Goal: Information Seeking & Learning: Learn about a topic

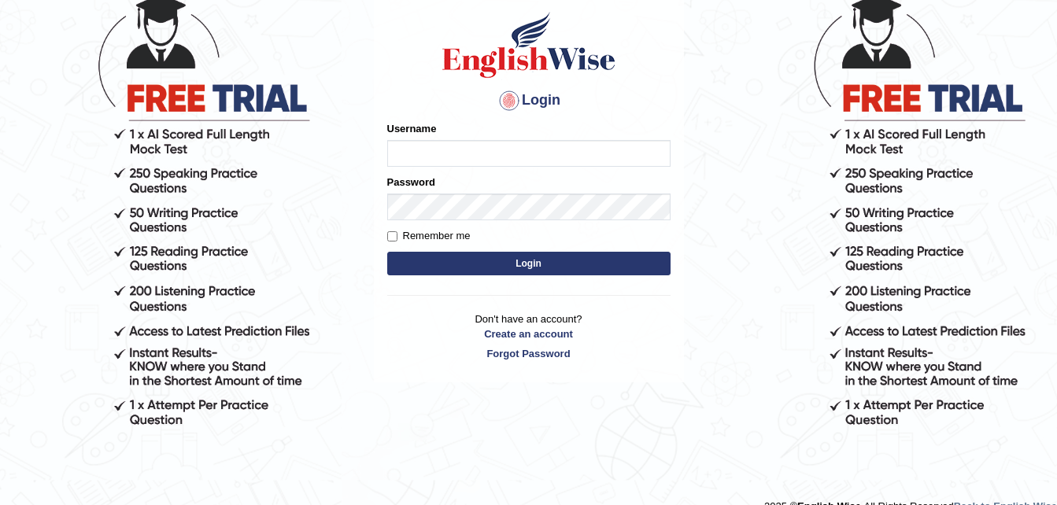
scroll to position [115, 0]
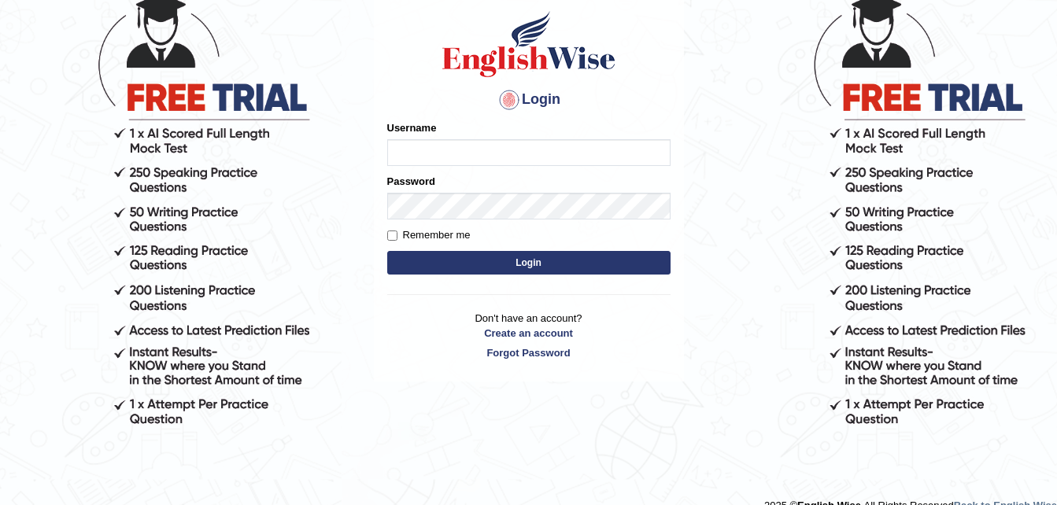
type input "Parneel"
click at [485, 254] on button "Login" at bounding box center [528, 263] width 283 height 24
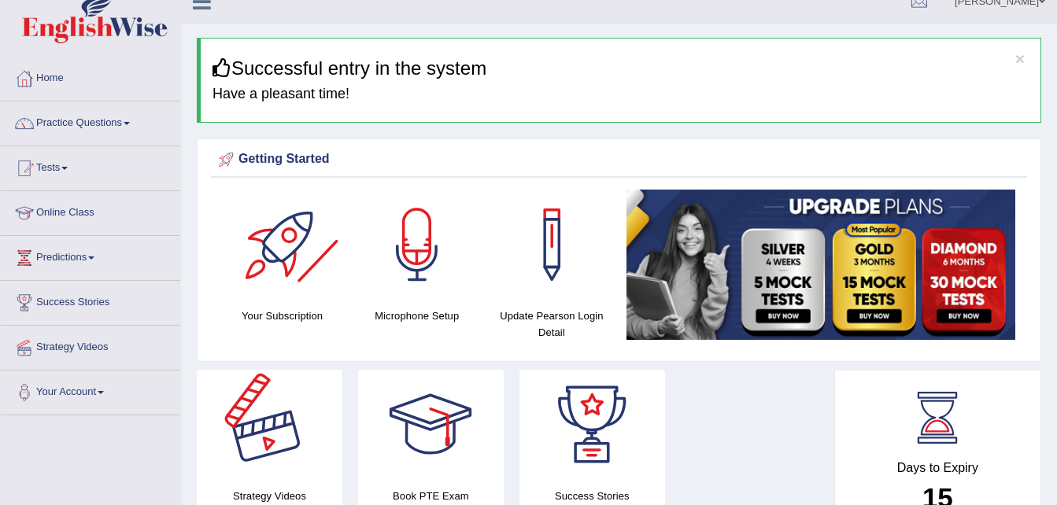
scroll to position [20, 0]
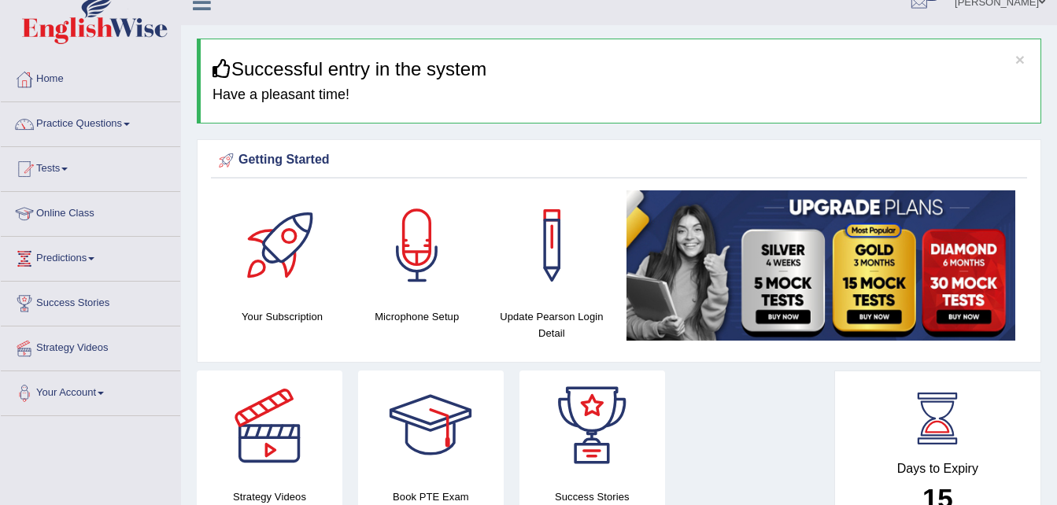
click at [129, 120] on link "Practice Questions" at bounding box center [90, 121] width 179 height 39
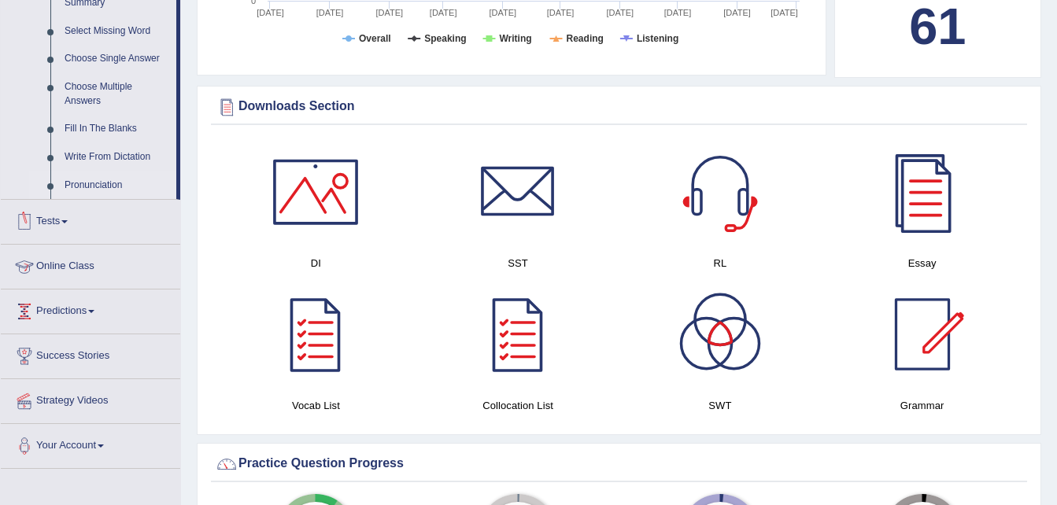
scroll to position [806, 0]
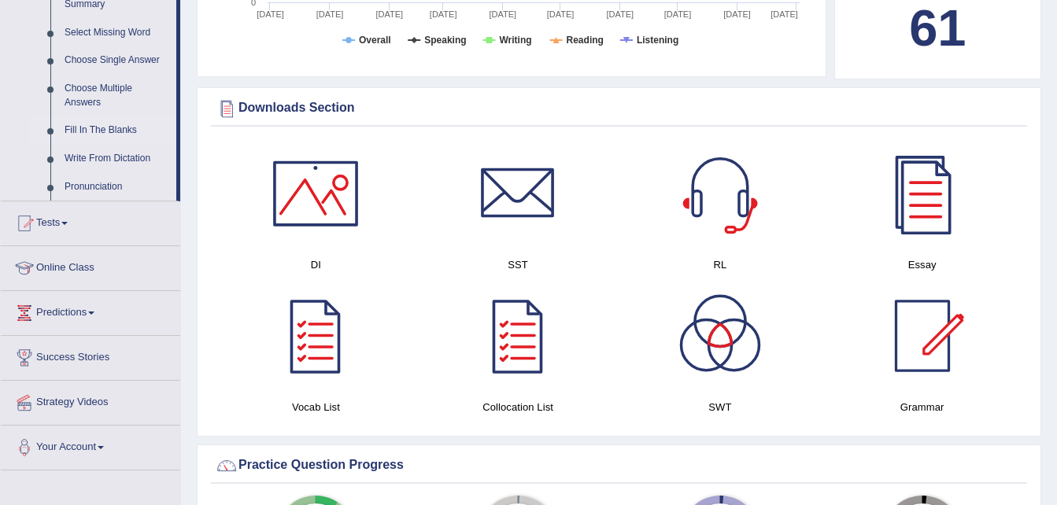
click at [126, 127] on link "Fill In The Blanks" at bounding box center [116, 130] width 119 height 28
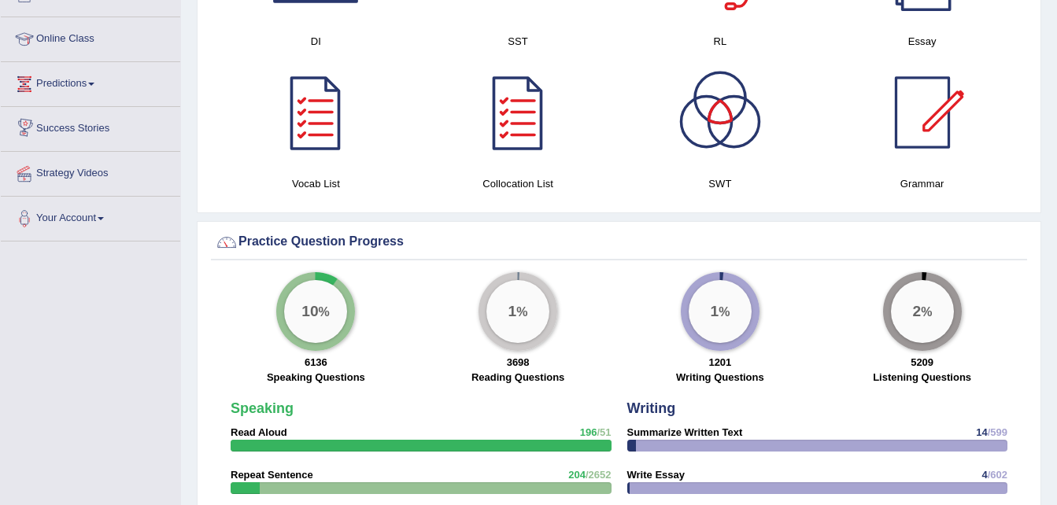
scroll to position [926, 0]
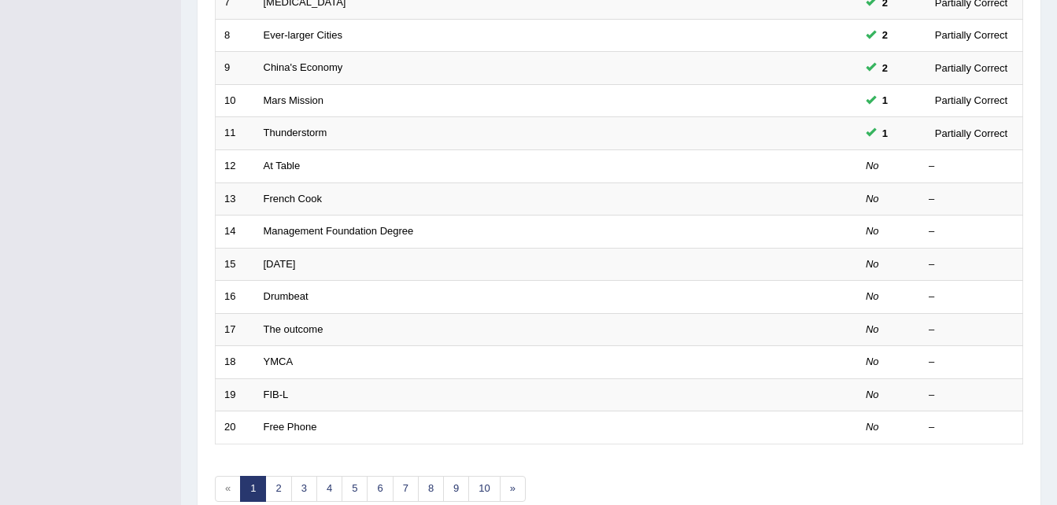
scroll to position [475, 0]
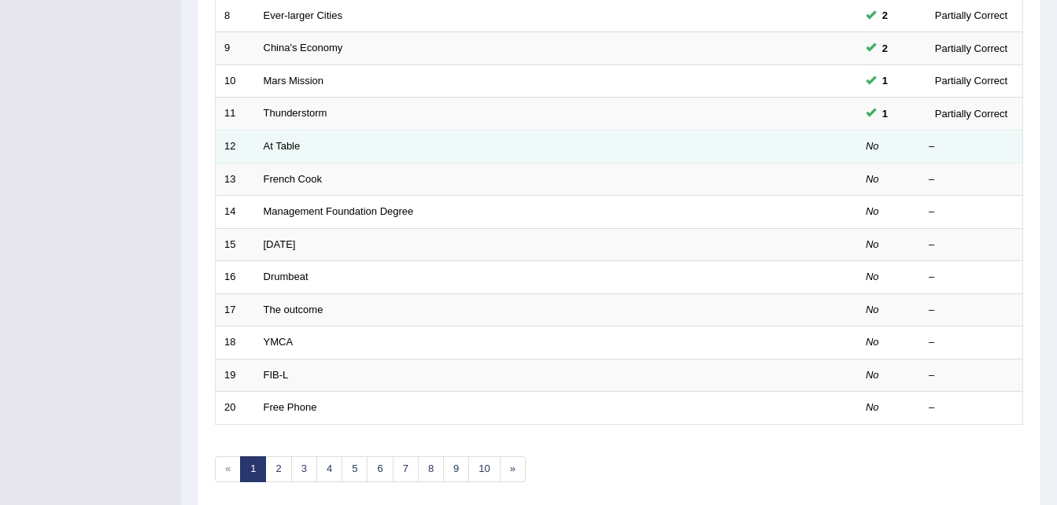
drag, startPoint x: 407, startPoint y: 167, endPoint x: 404, endPoint y: 149, distance: 17.6
click at [404, 149] on tbody "1 Efficacy of Advertising 2 Partially Correct 2 Kazuhiro 2 Partially Correct 3 …" at bounding box center [619, 97] width 807 height 655
drag, startPoint x: 404, startPoint y: 149, endPoint x: 318, endPoint y: 142, distance: 86.1
click at [318, 142] on td "At Table" at bounding box center [497, 146] width 484 height 33
click at [286, 142] on link "At Table" at bounding box center [282, 146] width 37 height 12
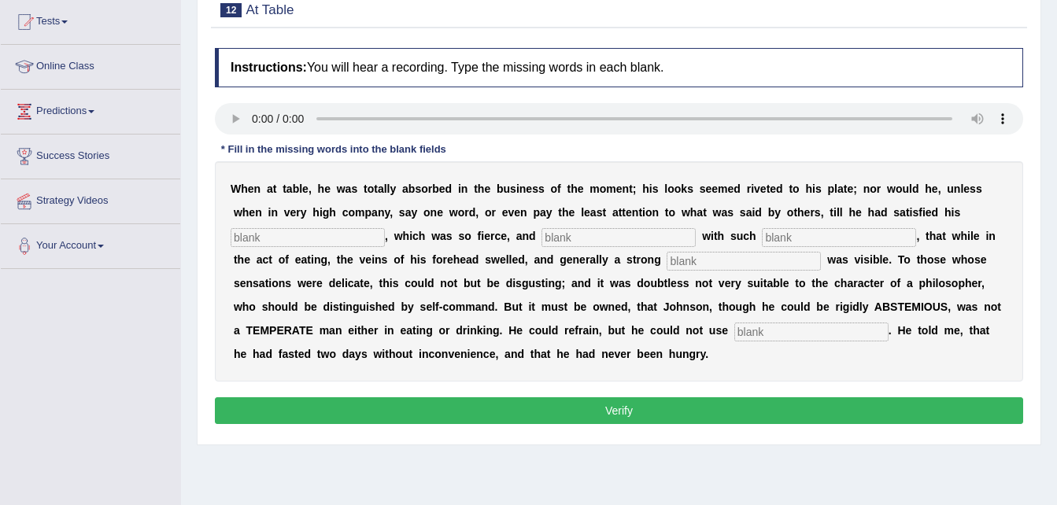
scroll to position [168, 0]
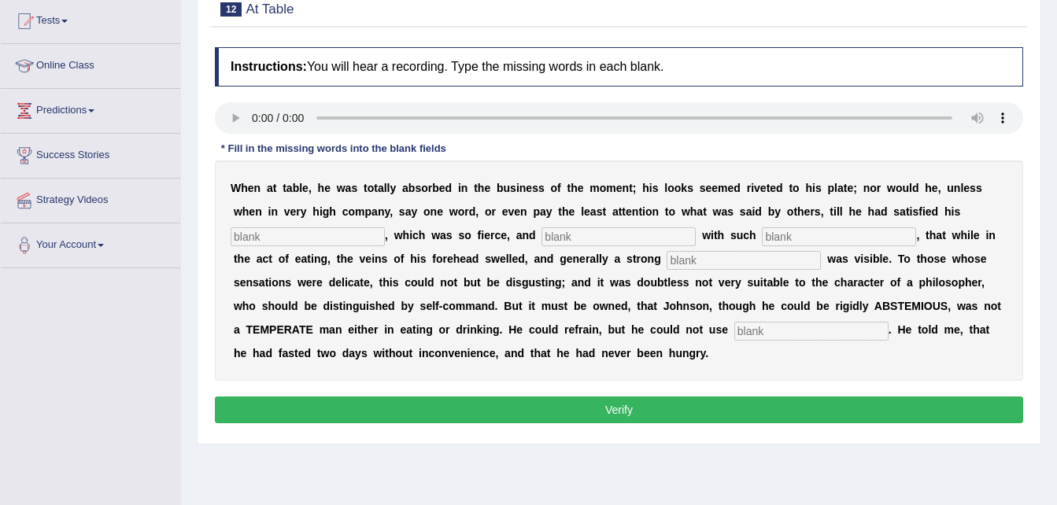
click at [385, 227] on input "text" at bounding box center [308, 236] width 154 height 19
type input "a[[rtiate"
click at [762, 233] on input "text" at bounding box center [839, 236] width 154 height 19
type input "intens"
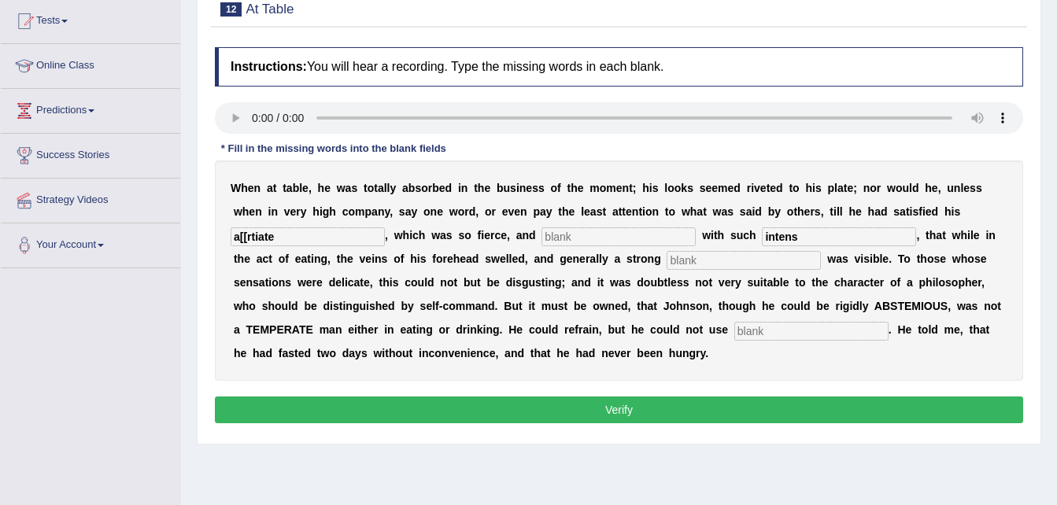
click at [666, 264] on input "text" at bounding box center [743, 260] width 154 height 19
click at [734, 330] on input "text" at bounding box center [811, 331] width 154 height 19
type input "moderately"
click at [893, 200] on div "W h e n a t t a b l e , h e w a s t o t a l l y a b s o r b e d i n t h e b u s…" at bounding box center [619, 270] width 808 height 220
click at [385, 227] on input "a[[rtiate" at bounding box center [308, 236] width 154 height 19
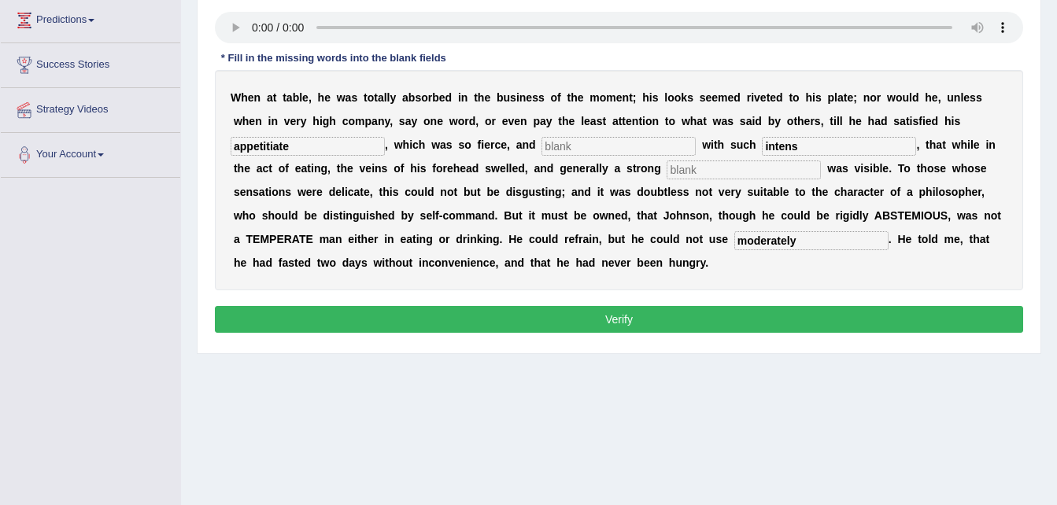
scroll to position [260, 0]
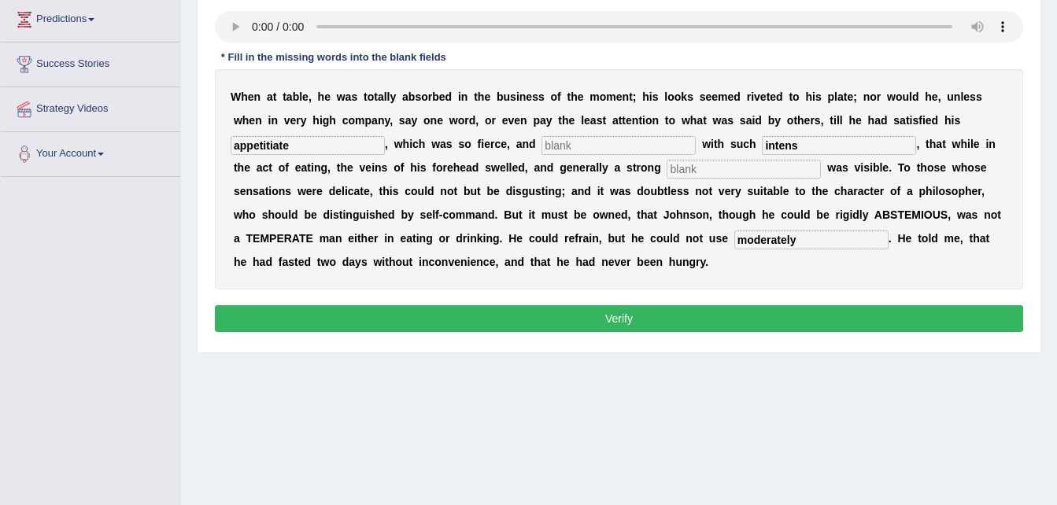
type input "appetitiate"
click at [762, 152] on input "intens" at bounding box center [839, 145] width 154 height 19
type input "intensinous"
click at [541, 146] on input "text" at bounding box center [618, 145] width 154 height 19
type input "dd"
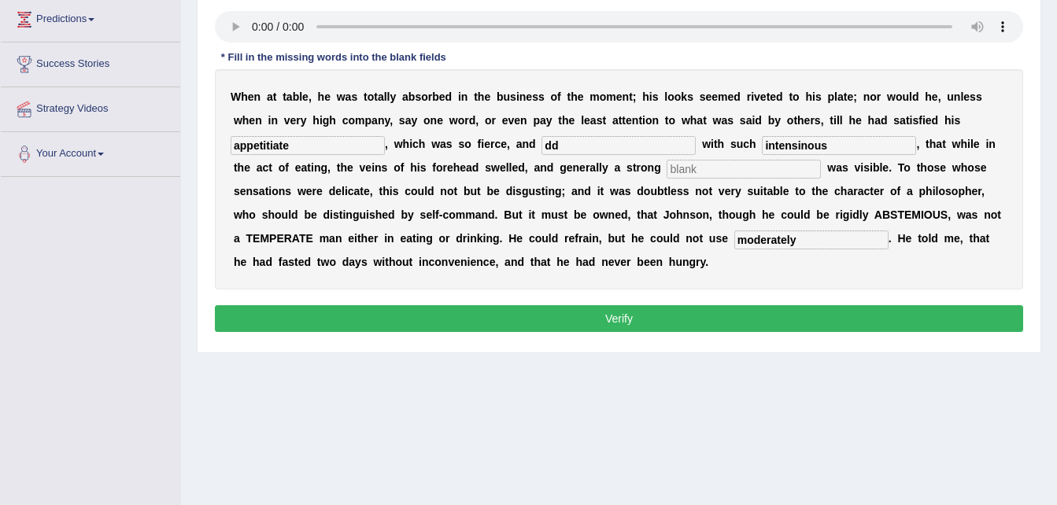
click at [666, 169] on input "text" at bounding box center [743, 169] width 154 height 19
type input "ff"
click at [574, 323] on button "Verify" at bounding box center [619, 318] width 808 height 27
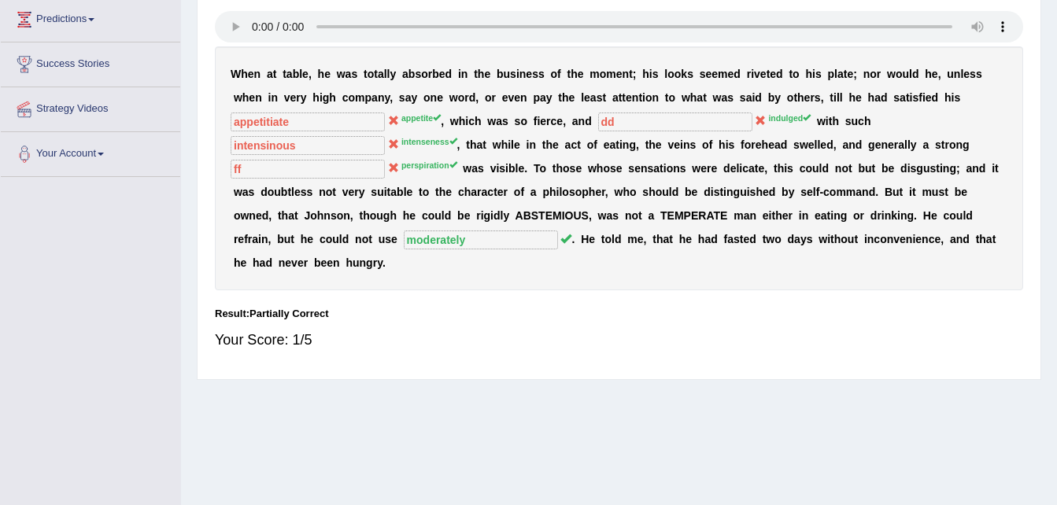
click at [574, 323] on div "Your Score: 1/5" at bounding box center [619, 340] width 808 height 38
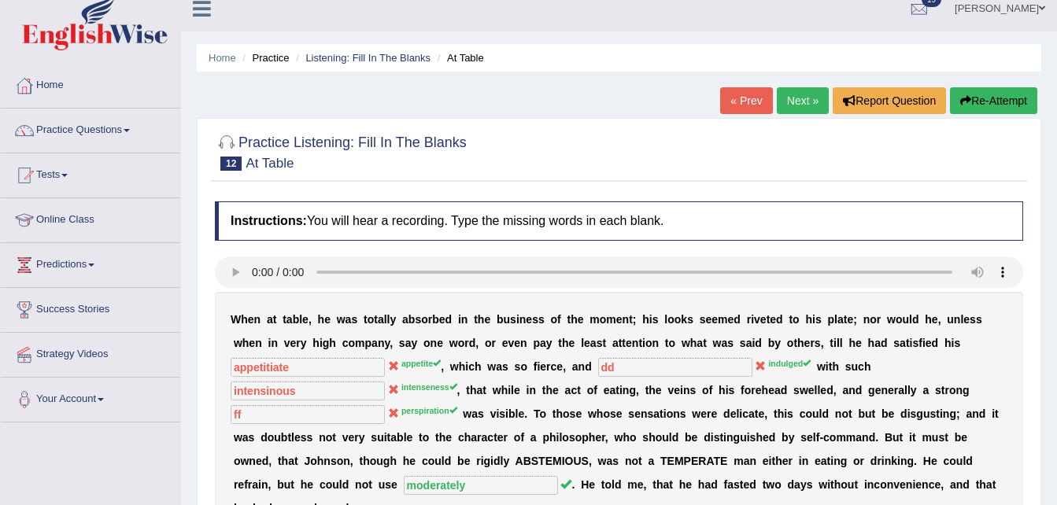
scroll to position [13, 0]
click at [785, 101] on link "Next »" at bounding box center [802, 101] width 52 height 27
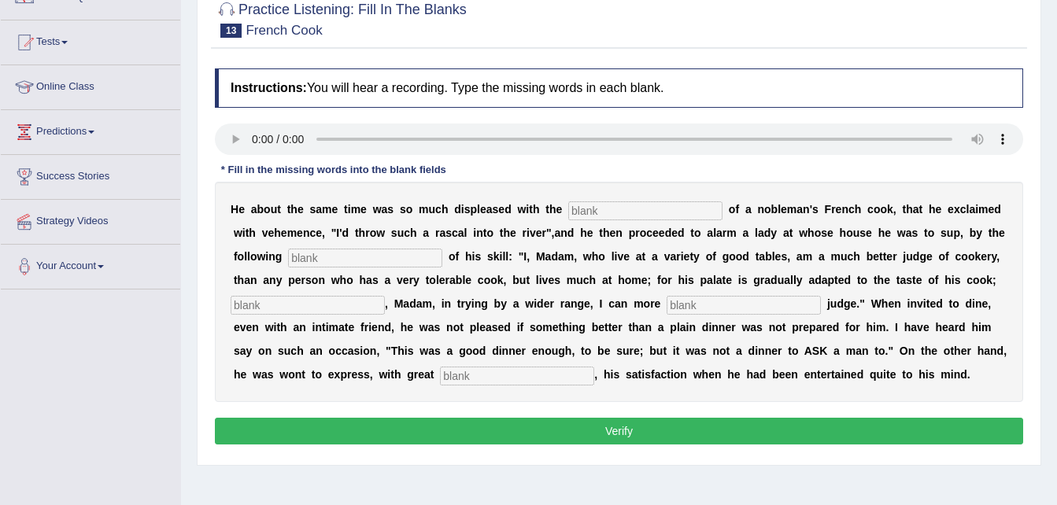
scroll to position [148, 0]
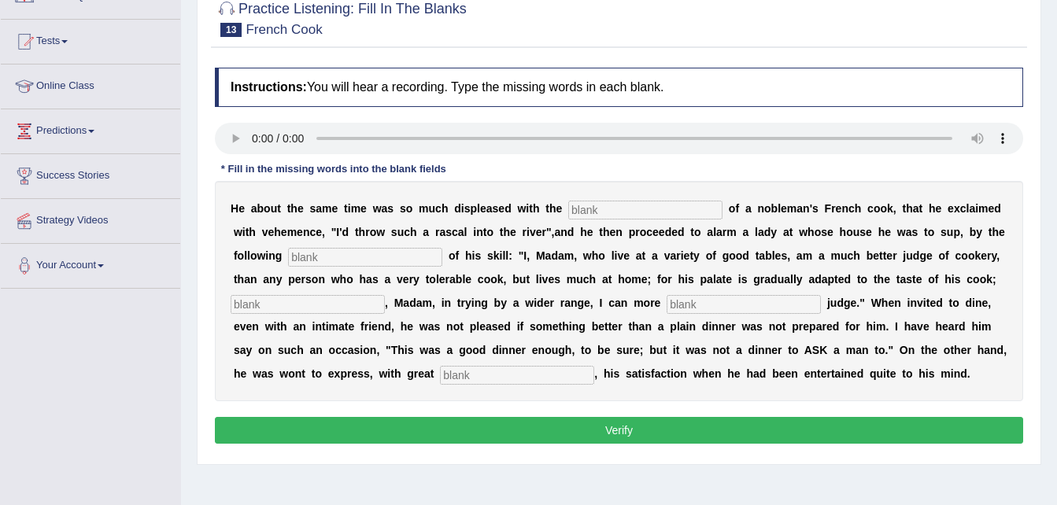
click at [594, 366] on input "text" at bounding box center [517, 375] width 154 height 19
type input "clean"
click at [666, 301] on input "text" at bounding box center [743, 304] width 154 height 19
type input "expressly"
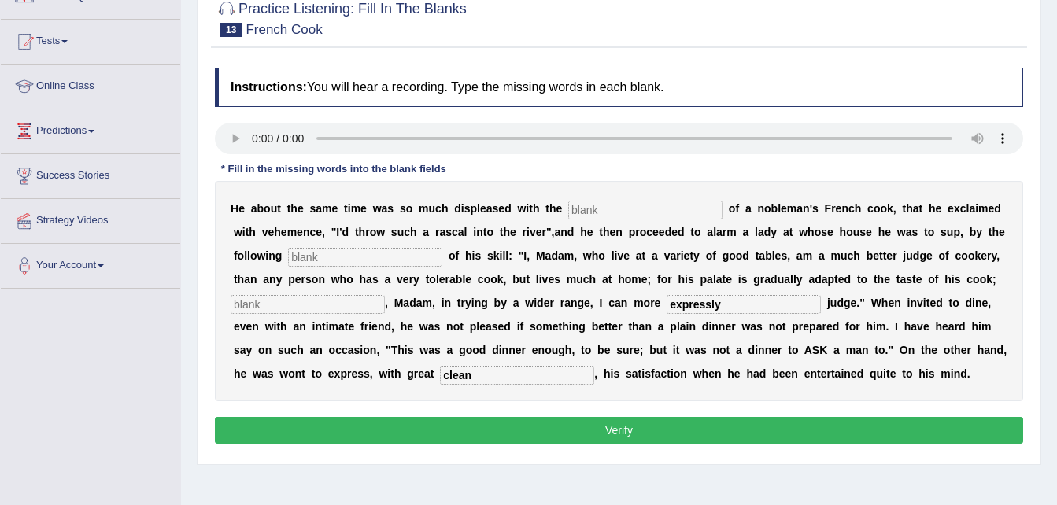
click at [385, 295] on input "text" at bounding box center [308, 304] width 154 height 19
type input "whereas"
click at [363, 251] on input "text" at bounding box center [365, 257] width 154 height 19
click at [288, 253] on input "manufess" at bounding box center [365, 257] width 154 height 19
type input "manifess"
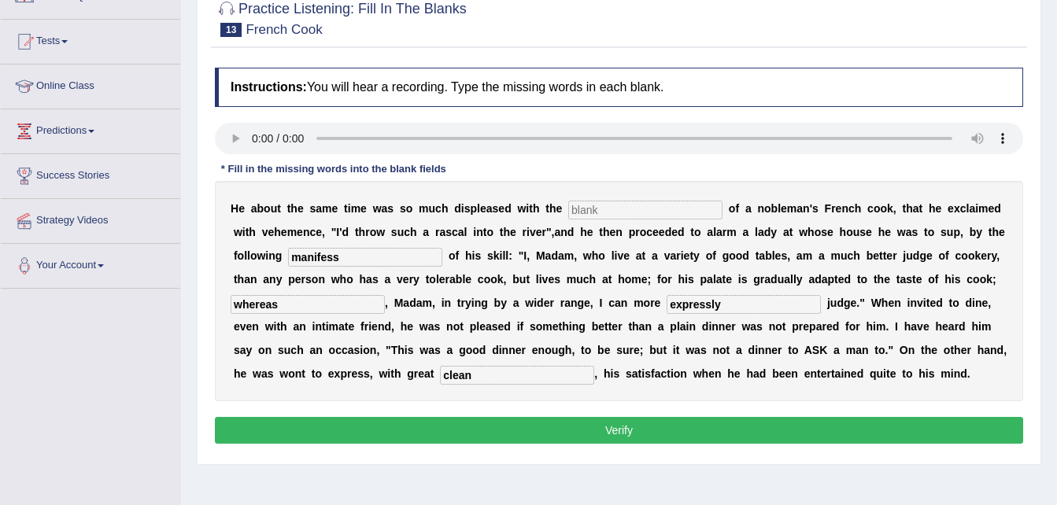
click at [622, 211] on input "text" at bounding box center [645, 210] width 154 height 19
type input "performance"
click at [577, 429] on button "Verify" at bounding box center [619, 430] width 808 height 27
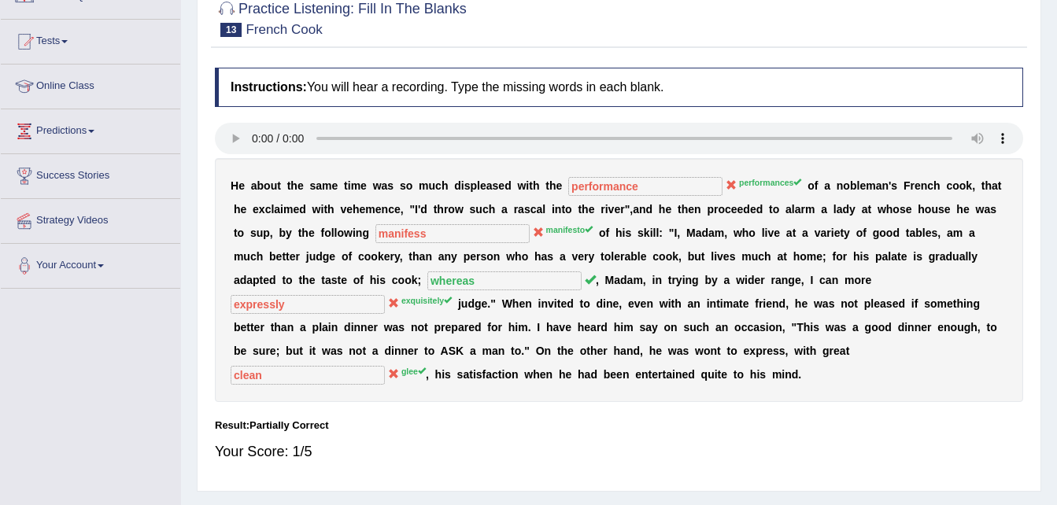
scroll to position [0, 0]
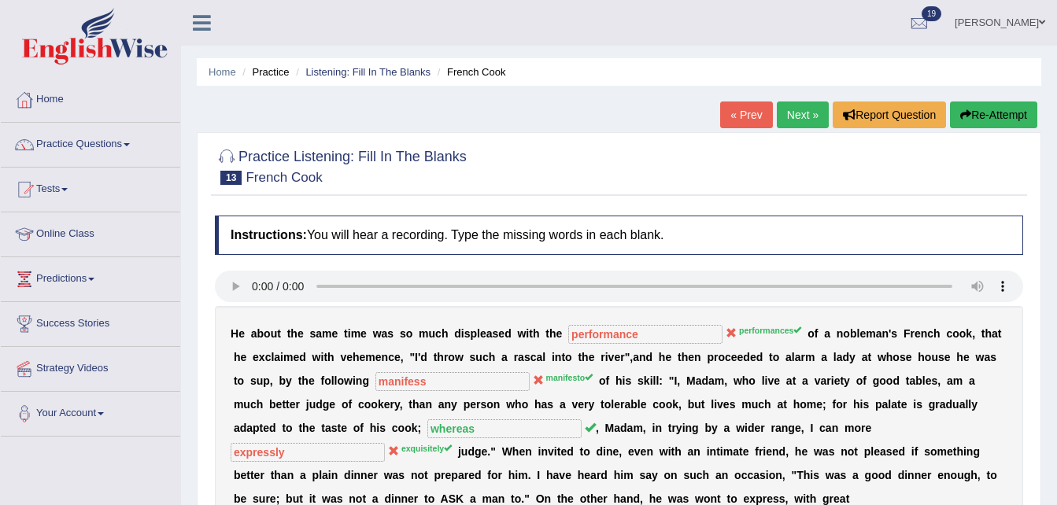
click at [796, 126] on link "Next »" at bounding box center [802, 114] width 52 height 27
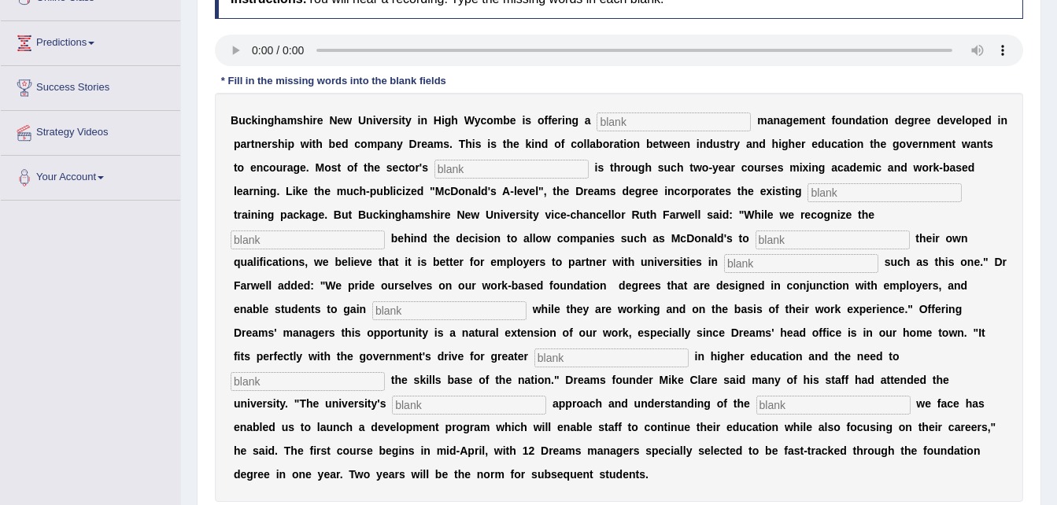
scroll to position [235, 0]
click at [756, 397] on input "text" at bounding box center [833, 406] width 154 height 19
type input "challenges"
click at [658, 349] on input "text" at bounding box center [611, 358] width 154 height 19
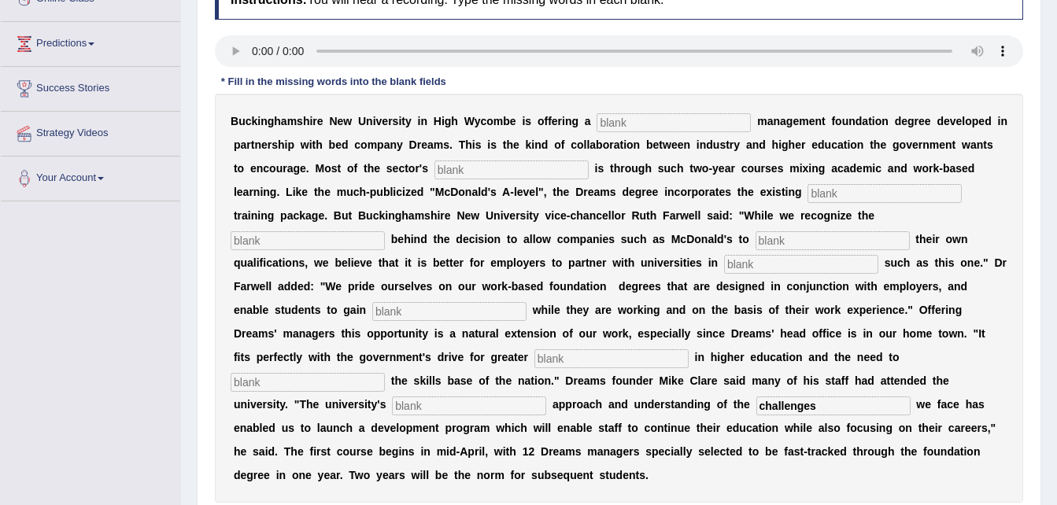
click at [306, 373] on input "text" at bounding box center [308, 382] width 154 height 19
type input "enhance"
click at [606, 127] on input "text" at bounding box center [673, 122] width 154 height 19
type input "retail"
click at [499, 179] on div "B u c k i n g h a m s h i r e N e w U n i v e r s i t y i n H i g h W y c o m b…" at bounding box center [619, 298] width 808 height 409
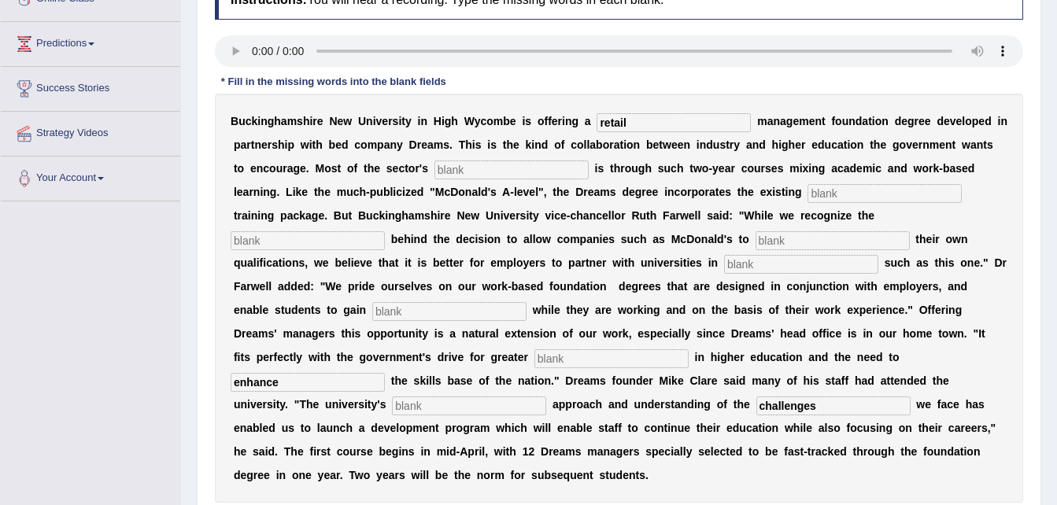
click at [496, 175] on input "text" at bounding box center [511, 169] width 154 height 19
type input "expansion"
click at [807, 191] on input "text" at bounding box center [884, 193] width 154 height 19
type input "company"
click at [385, 231] on input "text" at bounding box center [308, 240] width 154 height 19
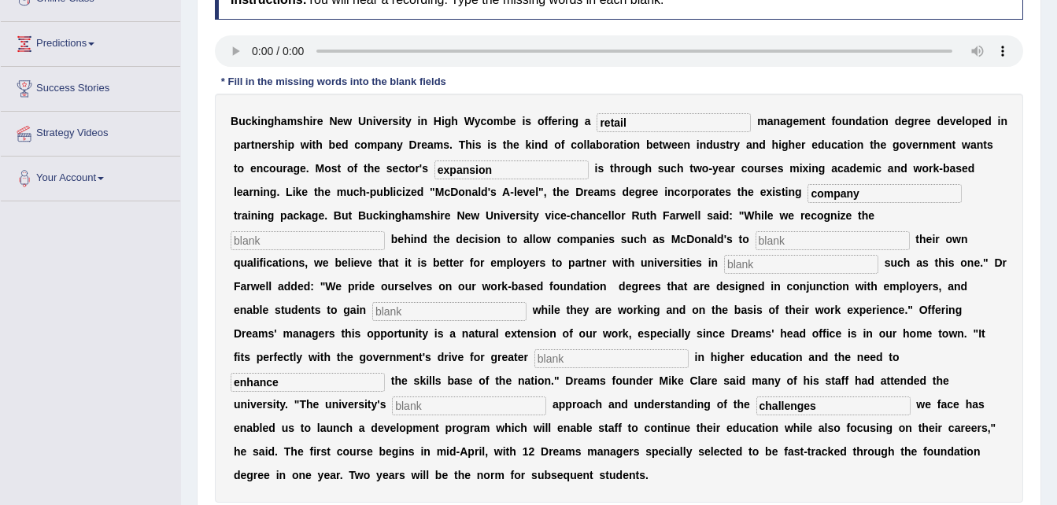
click at [385, 231] on input "text" at bounding box center [308, 240] width 154 height 19
click at [755, 238] on input "text" at bounding box center [832, 240] width 154 height 19
type input "avoid"
click at [724, 265] on input "text" at bounding box center [801, 264] width 154 height 19
type input "intitasive"
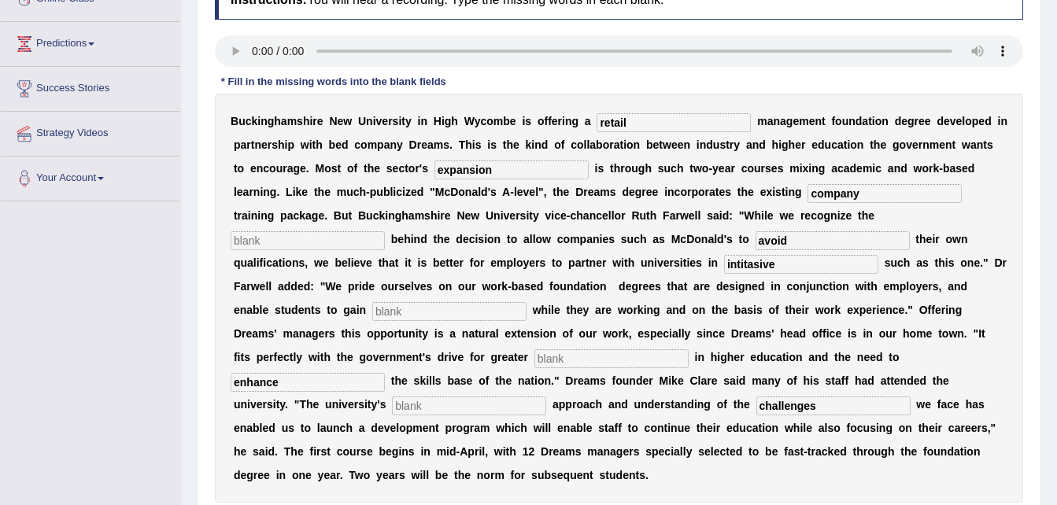
click at [526, 302] on input "text" at bounding box center [449, 311] width 154 height 19
type input "qualification"
click at [649, 349] on input "text" at bounding box center [611, 358] width 154 height 19
type input "perception"
click at [392, 397] on input "text" at bounding box center [469, 406] width 154 height 19
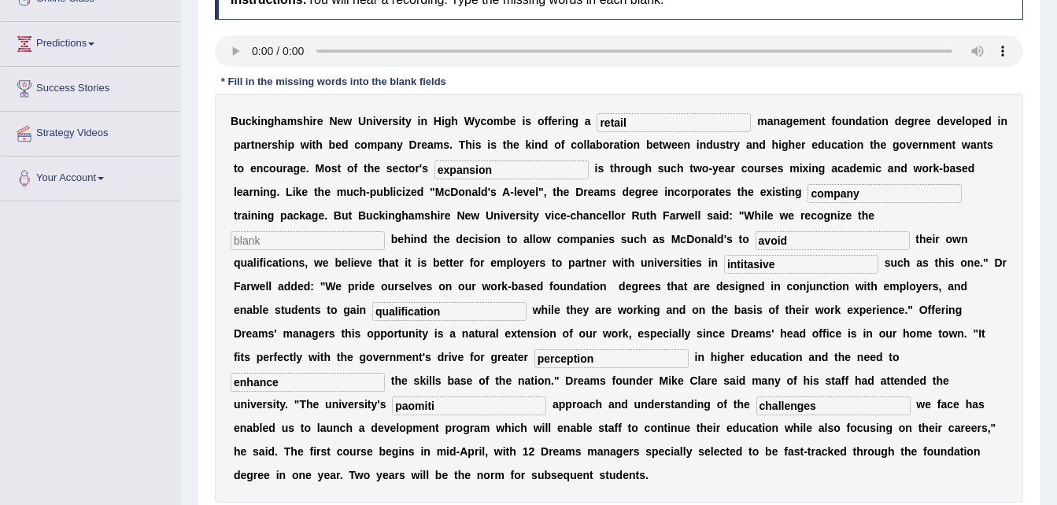
type input "paomiti"
click at [724, 265] on input "intitasive" at bounding box center [801, 264] width 154 height 19
type input "innitative"
click at [385, 231] on input "text" at bounding box center [308, 240] width 154 height 19
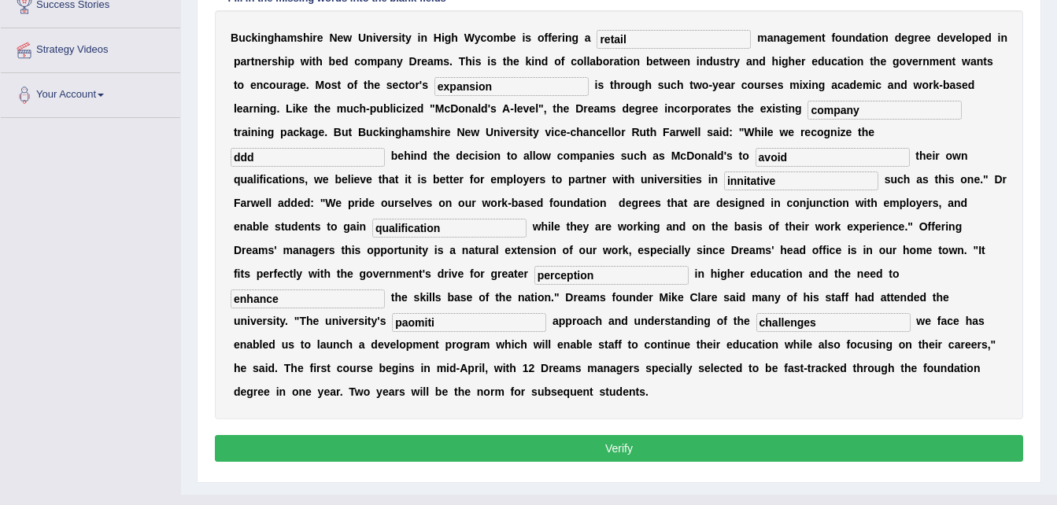
scroll to position [319, 0]
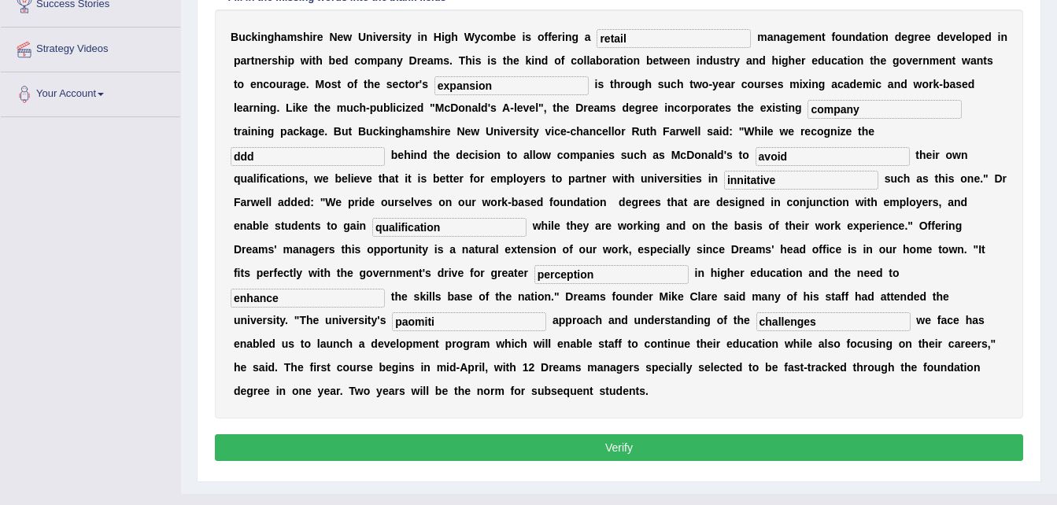
type input "ddd"
click at [688, 434] on button "Verify" at bounding box center [619, 447] width 808 height 27
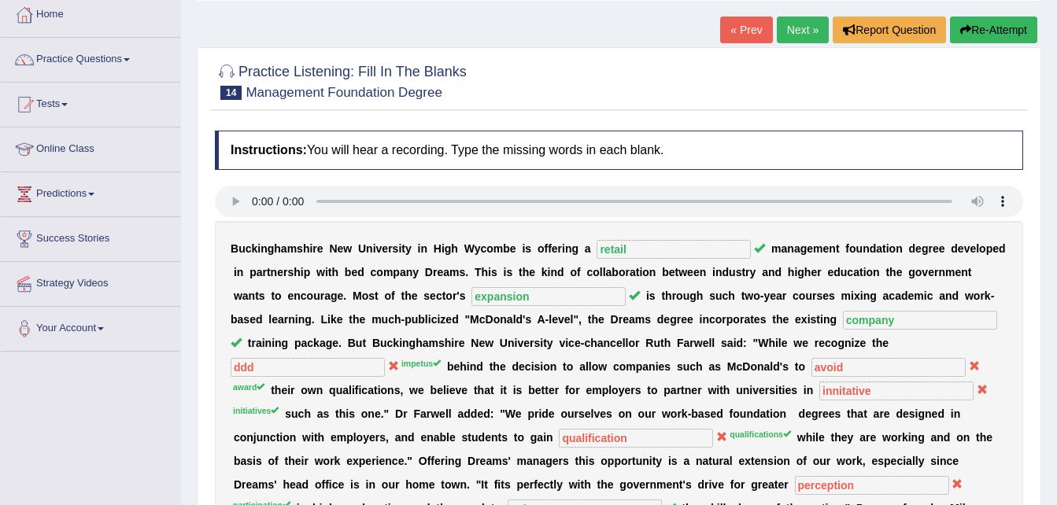
scroll to position [83, 0]
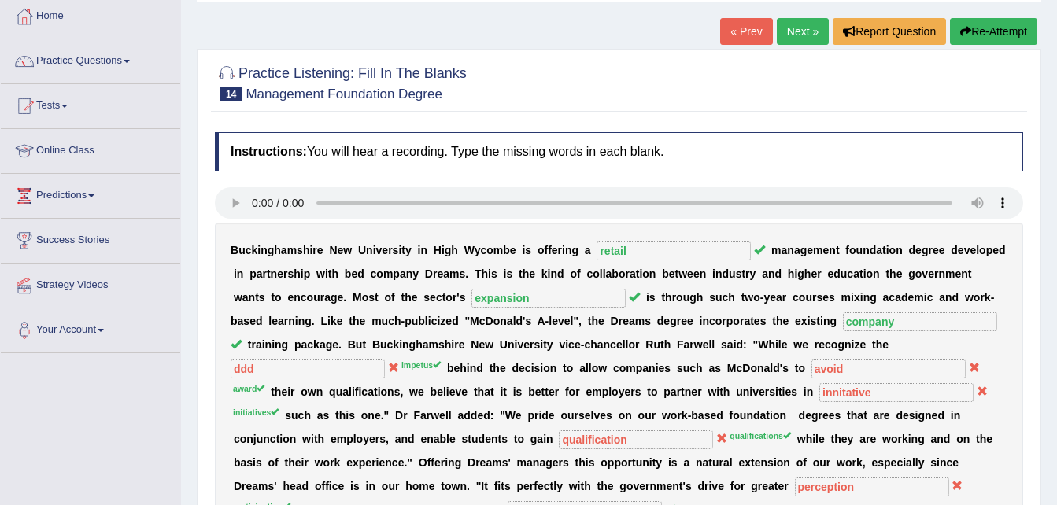
click at [797, 29] on link "Next »" at bounding box center [802, 31] width 52 height 27
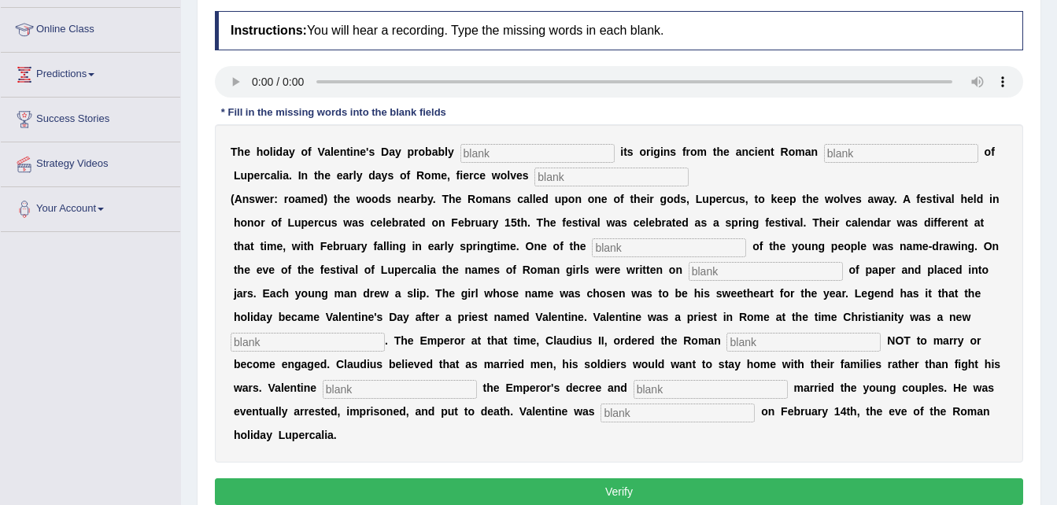
scroll to position [205, 0]
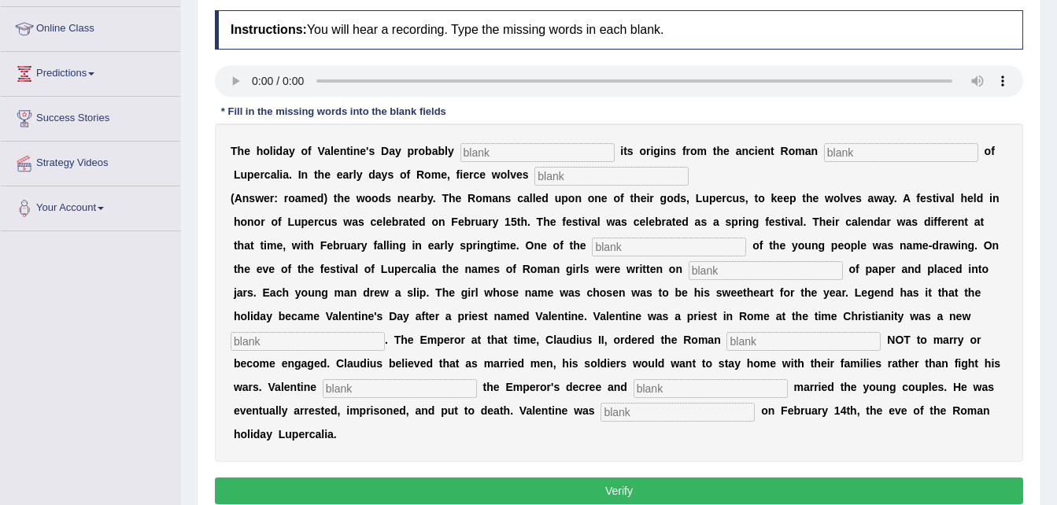
click at [542, 152] on input "text" at bounding box center [537, 152] width 154 height 19
click at [462, 156] on input "text" at bounding box center [537, 152] width 154 height 19
type input "drive"
click at [824, 152] on input "text" at bounding box center [901, 152] width 154 height 19
click at [534, 173] on input "text" at bounding box center [611, 176] width 154 height 19
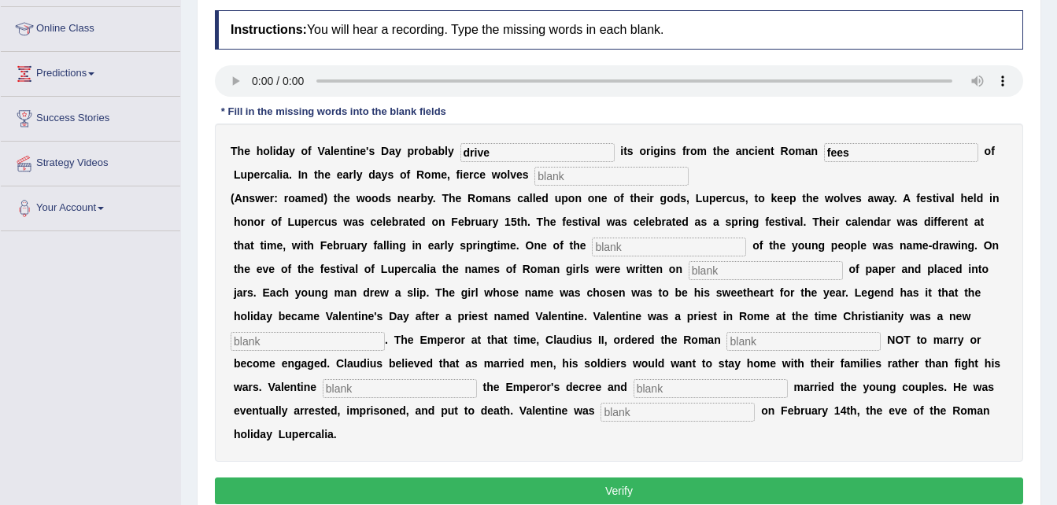
click at [824, 155] on input "fees" at bounding box center [901, 152] width 154 height 19
type input "feased"
click at [592, 245] on input "text" at bounding box center [669, 247] width 154 height 19
type input "customs"
click at [688, 274] on input "text" at bounding box center [765, 270] width 154 height 19
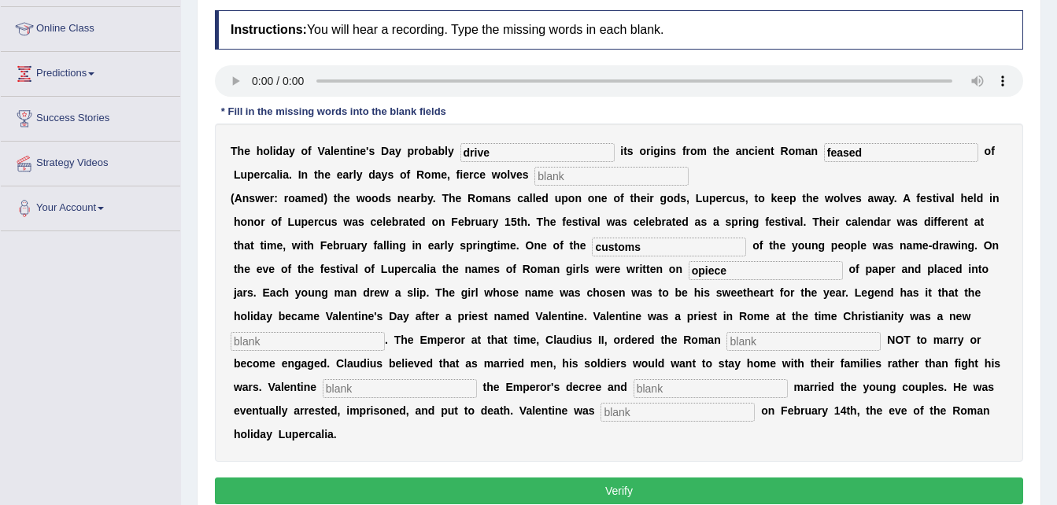
click at [688, 267] on input "opiece" at bounding box center [765, 270] width 154 height 19
type input "piece"
click at [385, 332] on input "text" at bounding box center [308, 341] width 154 height 19
type input "religion"
click at [726, 338] on input "text" at bounding box center [803, 341] width 154 height 19
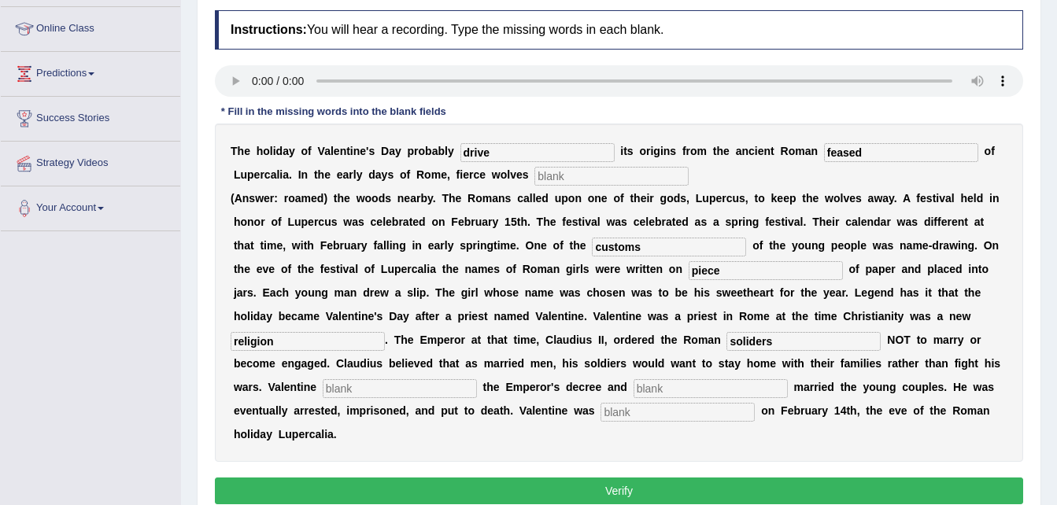
type input "soliders"
click at [477, 379] on input "text" at bounding box center [400, 388] width 154 height 19
click at [633, 388] on input "text" at bounding box center [710, 388] width 154 height 19
click at [600, 415] on input "text" at bounding box center [677, 412] width 154 height 19
click at [633, 388] on input "secerelyt" at bounding box center [710, 388] width 154 height 19
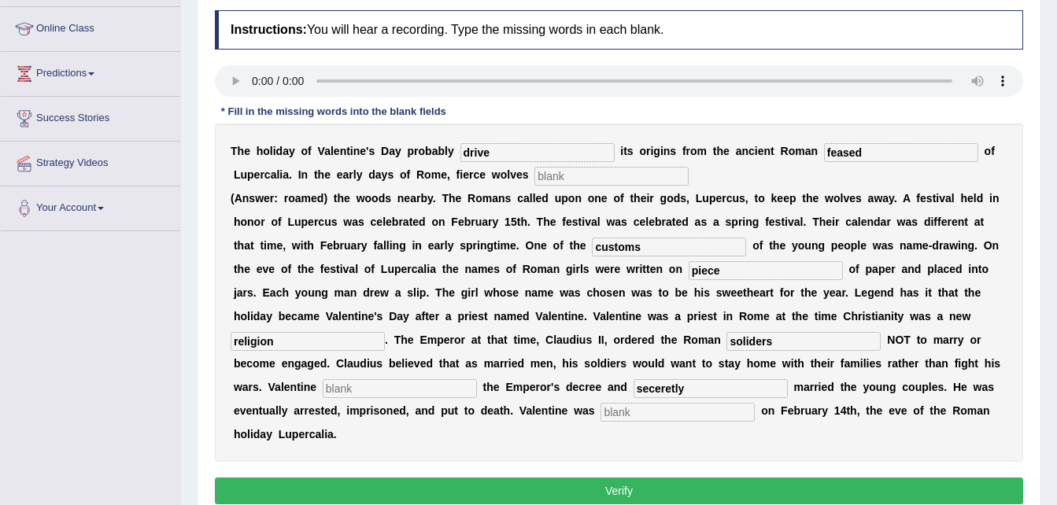
type input "seceretly"
click at [477, 379] on input "text" at bounding box center [400, 388] width 154 height 19
click at [534, 175] on input "text" at bounding box center [611, 176] width 154 height 19
type input "roamed"
click at [477, 379] on input "text" at bounding box center [400, 388] width 154 height 19
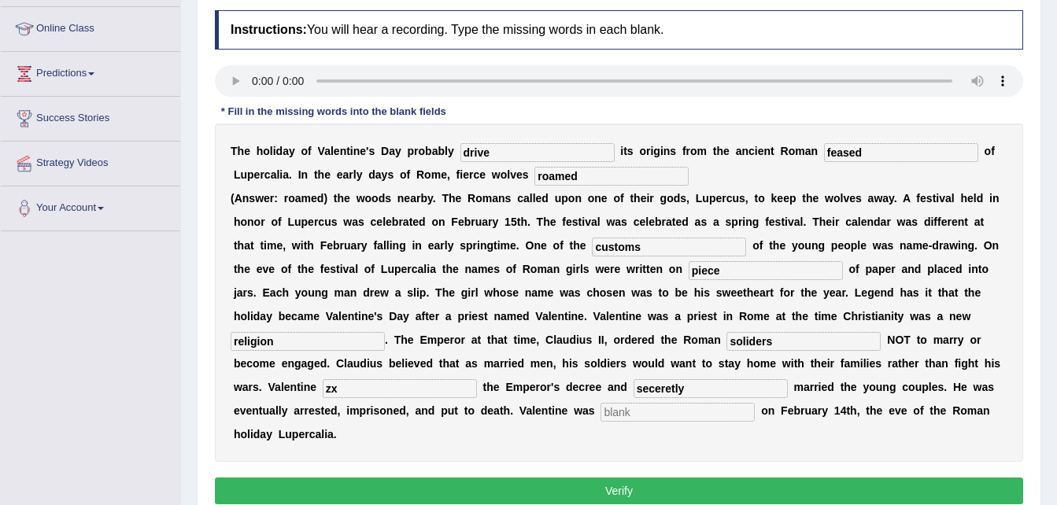
type input "zx"
click at [600, 417] on input "text" at bounding box center [677, 412] width 154 height 19
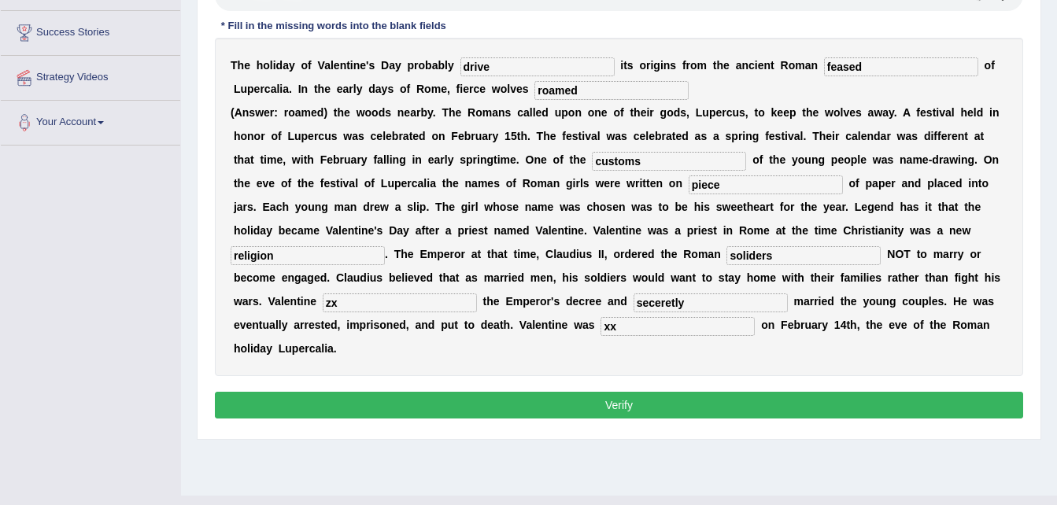
scroll to position [292, 0]
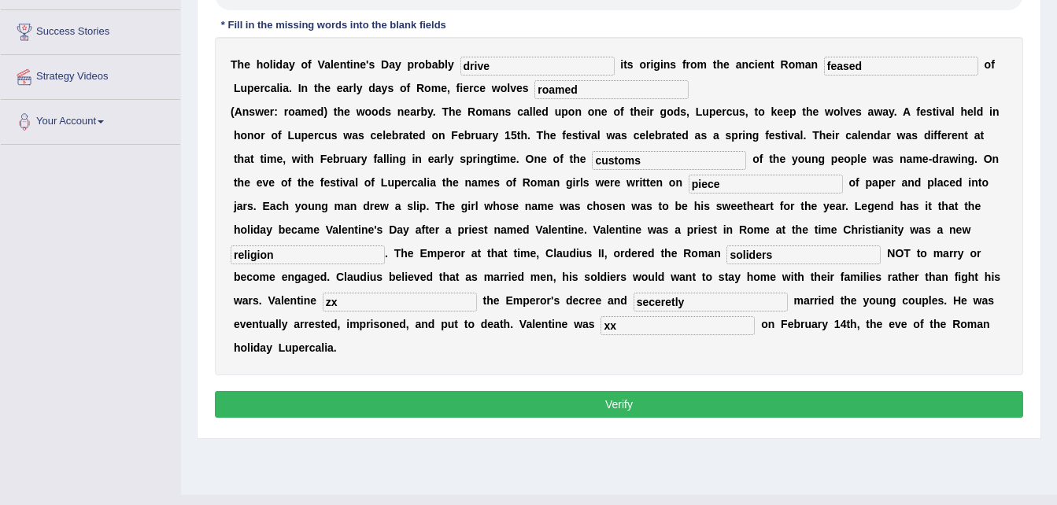
type input "xx"
click at [663, 391] on button "Verify" at bounding box center [619, 404] width 808 height 27
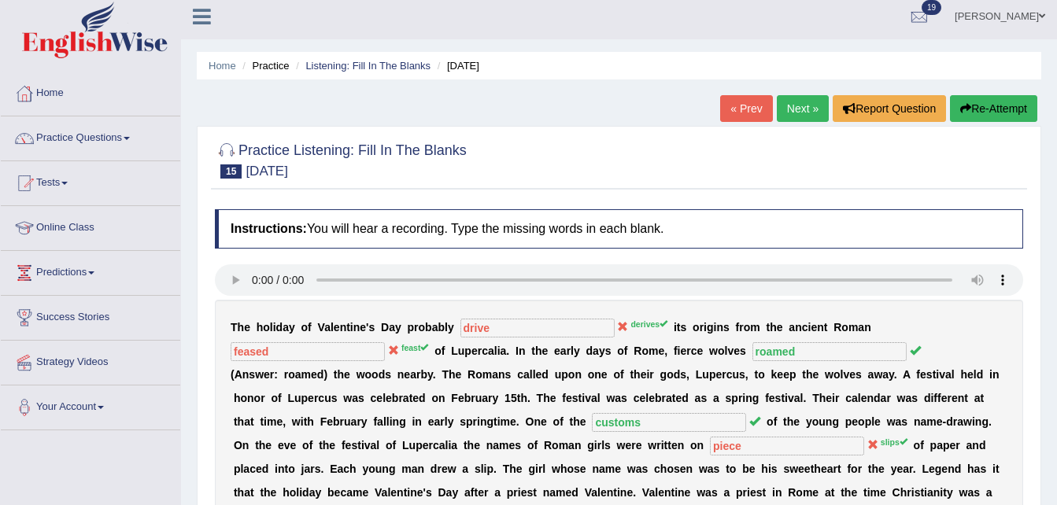
scroll to position [6, 0]
click at [795, 109] on link "Next »" at bounding box center [802, 109] width 52 height 27
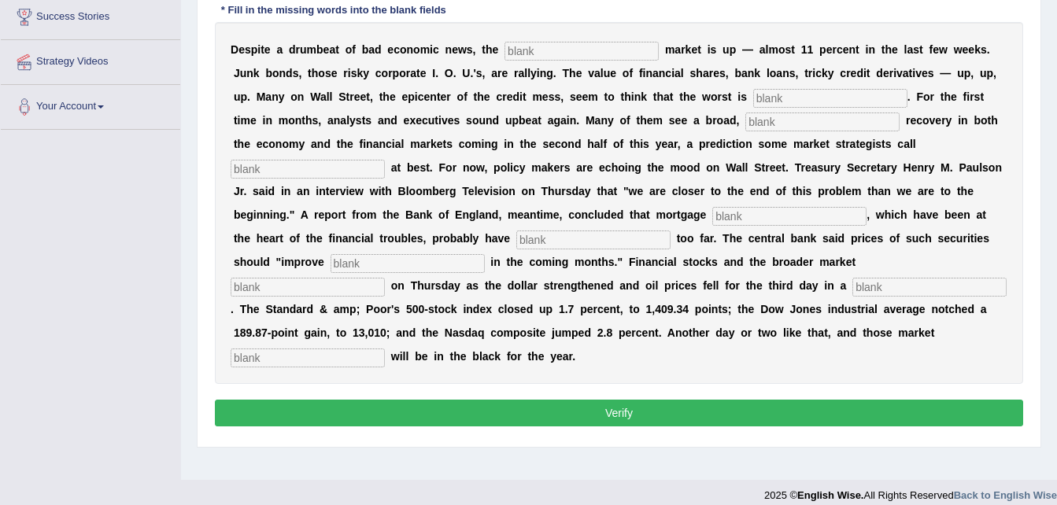
scroll to position [257, 0]
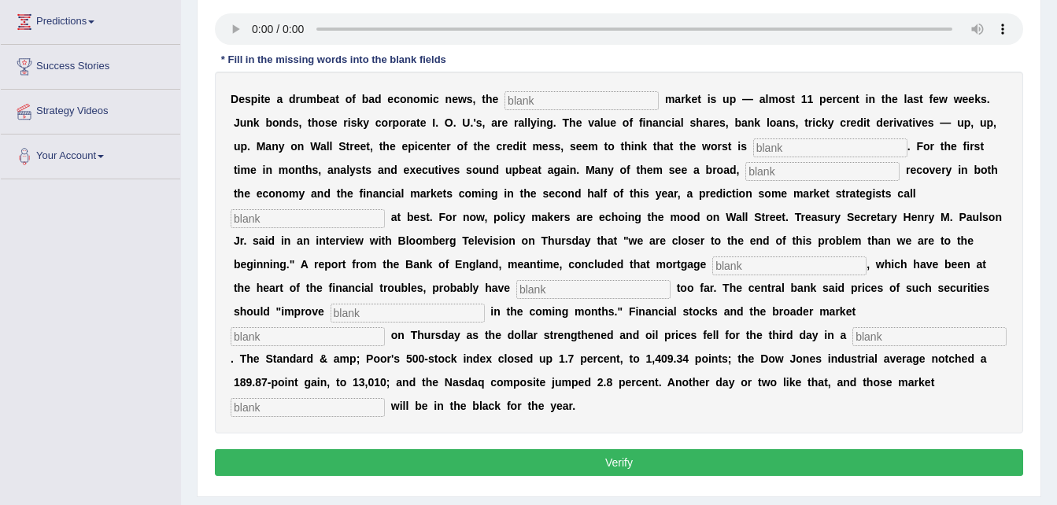
click at [504, 99] on input "text" at bounding box center [581, 100] width 154 height 19
type input "stockmarket"
click at [753, 144] on input "text" at bounding box center [830, 147] width 154 height 19
type input "over"
click at [745, 174] on input "text" at bounding box center [822, 171] width 154 height 19
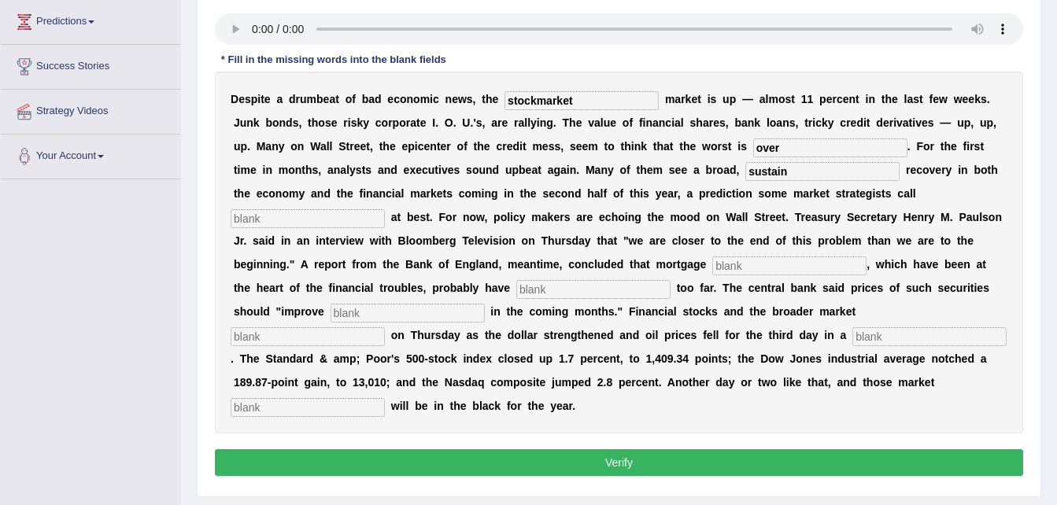
type input "sustain"
click at [385, 209] on input "text" at bounding box center [308, 218] width 154 height 19
type input "opoal"
click at [712, 267] on input "text" at bounding box center [789, 265] width 154 height 19
type input "secutities"
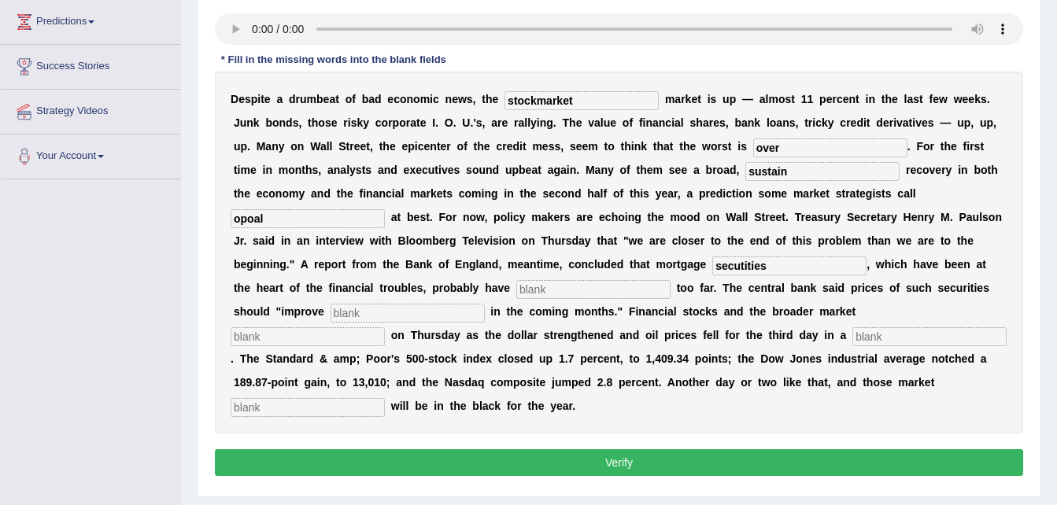
click at [485, 304] on input "text" at bounding box center [407, 313] width 154 height 19
type input "grdually"
click at [286, 327] on input "text" at bounding box center [308, 336] width 154 height 19
type input "search"
click at [852, 327] on input "text" at bounding box center [929, 336] width 154 height 19
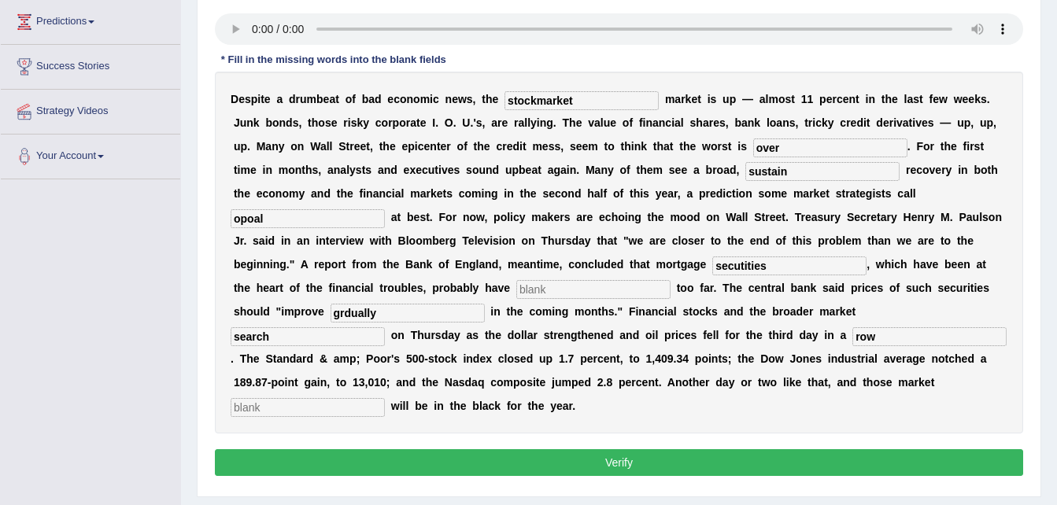
type input "row"
click at [385, 398] on input "text" at bounding box center [308, 407] width 154 height 19
type input "benchmark"
click at [485, 304] on input "grdually" at bounding box center [407, 313] width 154 height 19
type input "gradually"
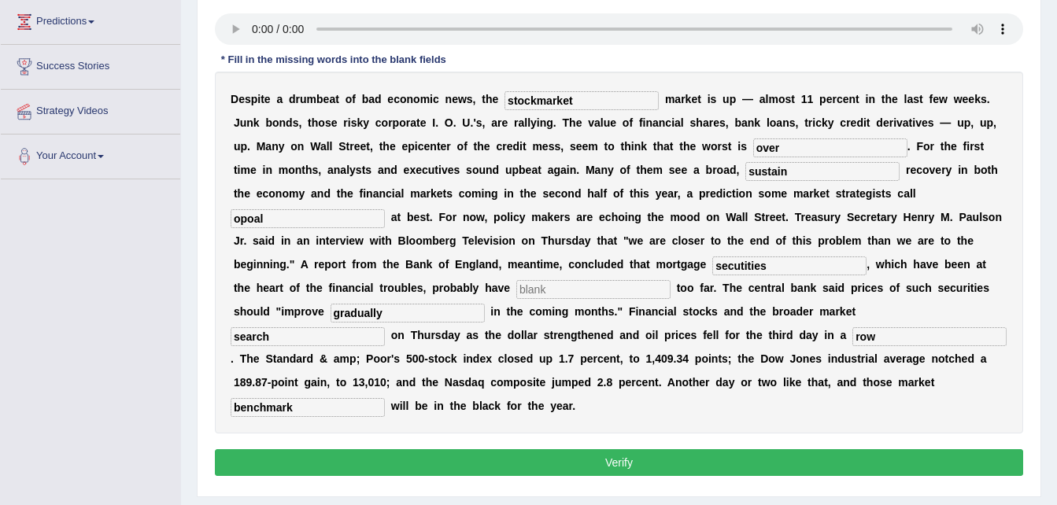
click at [712, 263] on input "secutities" at bounding box center [789, 265] width 154 height 19
type input "securities"
click at [385, 209] on input "opoal" at bounding box center [308, 218] width 154 height 19
type input "o"
type input "hopal"
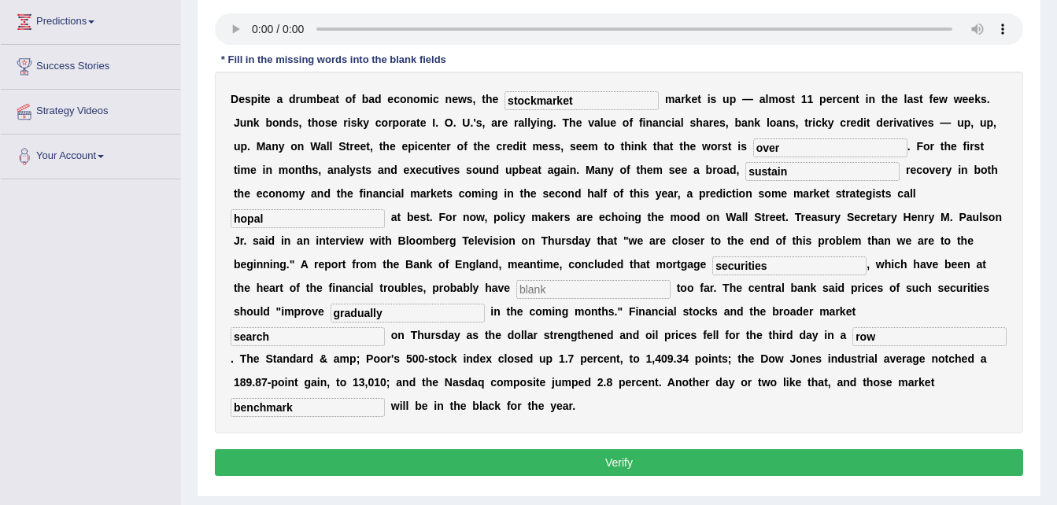
click at [745, 169] on input "sustain" at bounding box center [822, 171] width 154 height 19
type input "sustain"
click at [670, 280] on input "text" at bounding box center [593, 289] width 154 height 19
type input "vvv"
click at [662, 449] on button "Verify" at bounding box center [619, 462] width 808 height 27
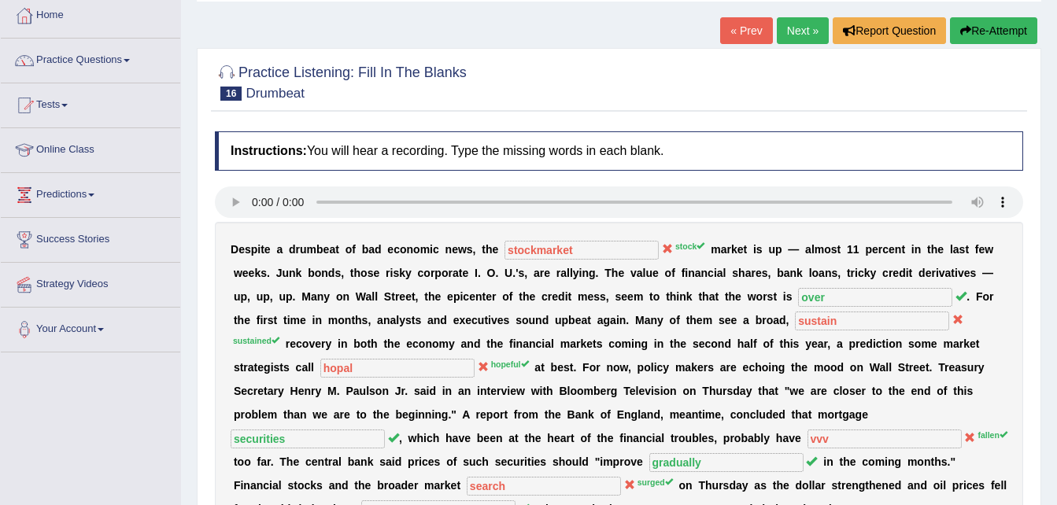
scroll to position [70, 0]
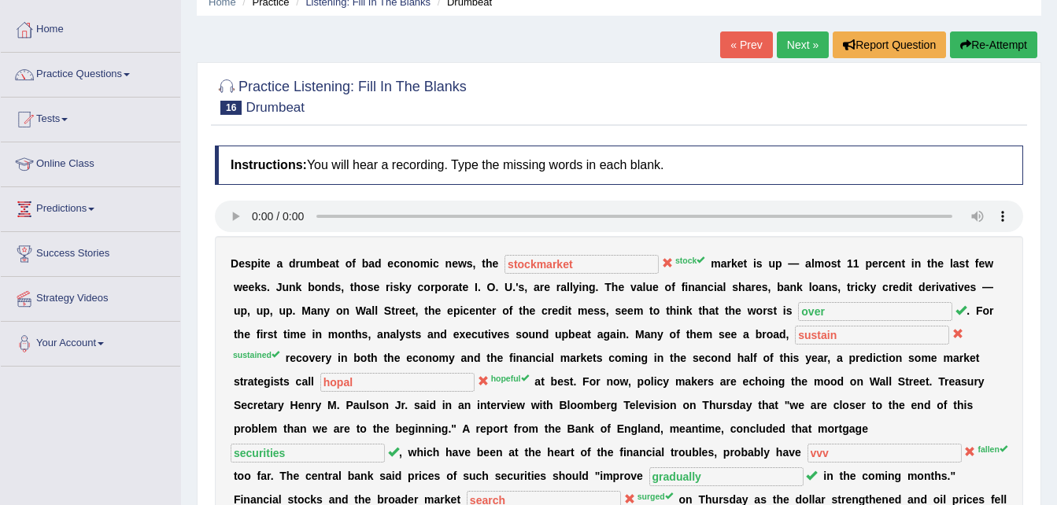
click at [795, 47] on link "Next »" at bounding box center [802, 44] width 52 height 27
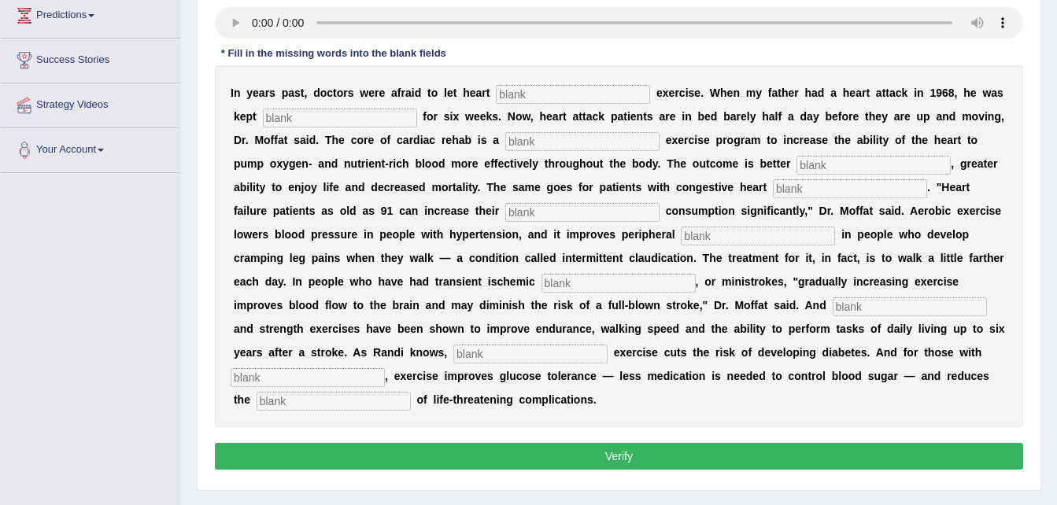
scroll to position [264, 0]
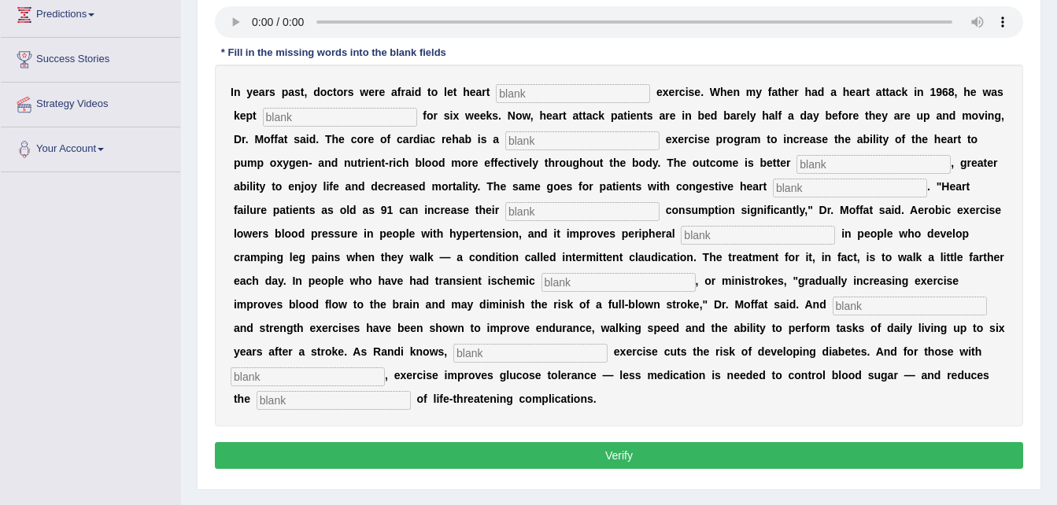
click at [504, 87] on input "text" at bounding box center [573, 93] width 154 height 19
type input "patients"
click at [267, 119] on input "text" at bounding box center [340, 117] width 154 height 19
type input "certaly"
click at [505, 146] on input "text" at bounding box center [582, 140] width 154 height 19
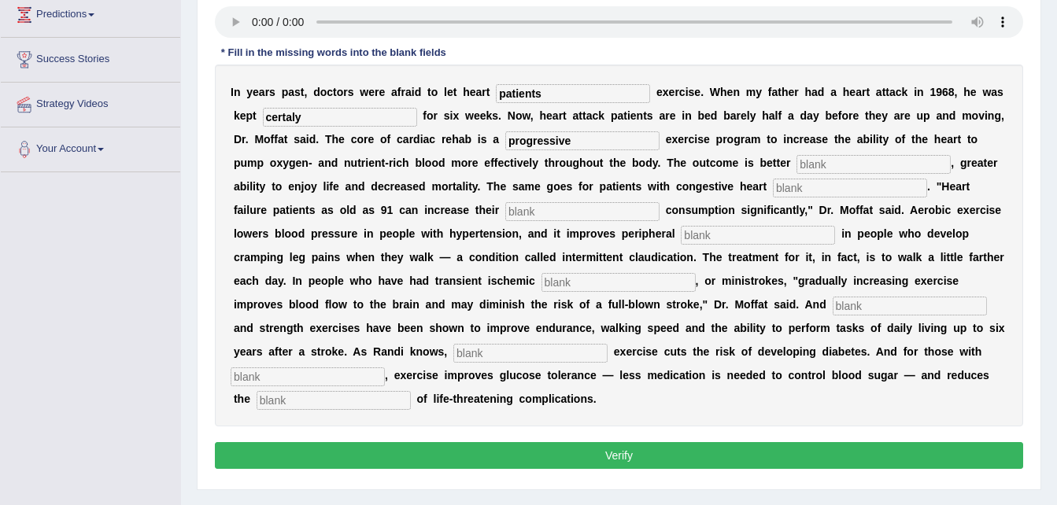
type input "progressive"
click at [796, 164] on input "text" at bounding box center [873, 164] width 154 height 19
type input "indirance"
click at [773, 186] on input "text" at bounding box center [850, 188] width 154 height 19
type input "failure"
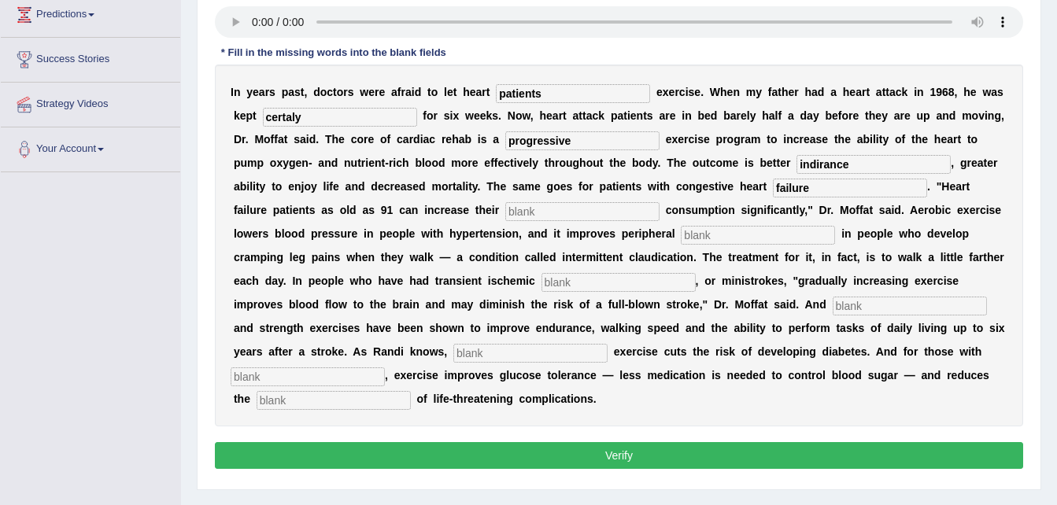
click at [505, 213] on input "text" at bounding box center [582, 211] width 154 height 19
type input "orygen"
click at [681, 234] on input "text" at bounding box center [758, 235] width 154 height 19
type input "circulation"
click at [541, 283] on input "text" at bounding box center [618, 282] width 154 height 19
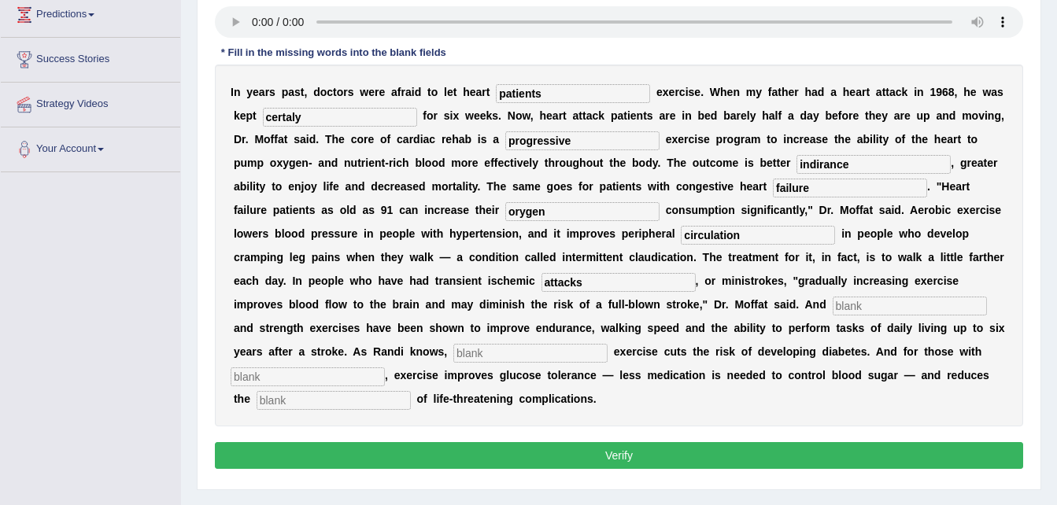
type input "attacks"
click at [832, 311] on input "text" at bounding box center [909, 306] width 154 height 19
type input "arrobic"
click at [607, 344] on input "text" at bounding box center [530, 353] width 154 height 19
type input "moderate"
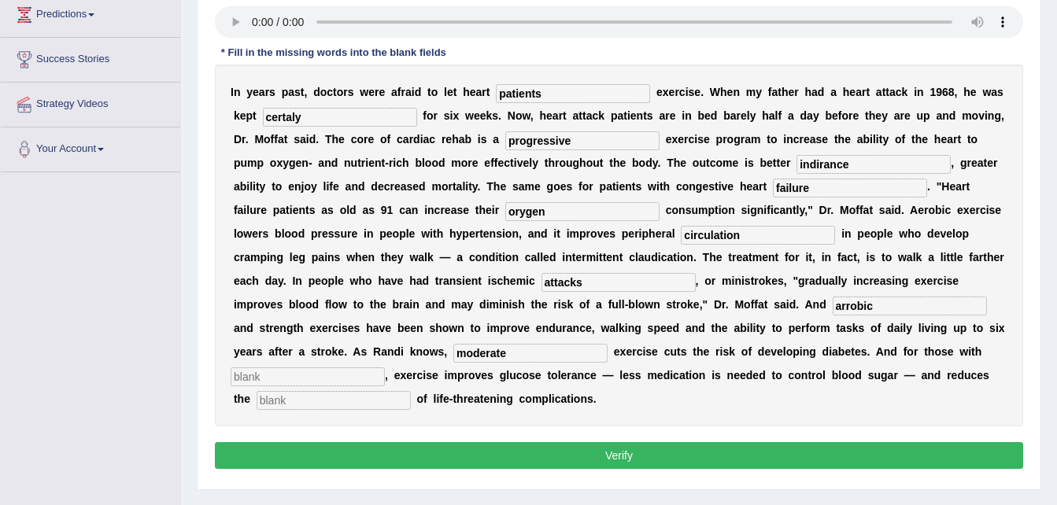
click at [385, 367] on input "text" at bounding box center [308, 376] width 154 height 19
type input "diabities"
click at [411, 391] on input "text" at bounding box center [333, 400] width 154 height 19
type input "rest"
click at [832, 298] on input "arrobic" at bounding box center [909, 306] width 154 height 19
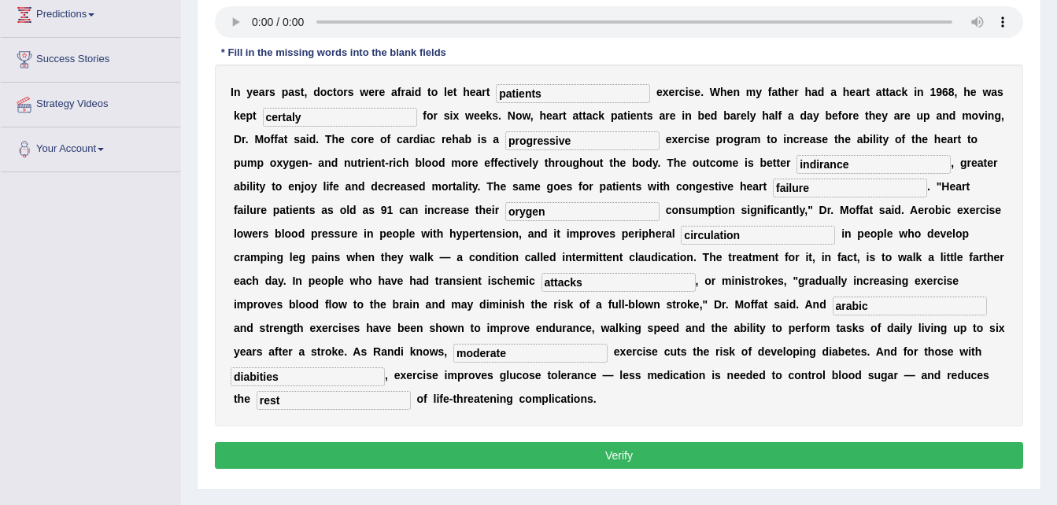
type input "arabic"
click at [505, 206] on input "orygen" at bounding box center [582, 211] width 154 height 19
type input "oxygen"
click at [286, 116] on input "certaly" at bounding box center [340, 117] width 154 height 19
click at [540, 442] on button "Verify" at bounding box center [619, 455] width 808 height 27
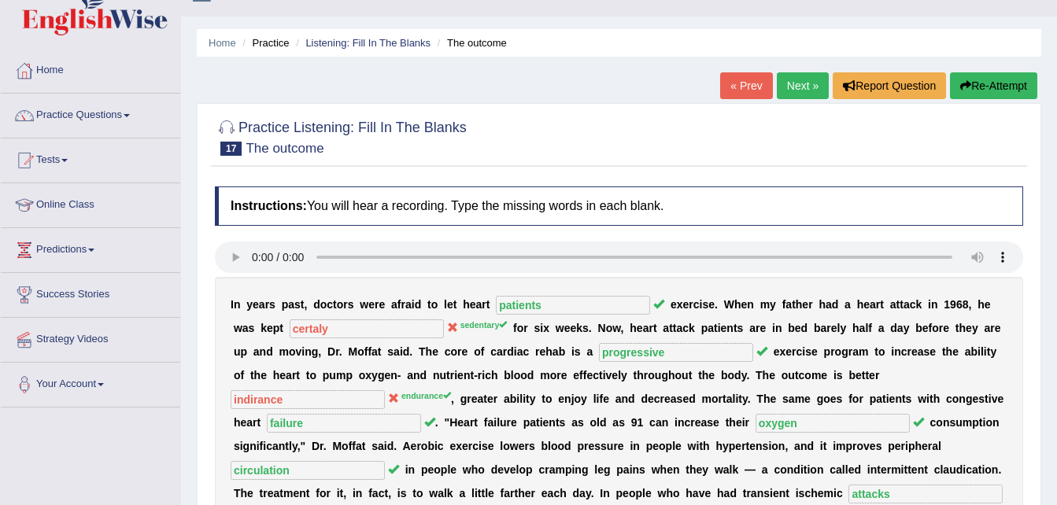
scroll to position [28, 0]
click at [797, 79] on link "Next »" at bounding box center [802, 86] width 52 height 27
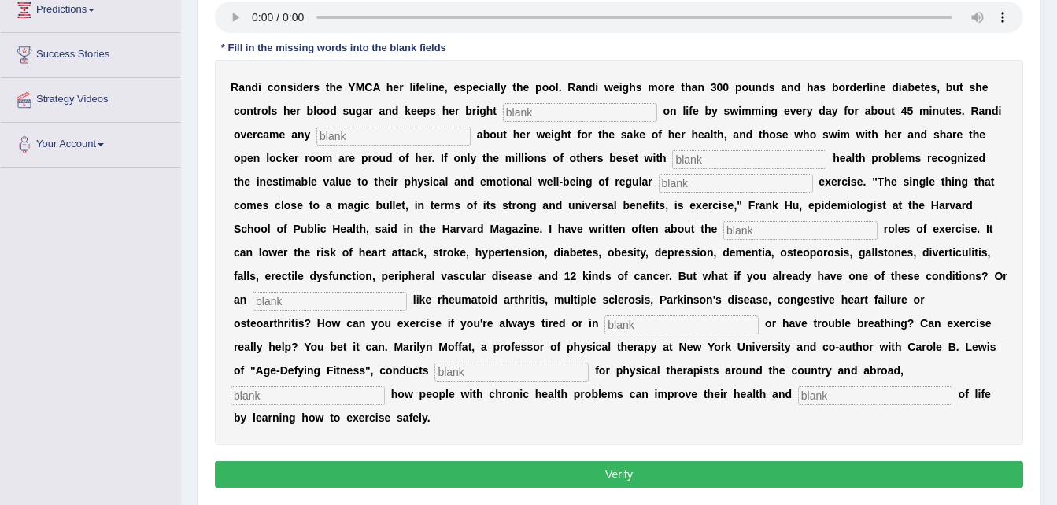
scroll to position [271, 0]
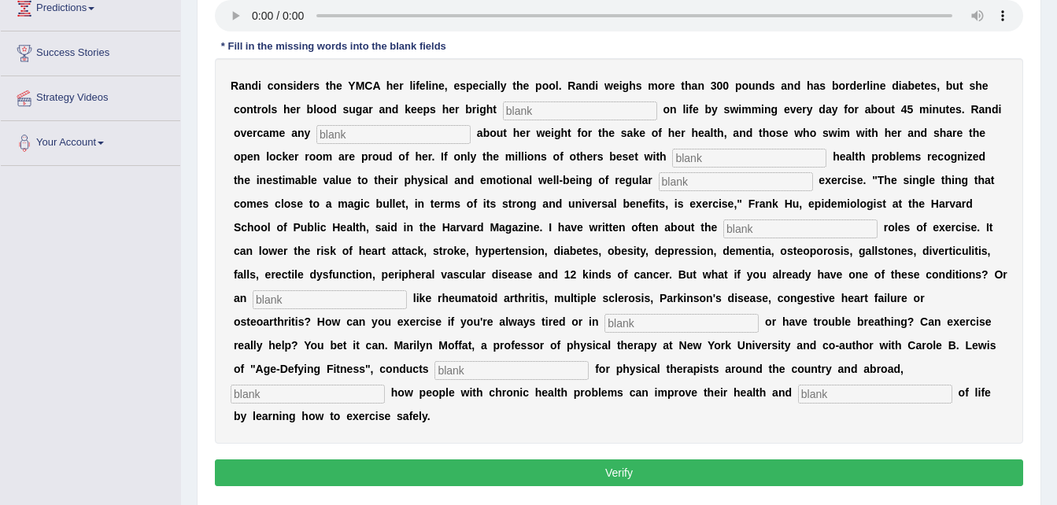
click at [503, 109] on input "text" at bounding box center [580, 110] width 154 height 19
type input "outlook"
click at [316, 130] on input "text" at bounding box center [393, 134] width 154 height 19
type input "self"
click at [672, 157] on input "text" at bounding box center [749, 158] width 154 height 19
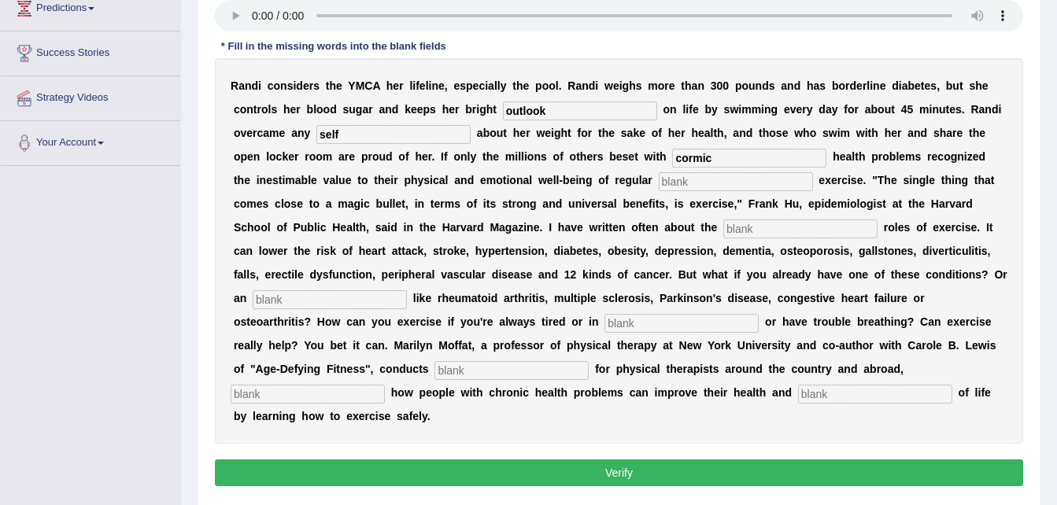
type input "cormic"
click at [658, 179] on input "text" at bounding box center [735, 181] width 154 height 19
type input "phsysical"
click at [723, 229] on input "text" at bounding box center [800, 228] width 154 height 19
type input "protective"
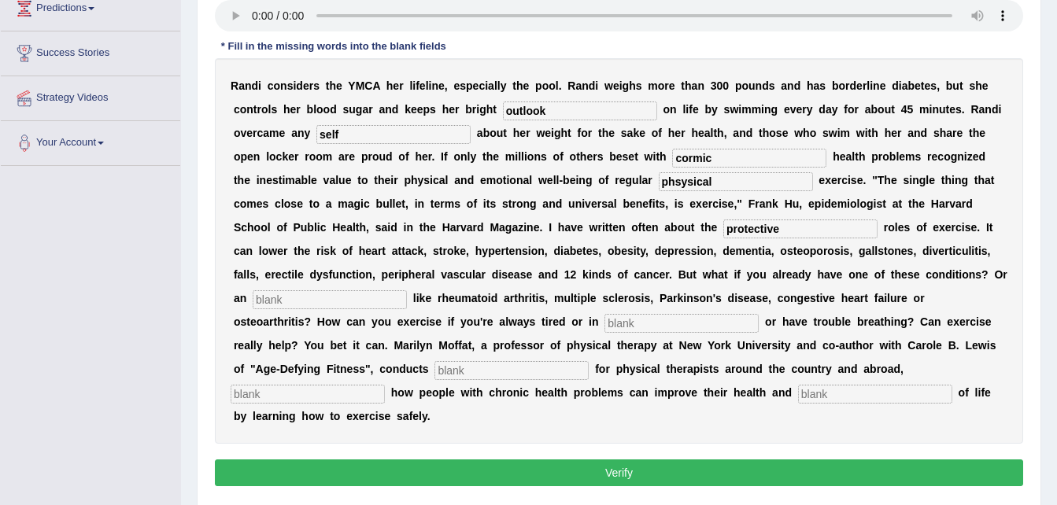
click at [407, 290] on input "text" at bounding box center [330, 299] width 154 height 19
type input "element"
click at [758, 314] on input "text" at bounding box center [681, 323] width 154 height 19
type input "pain"
click at [564, 361] on input "text" at bounding box center [511, 370] width 154 height 19
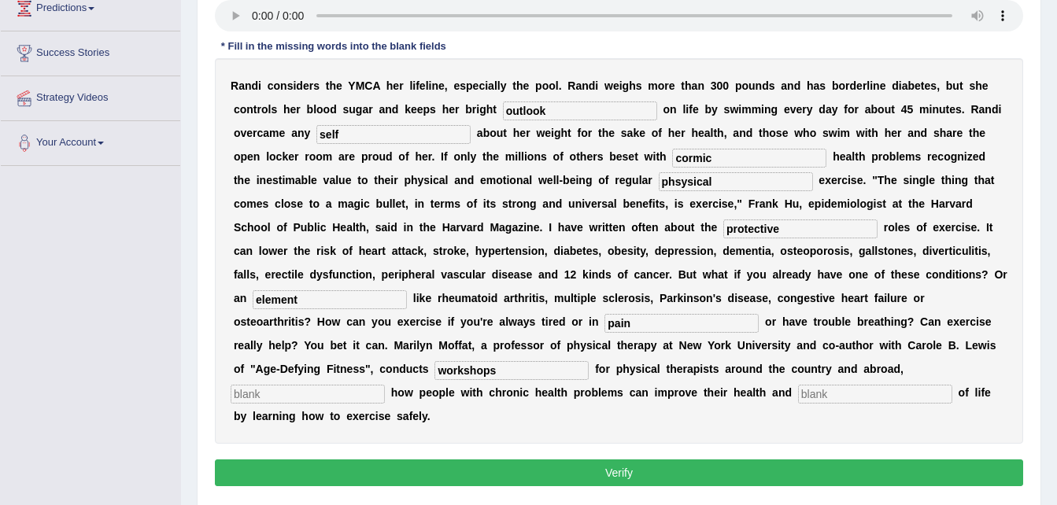
type input "workshops"
click at [332, 385] on input "text" at bounding box center [308, 394] width 154 height 19
click at [798, 385] on input "text" at bounding box center [875, 394] width 154 height 19
type input "quality"
click at [290, 385] on input "text" at bounding box center [308, 394] width 154 height 19
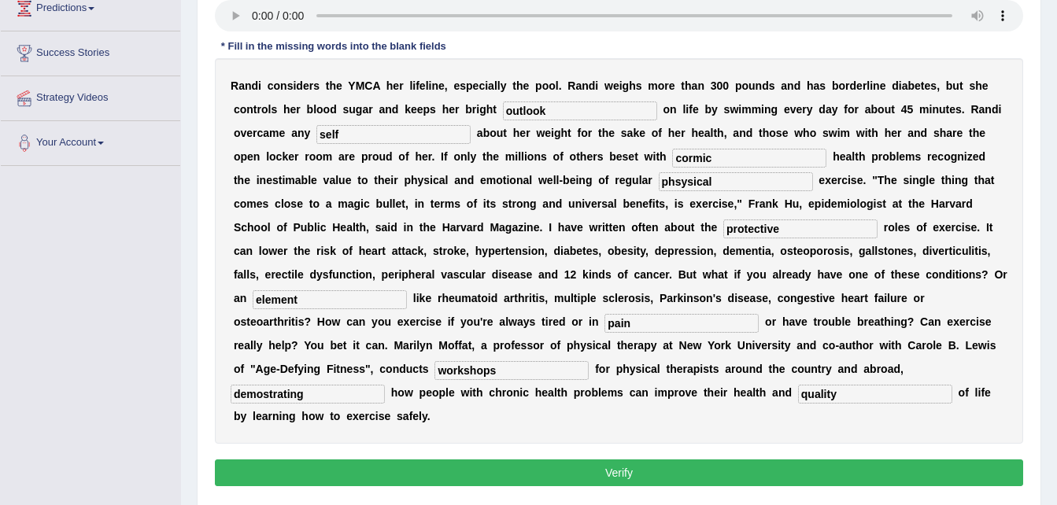
type input "demostrating"
click at [658, 184] on input "phsysical" at bounding box center [735, 181] width 154 height 19
type input "physical"
click at [672, 160] on input "cormic" at bounding box center [749, 158] width 154 height 19
click at [569, 459] on button "Verify" at bounding box center [619, 472] width 808 height 27
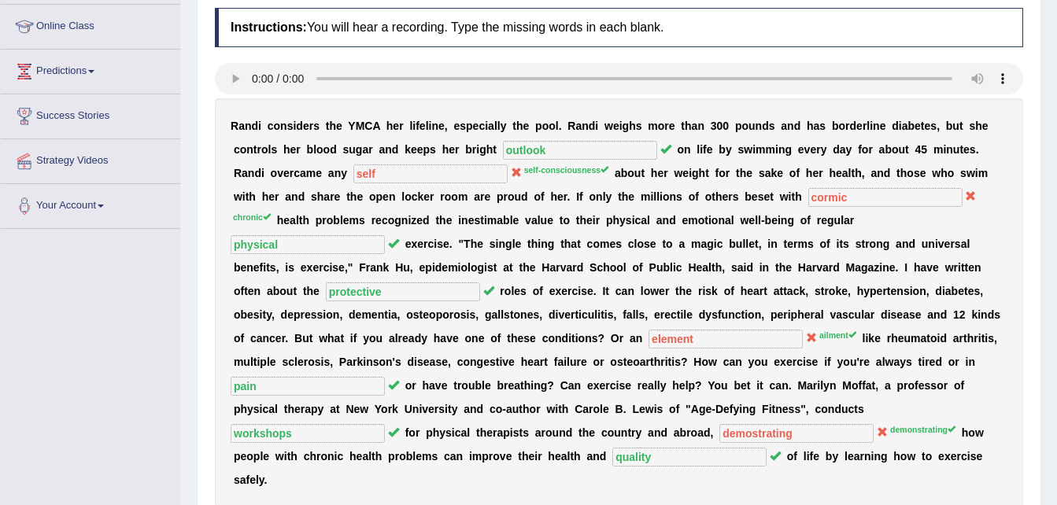
scroll to position [0, 0]
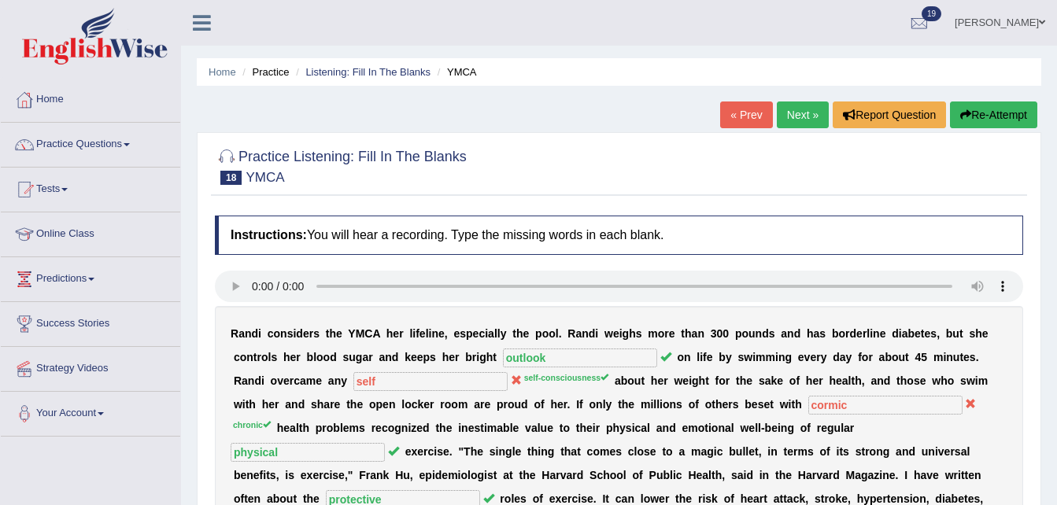
click at [788, 113] on link "Next »" at bounding box center [802, 114] width 52 height 27
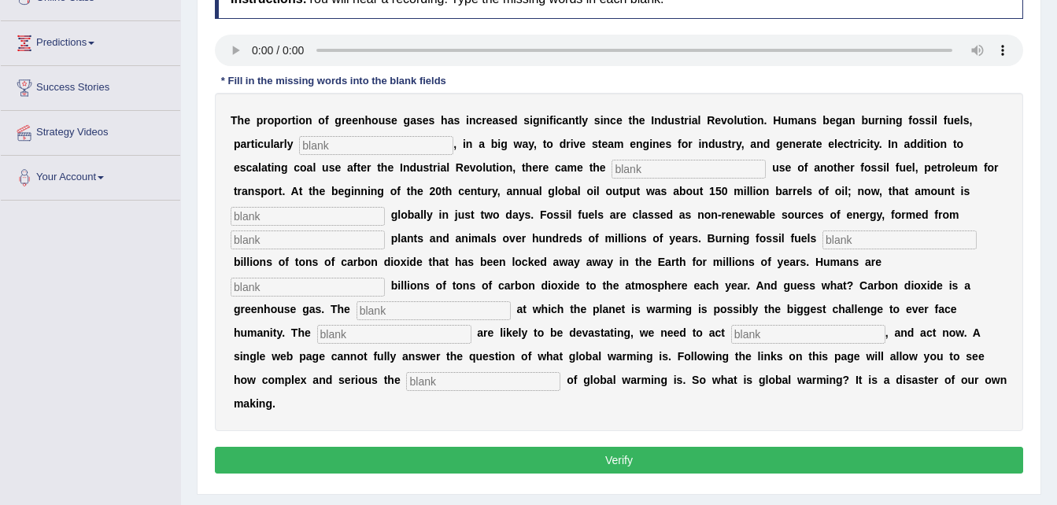
scroll to position [237, 0]
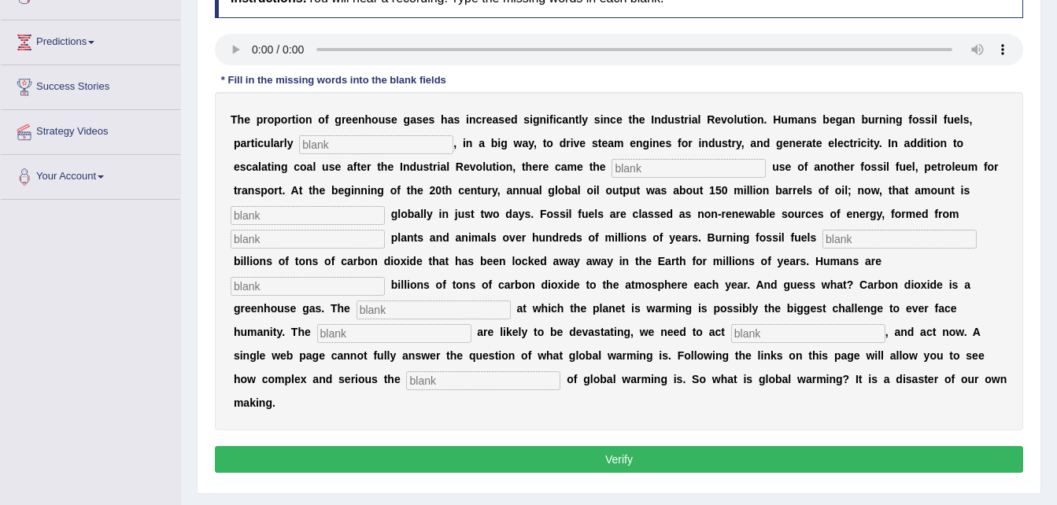
click at [299, 149] on input "text" at bounding box center [376, 144] width 154 height 19
type input "called"
click at [611, 171] on input "text" at bounding box center [688, 168] width 154 height 19
type input "wide"
click at [385, 206] on input "text" at bounding box center [308, 215] width 154 height 19
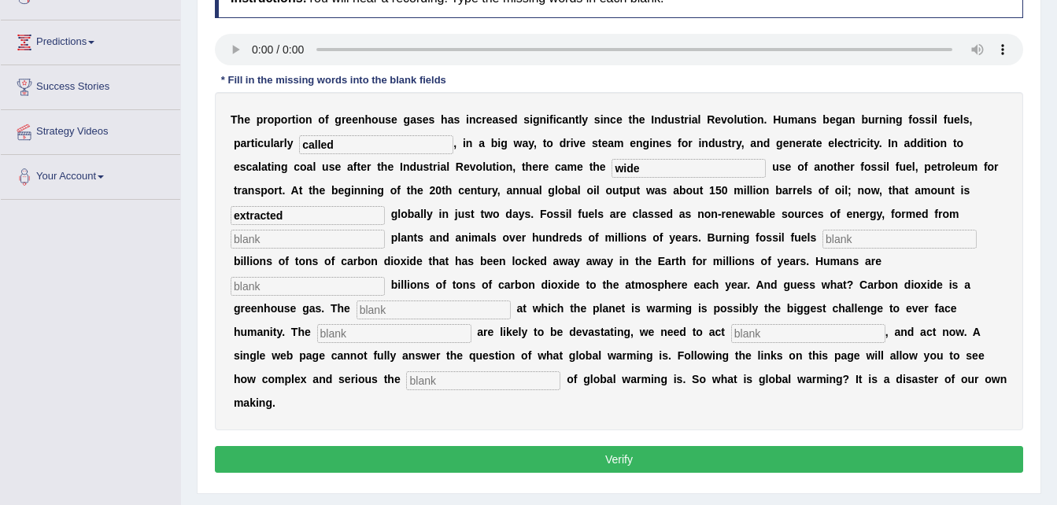
type input "extracted"
click at [385, 230] on input "text" at bounding box center [308, 239] width 154 height 19
type input "decxaded"
click at [822, 237] on input "text" at bounding box center [899, 239] width 154 height 19
type input "reakeases"
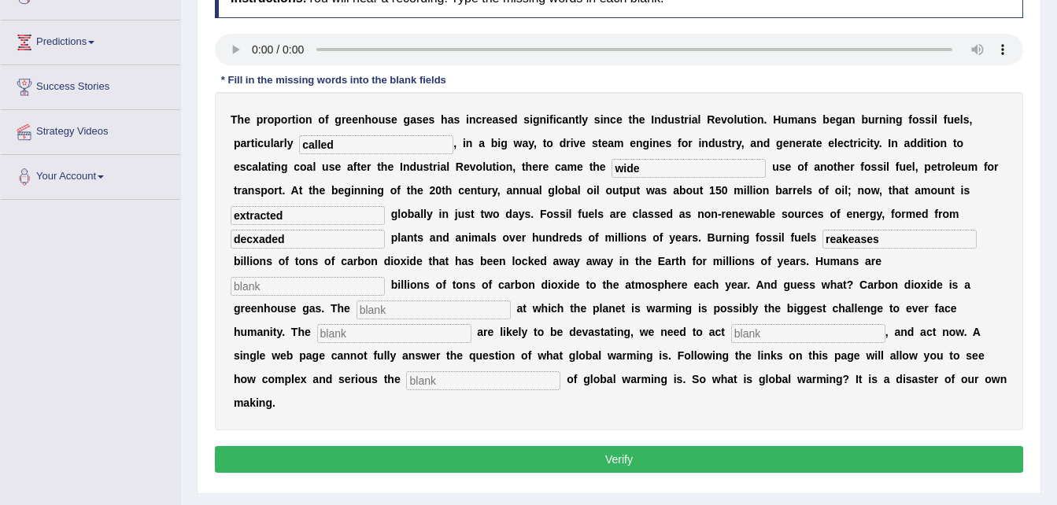
click at [385, 277] on input "text" at bounding box center [308, 286] width 154 height 19
type input "adding"
click at [474, 301] on input "text" at bounding box center [433, 310] width 154 height 19
type input "rate"
click at [378, 324] on input "text" at bounding box center [394, 333] width 154 height 19
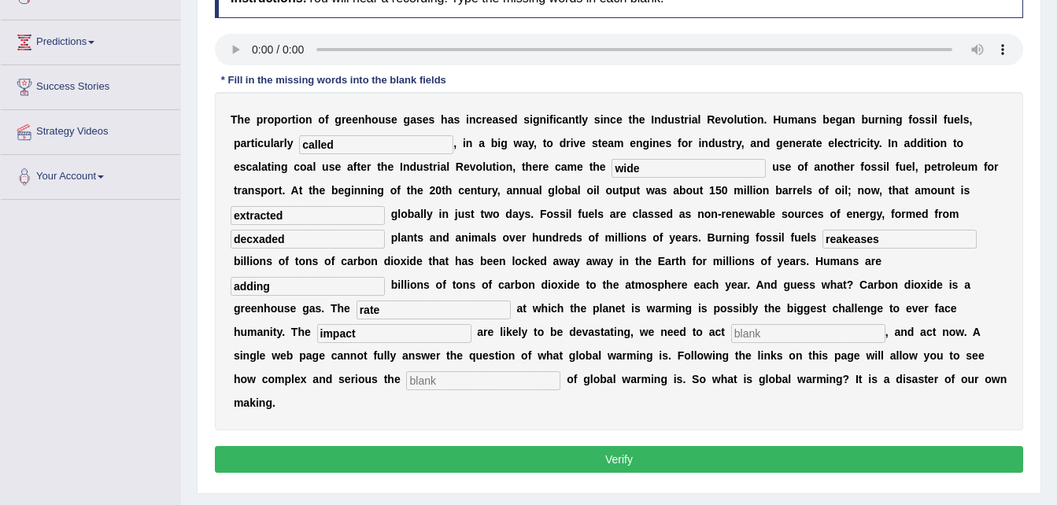
type input "impact"
click at [731, 324] on input "text" at bounding box center [808, 333] width 154 height 19
click at [406, 371] on input "text" at bounding box center [483, 380] width 154 height 19
type input "issue"
click at [822, 238] on input "reakeases" at bounding box center [899, 239] width 154 height 19
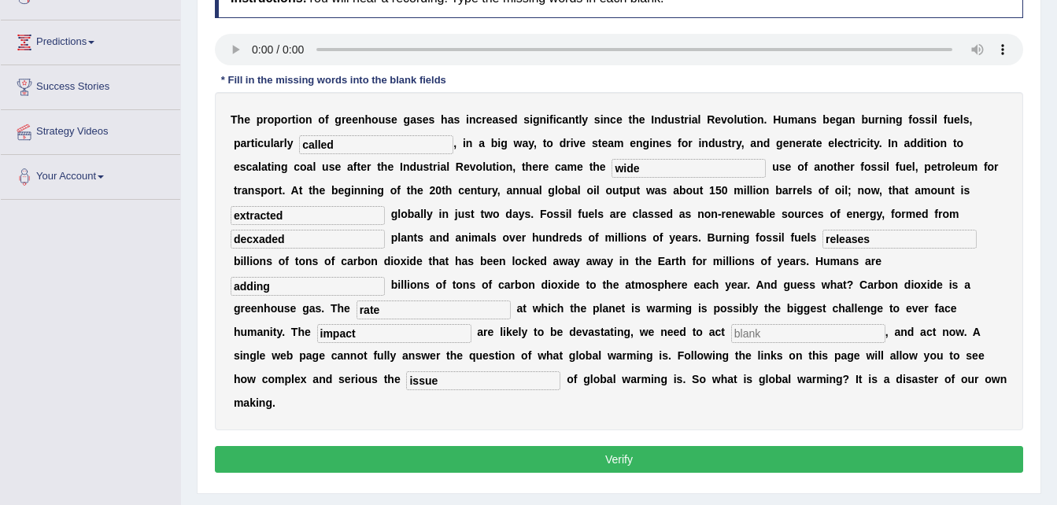
type input "releases"
click at [385, 230] on input "decxaded" at bounding box center [308, 239] width 154 height 19
type input "decaded"
click at [308, 143] on input "called" at bounding box center [376, 144] width 154 height 19
type input "c"
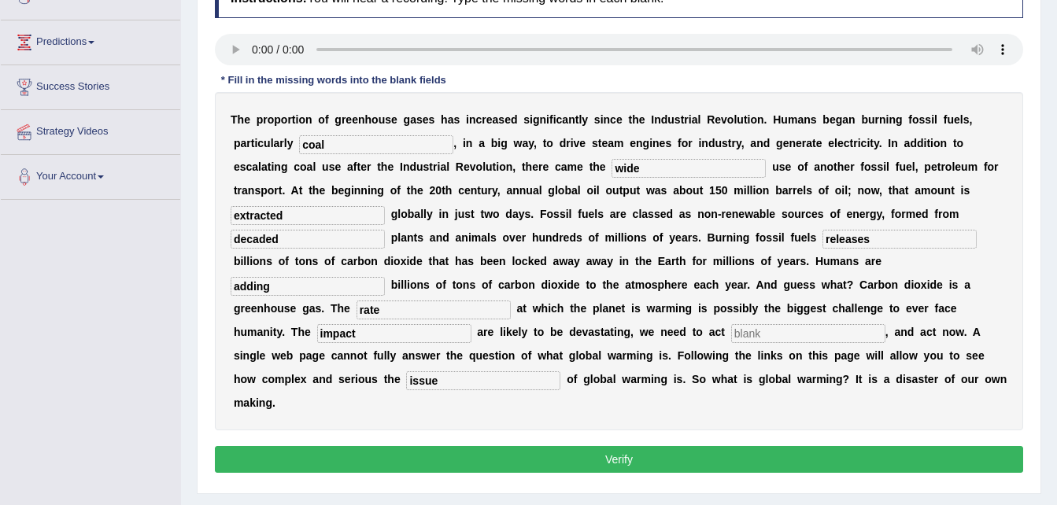
type input "coal"
click at [755, 324] on input "text" at bounding box center [808, 333] width 154 height 19
type input "ss"
click at [456, 446] on button "Verify" at bounding box center [619, 459] width 808 height 27
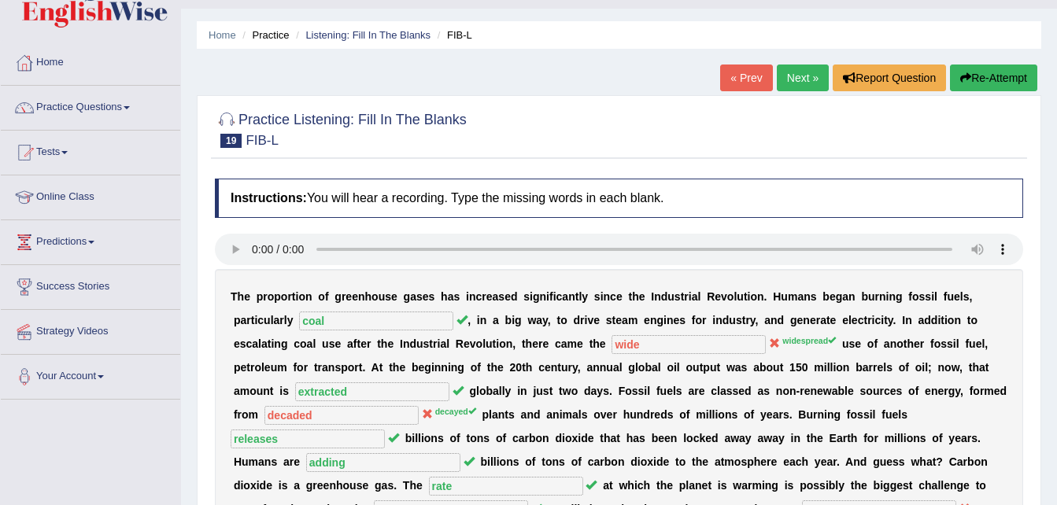
scroll to position [36, 0]
click at [806, 82] on link "Next »" at bounding box center [802, 78] width 52 height 27
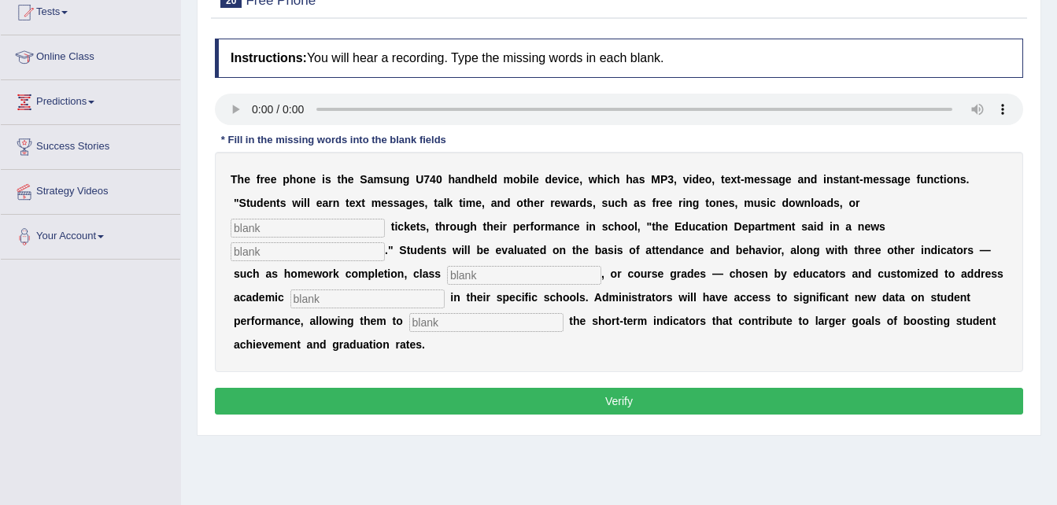
scroll to position [202, 0]
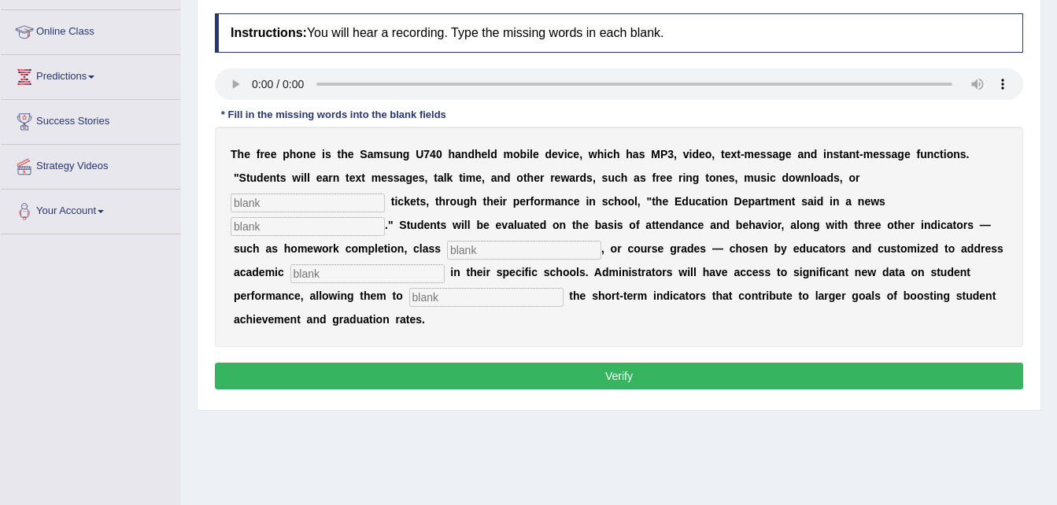
click at [385, 194] on input "text" at bounding box center [308, 203] width 154 height 19
click at [385, 217] on input "text" at bounding box center [308, 226] width 154 height 19
type input "rekease"
click at [601, 241] on input "text" at bounding box center [524, 250] width 154 height 19
type input "partipation"
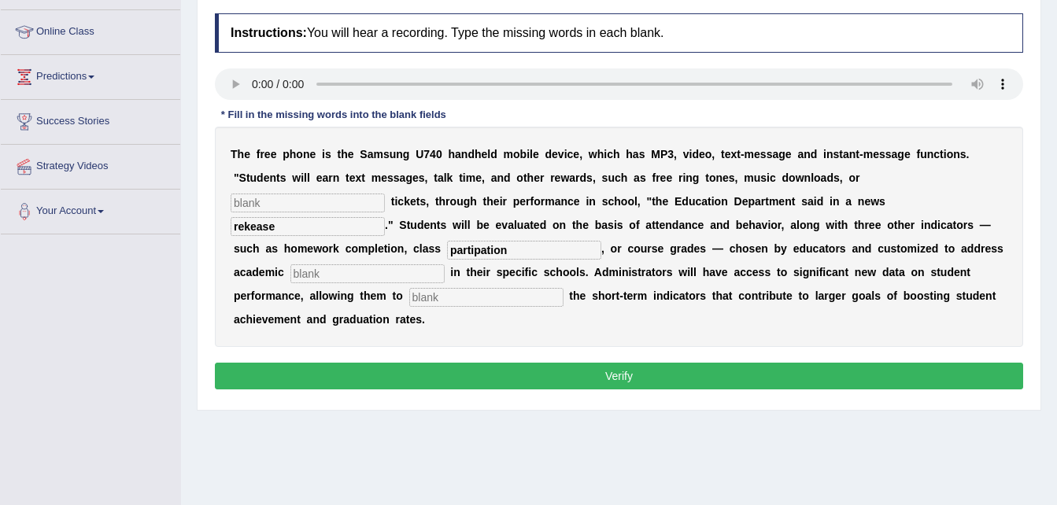
click at [563, 288] on input "text" at bounding box center [486, 297] width 154 height 19
type input "track"
click at [444, 264] on input "text" at bounding box center [367, 273] width 154 height 19
type input "priority"
click at [601, 241] on input "partipation" at bounding box center [524, 250] width 154 height 19
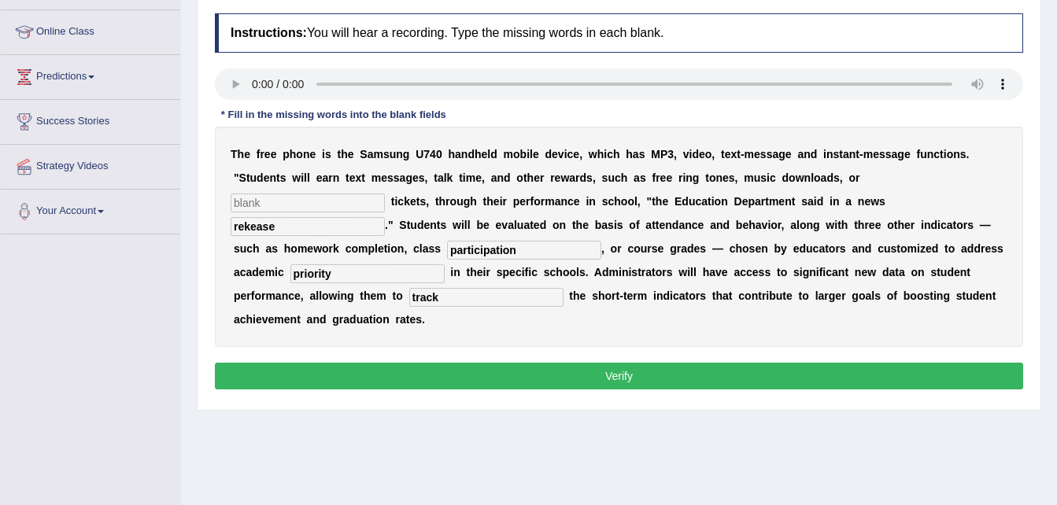
type input "participation"
click at [385, 217] on input "rekease" at bounding box center [308, 226] width 154 height 19
type input "release"
click at [385, 194] on input "text" at bounding box center [308, 203] width 154 height 19
type input "ff"
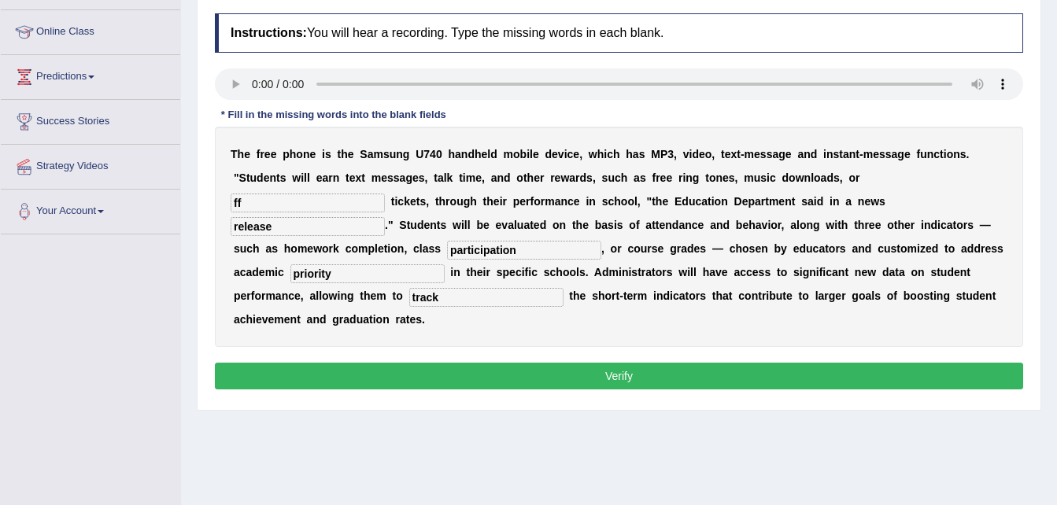
click at [595, 363] on button "Verify" at bounding box center [619, 376] width 808 height 27
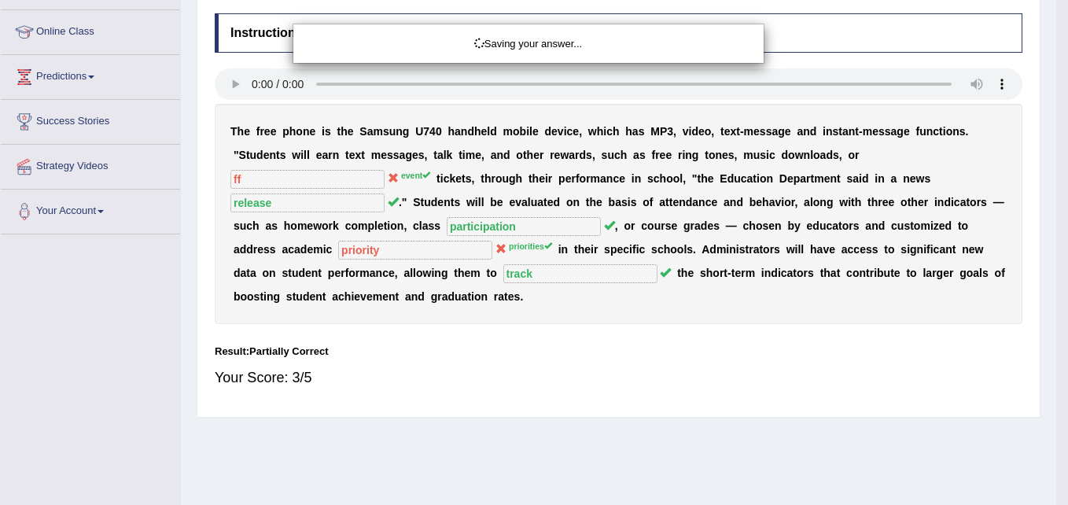
click at [595, 354] on div "Saving your answer..." at bounding box center [534, 252] width 1068 height 505
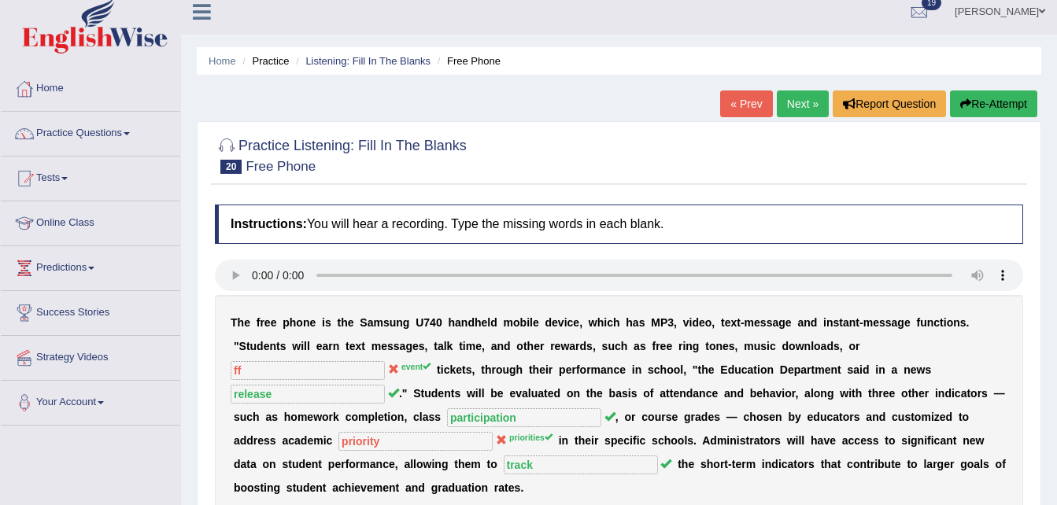
scroll to position [10, 0]
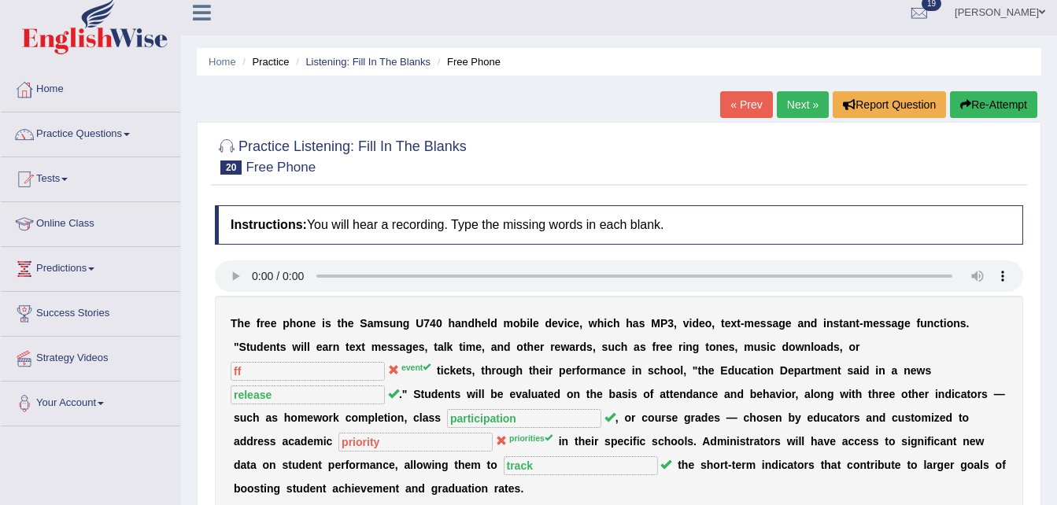
click at [789, 96] on link "Next »" at bounding box center [802, 104] width 52 height 27
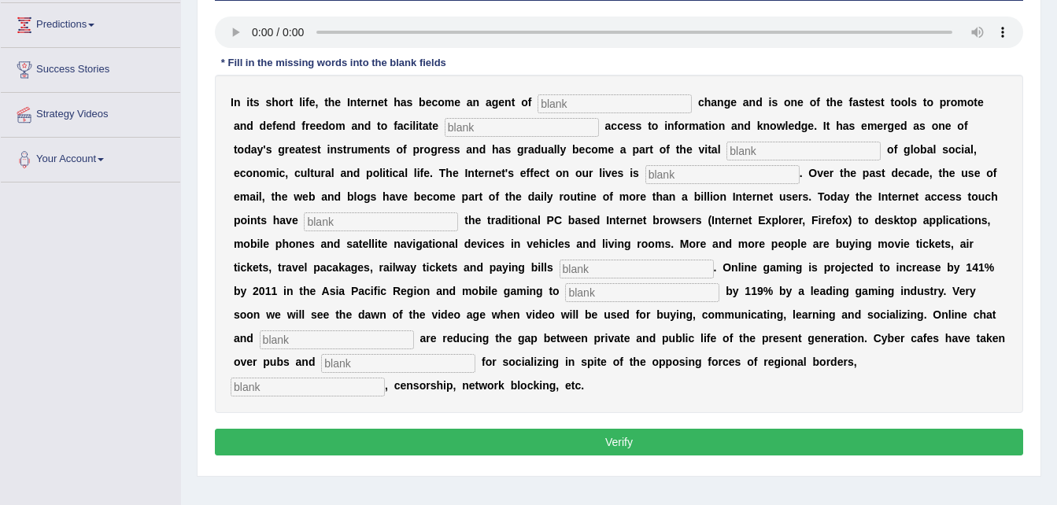
scroll to position [255, 0]
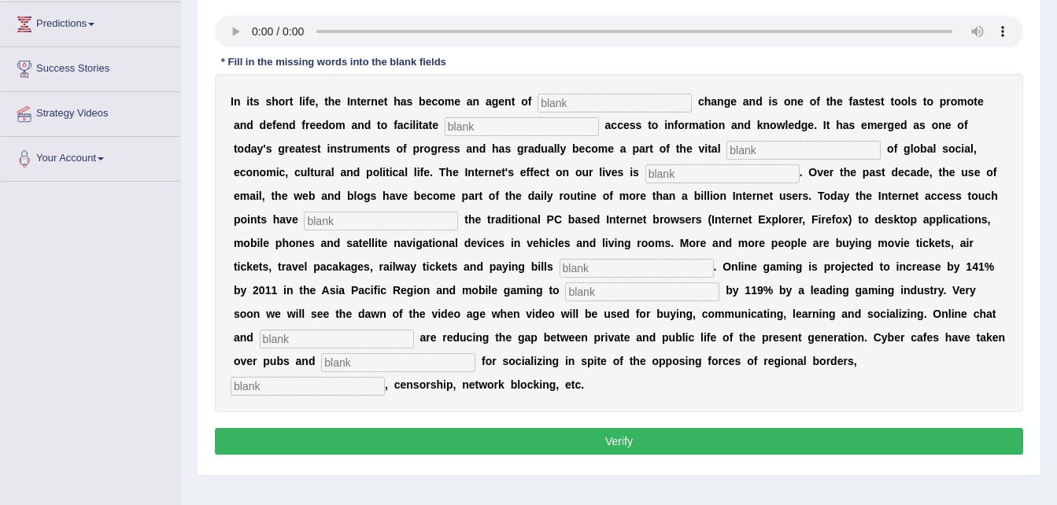
click at [537, 101] on input "text" at bounding box center [614, 103] width 154 height 19
type input "revonary"
click at [444, 128] on input "text" at bounding box center [521, 126] width 154 height 19
type input "democratite"
click at [726, 151] on input "text" at bounding box center [803, 150] width 154 height 19
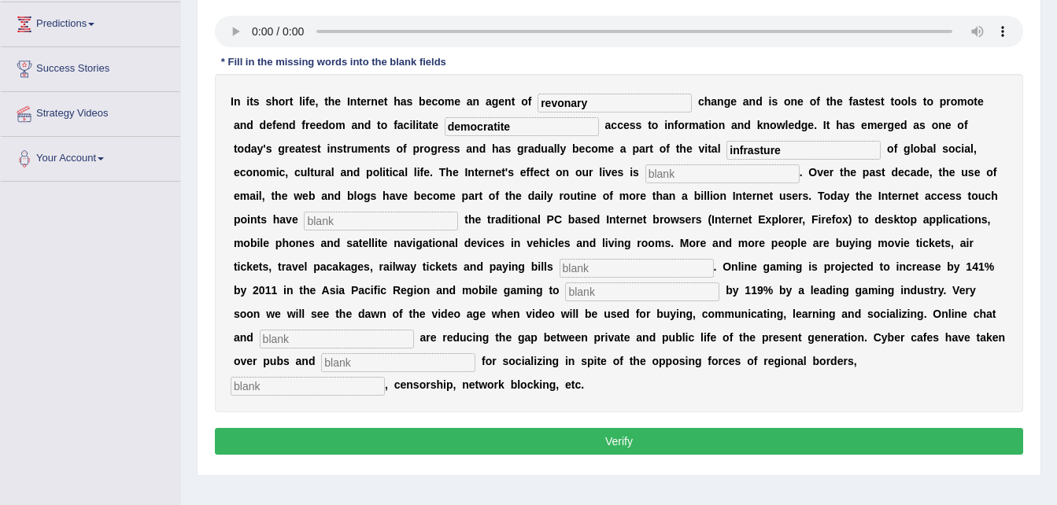
type input "infrasture"
click at [645, 175] on input "text" at bounding box center [722, 173] width 154 height 19
type input "progerresive"
click at [458, 212] on input "text" at bounding box center [381, 221] width 154 height 19
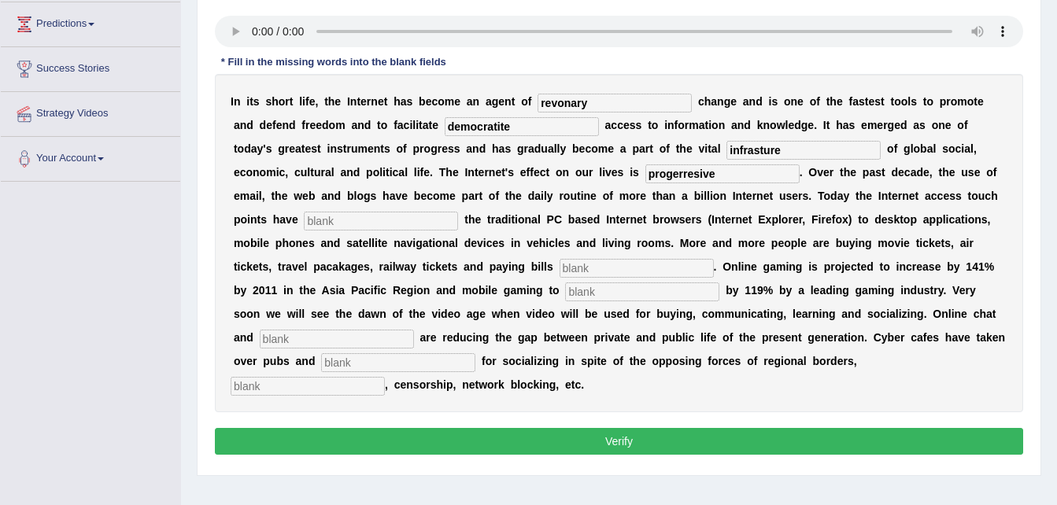
click at [458, 212] on input "text" at bounding box center [381, 221] width 154 height 19
type input "outgrown"
click at [714, 259] on input "text" at bounding box center [636, 268] width 154 height 19
type input "online"
click at [719, 282] on input "text" at bounding box center [642, 291] width 154 height 19
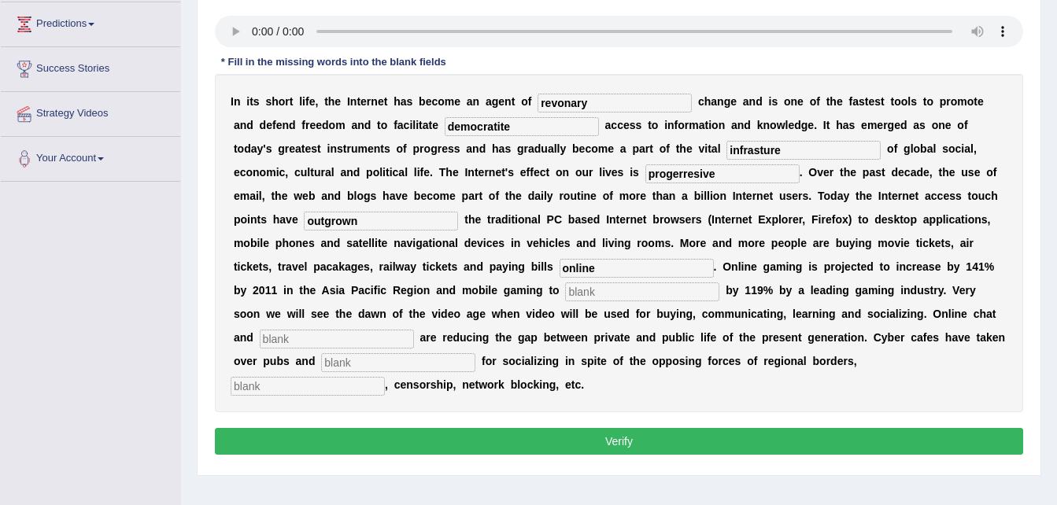
click at [719, 282] on input "text" at bounding box center [642, 291] width 154 height 19
type input "increase"
click at [414, 330] on input "text" at bounding box center [337, 339] width 154 height 19
type input "blocks"
click at [430, 353] on input "text" at bounding box center [398, 362] width 154 height 19
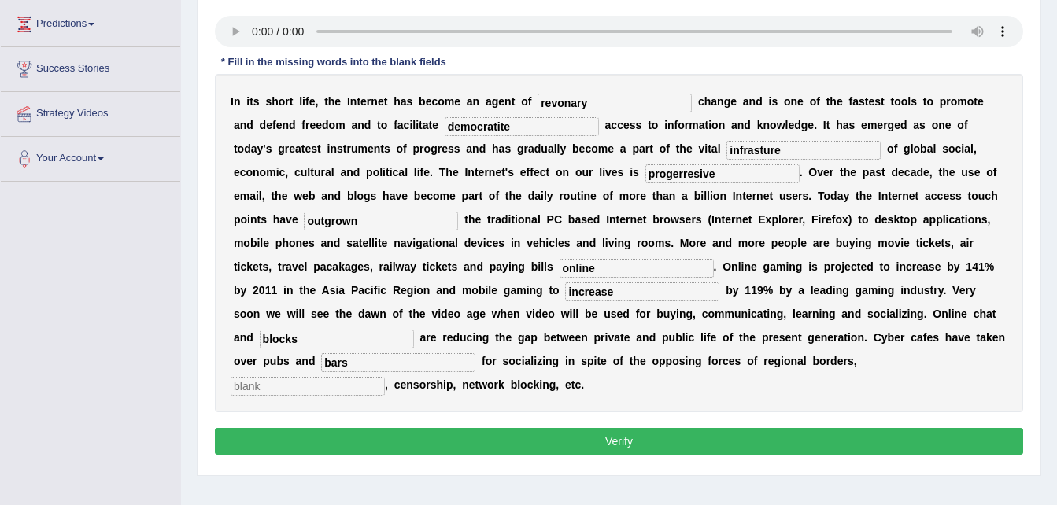
type input "bars"
click at [338, 377] on input "text" at bounding box center [308, 386] width 154 height 19
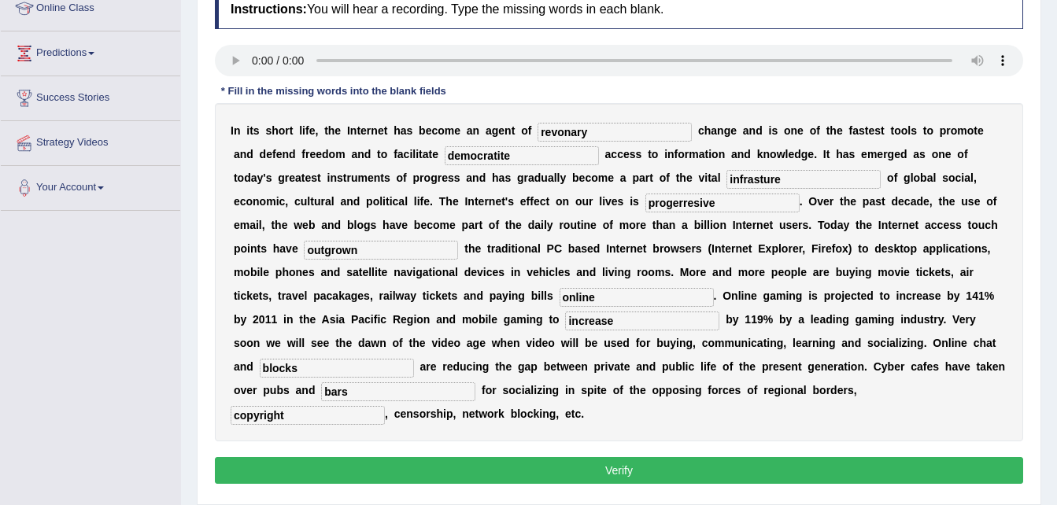
scroll to position [225, 0]
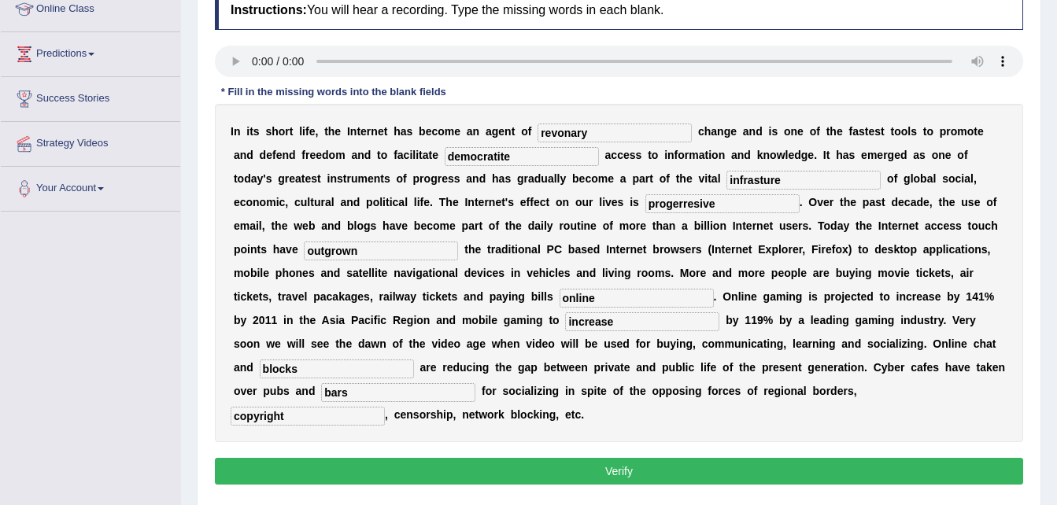
type input "copyright"
click at [726, 178] on input "infrasture" at bounding box center [803, 180] width 154 height 19
type input "infrustrature"
click at [645, 201] on input "progerresive" at bounding box center [722, 203] width 154 height 19
type input "progressive"
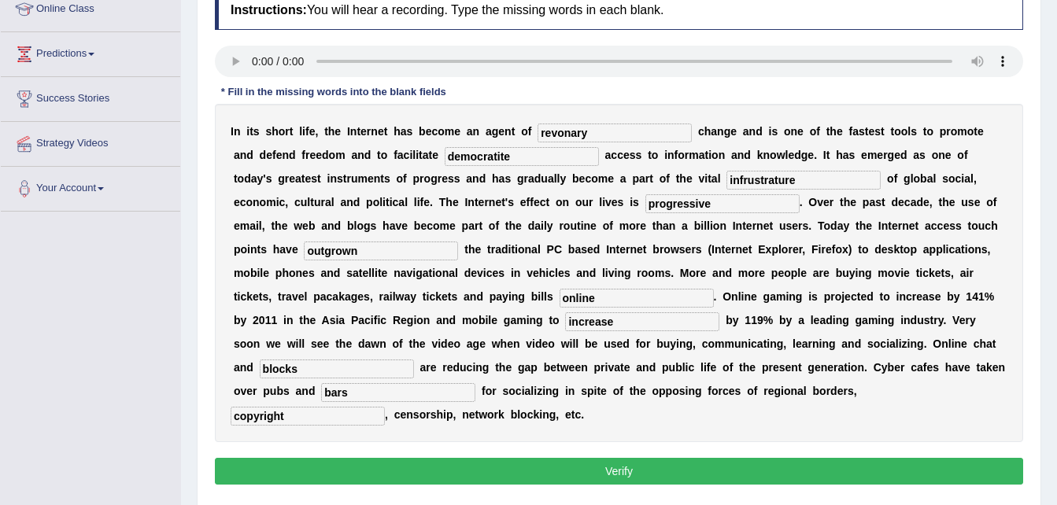
click at [444, 152] on input "democratite" at bounding box center [521, 156] width 154 height 19
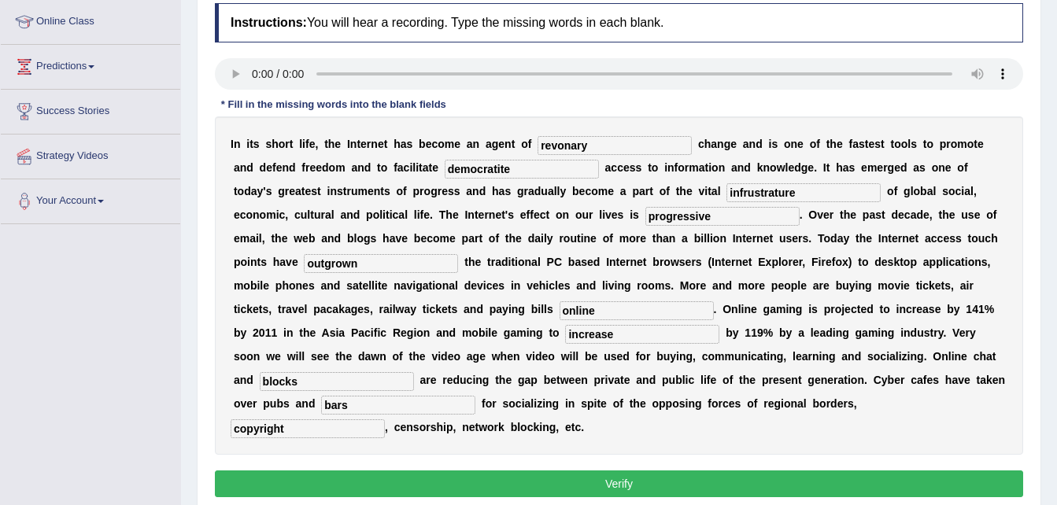
scroll to position [255, 0]
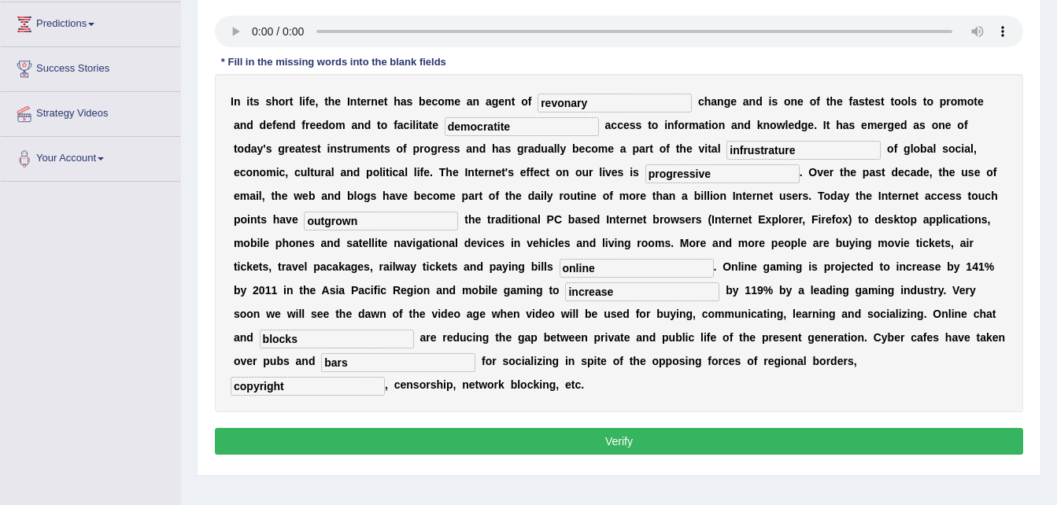
click at [615, 428] on button "Verify" at bounding box center [619, 441] width 808 height 27
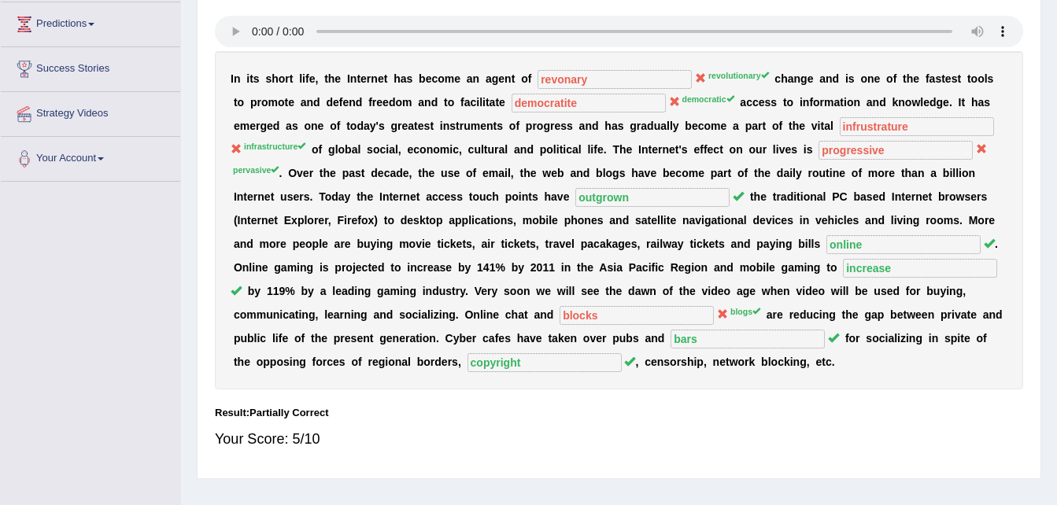
scroll to position [0, 0]
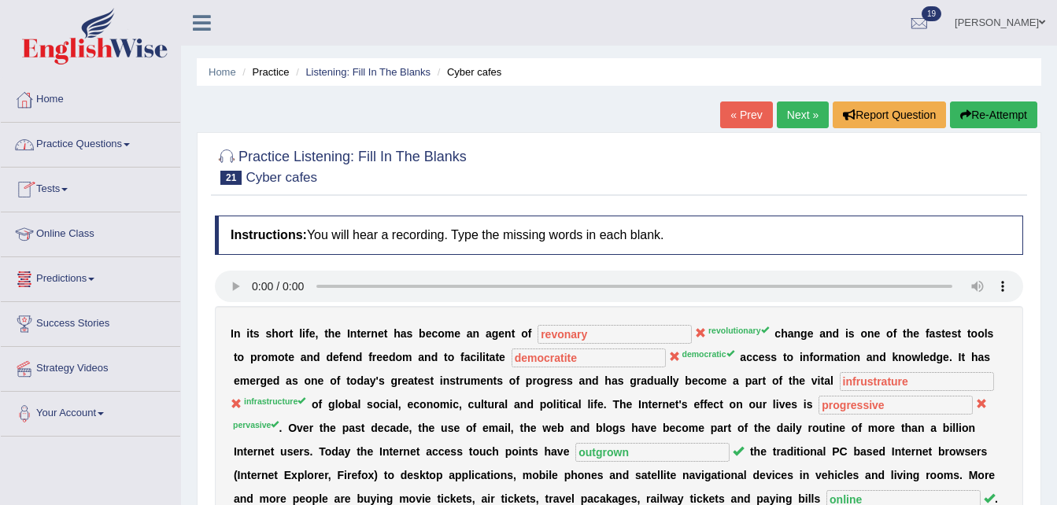
click at [130, 144] on span at bounding box center [127, 144] width 6 height 3
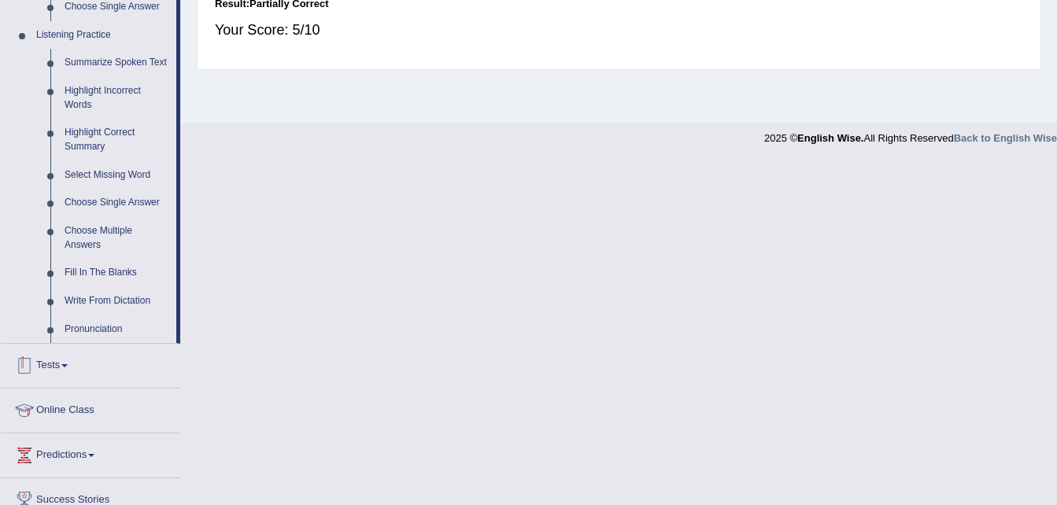
scroll to position [694, 0]
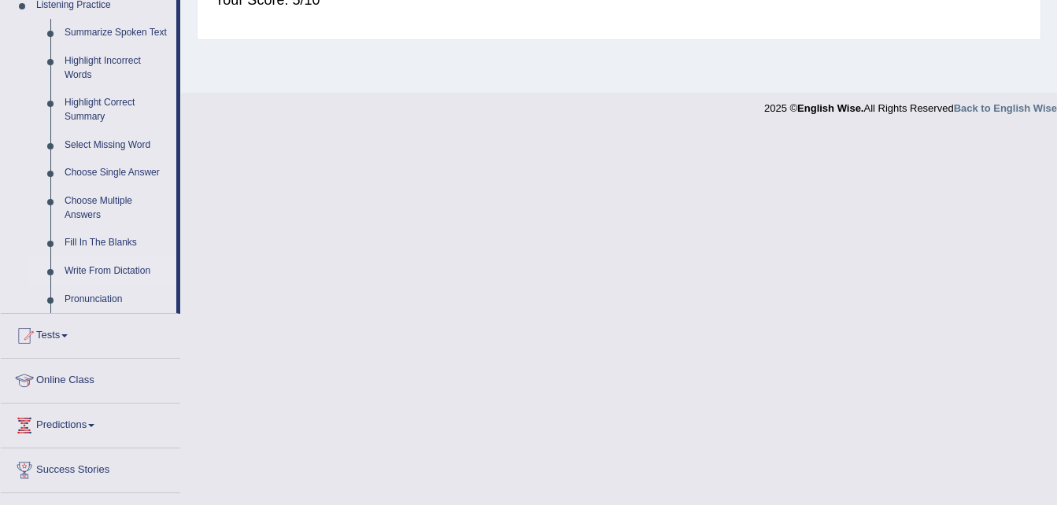
click at [109, 264] on link "Write From Dictation" at bounding box center [116, 271] width 119 height 28
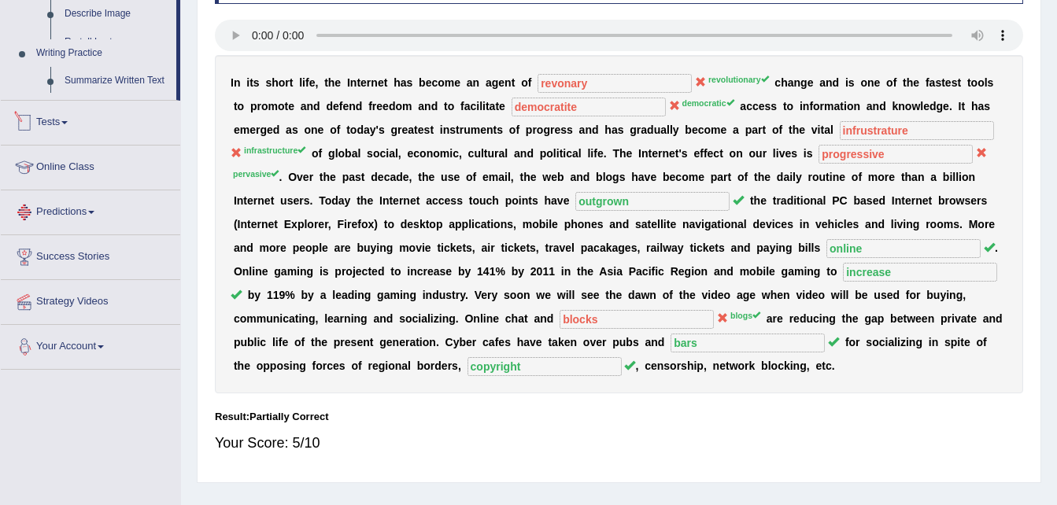
scroll to position [321, 0]
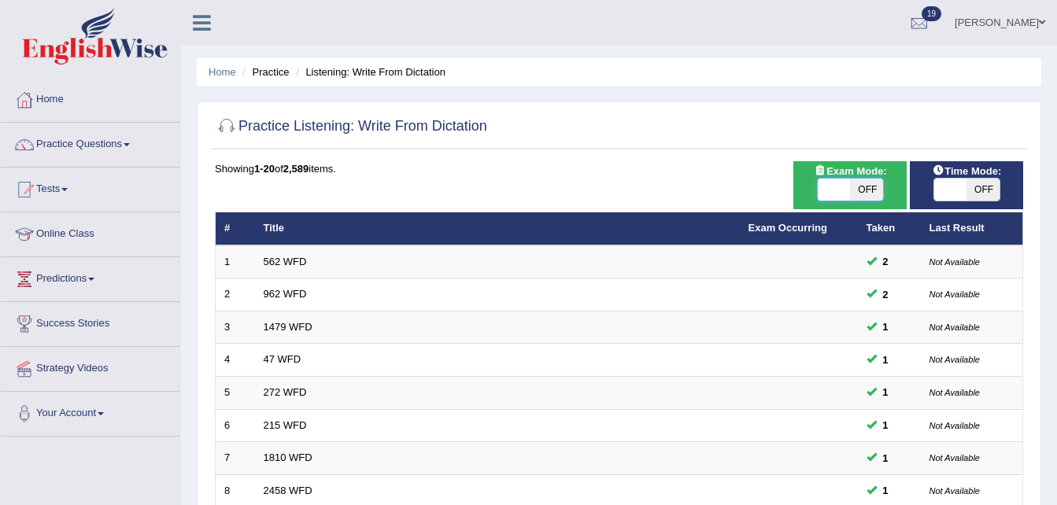
click at [841, 186] on span at bounding box center [833, 190] width 33 height 22
checkbox input "true"
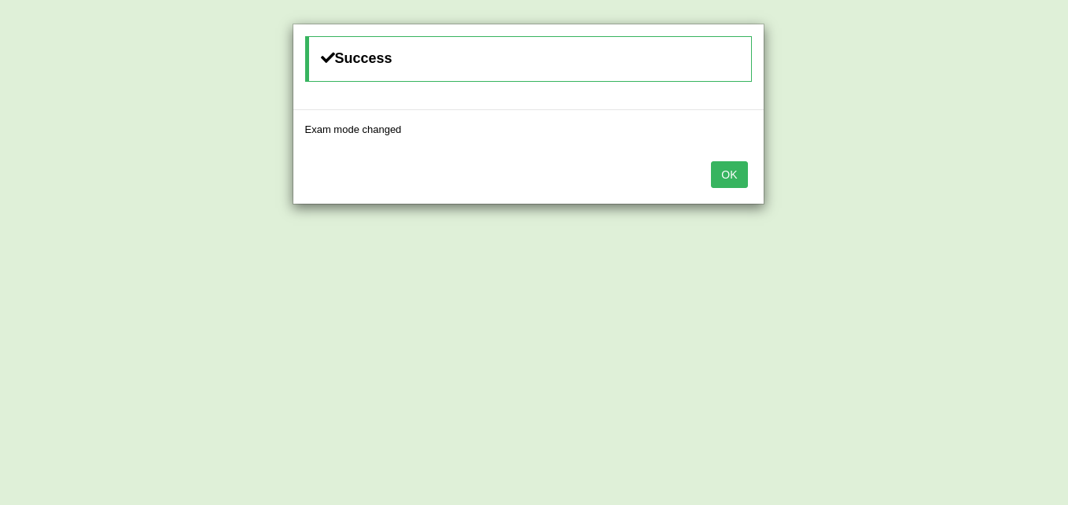
click at [732, 182] on button "OK" at bounding box center [729, 174] width 36 height 27
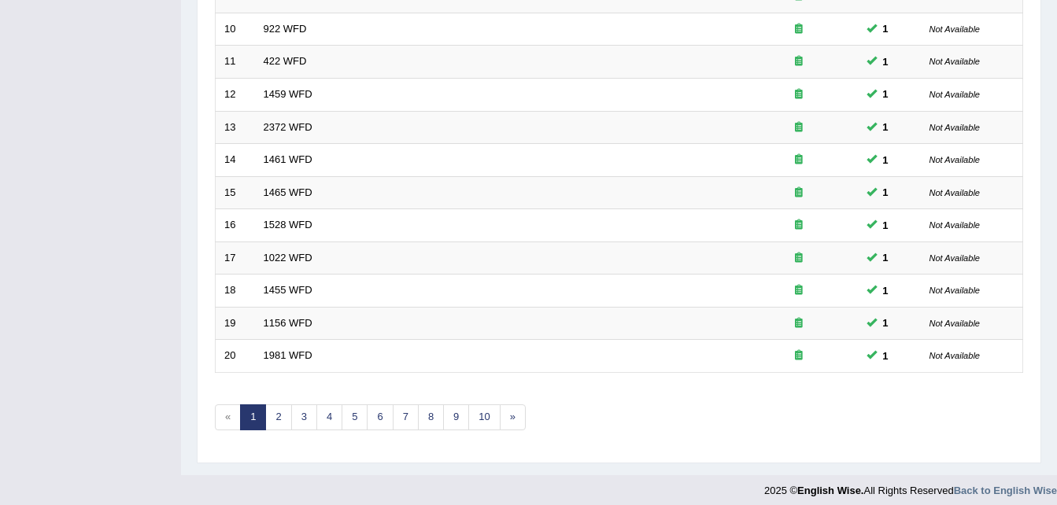
scroll to position [537, 0]
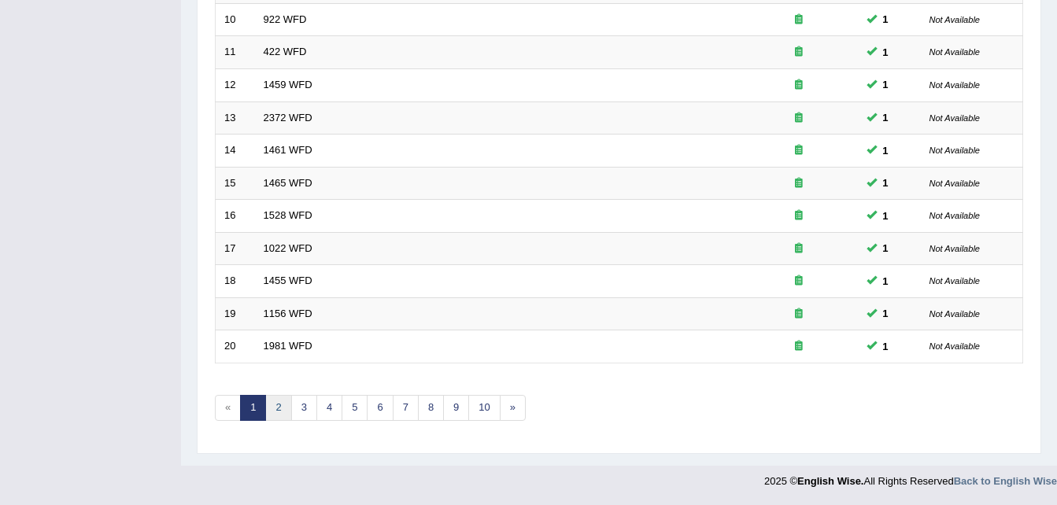
click at [282, 410] on link "2" at bounding box center [278, 408] width 26 height 26
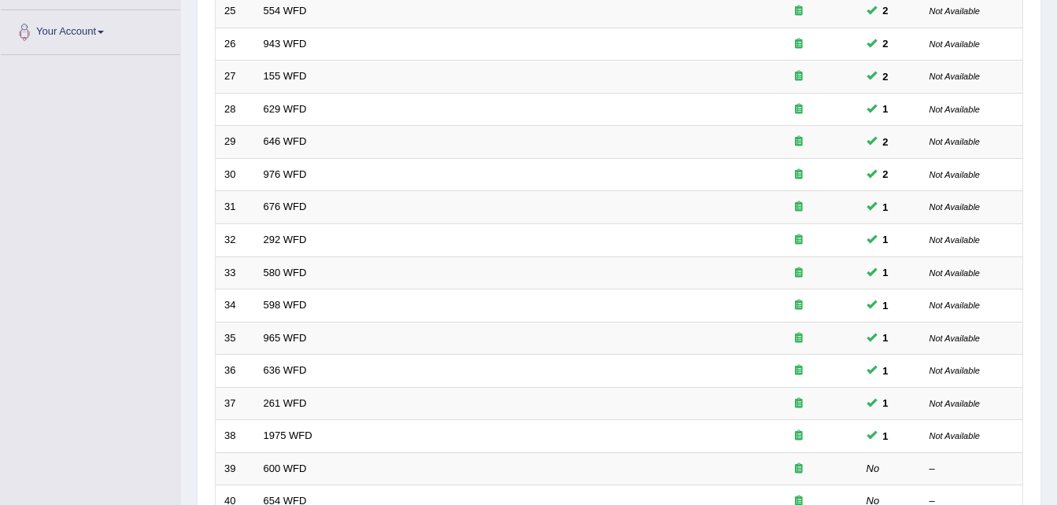
scroll to position [537, 0]
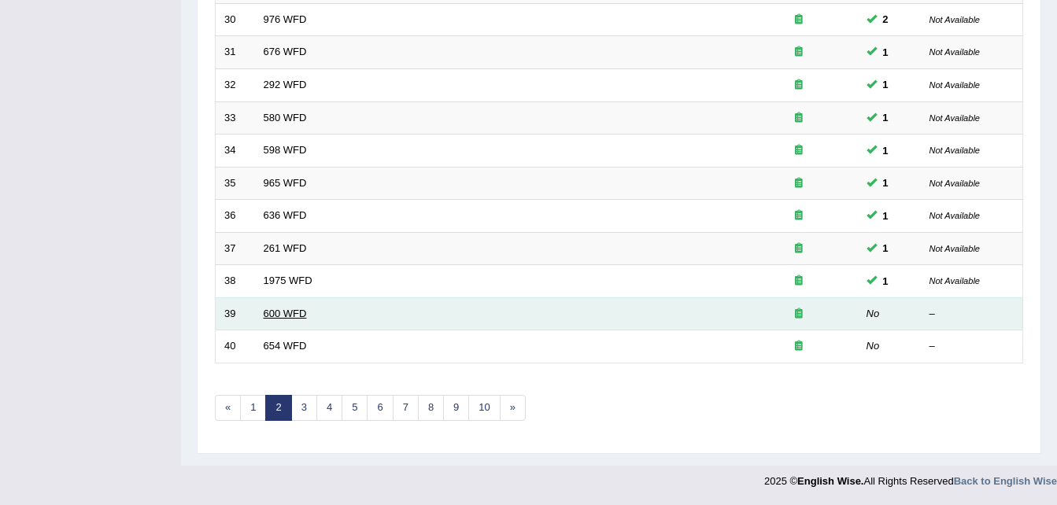
click at [287, 315] on link "600 WFD" at bounding box center [285, 314] width 43 height 12
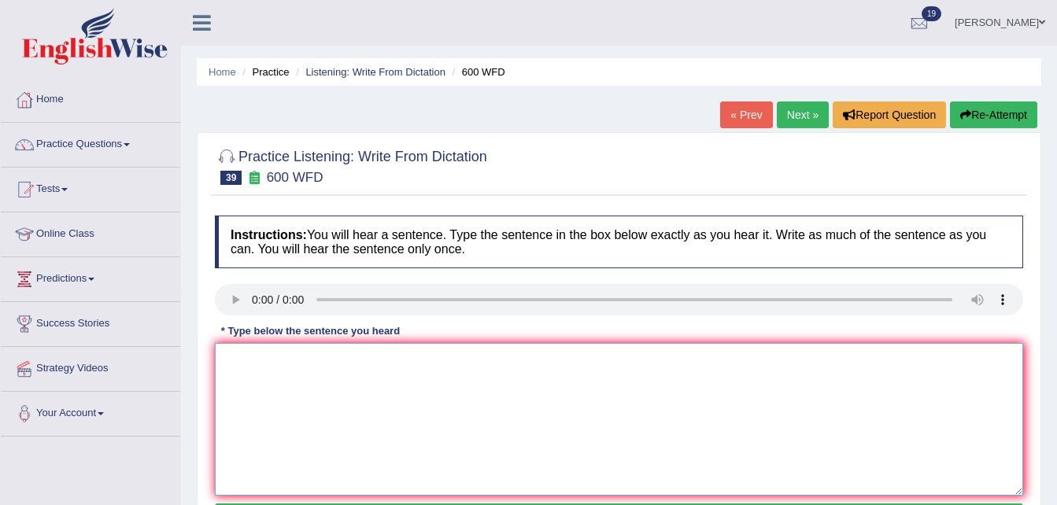
click at [248, 380] on textarea at bounding box center [619, 419] width 808 height 153
click at [257, 359] on textarea "coniustudents will be sent application forms" at bounding box center [619, 419] width 808 height 153
click at [479, 370] on textarea "continuing students will be sent application forms" at bounding box center [619, 419] width 808 height 153
click at [231, 366] on textarea "continuing students will be sent application forms." at bounding box center [619, 419] width 808 height 153
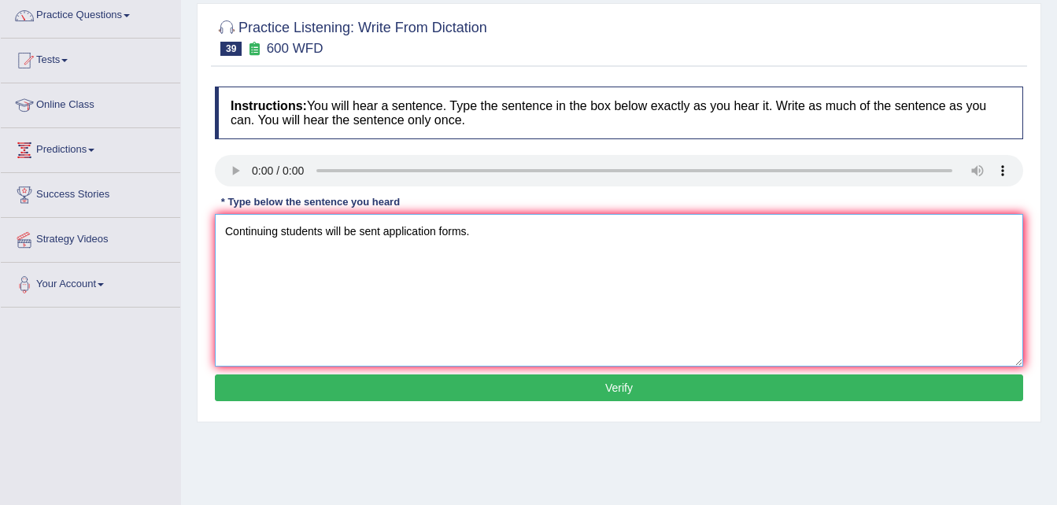
scroll to position [130, 0]
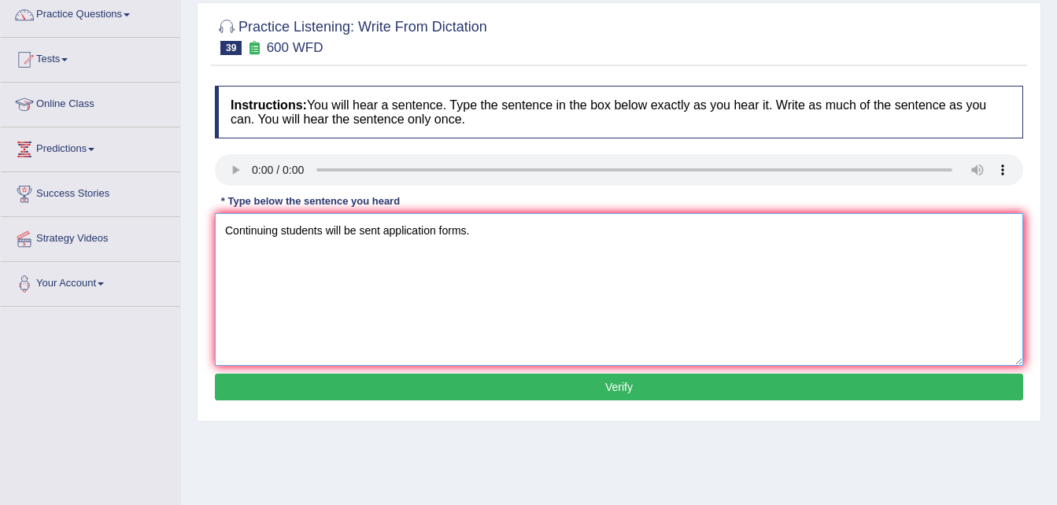
type textarea "Continuing students will be sent application forms."
click at [434, 386] on button "Verify" at bounding box center [619, 387] width 808 height 27
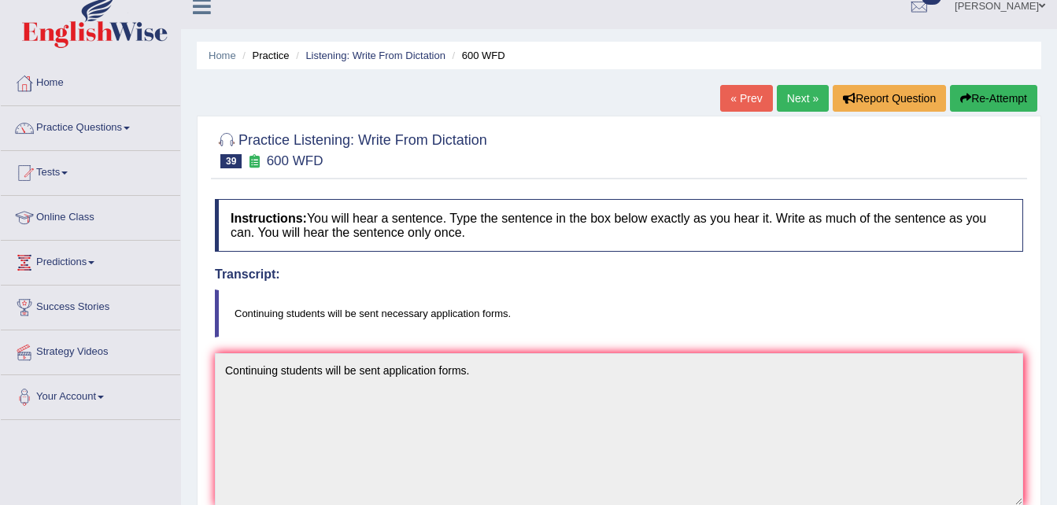
scroll to position [13, 0]
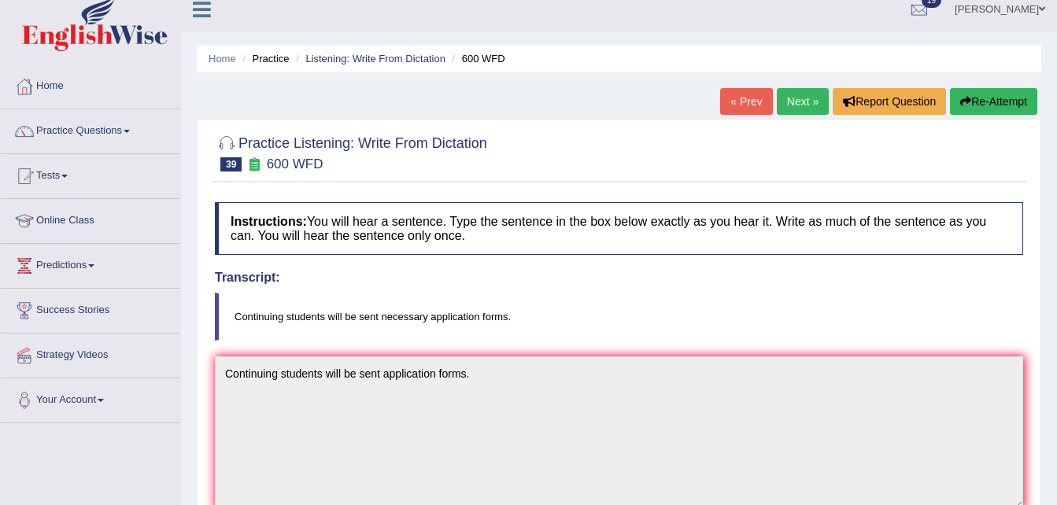
click at [792, 95] on link "Next »" at bounding box center [802, 101] width 52 height 27
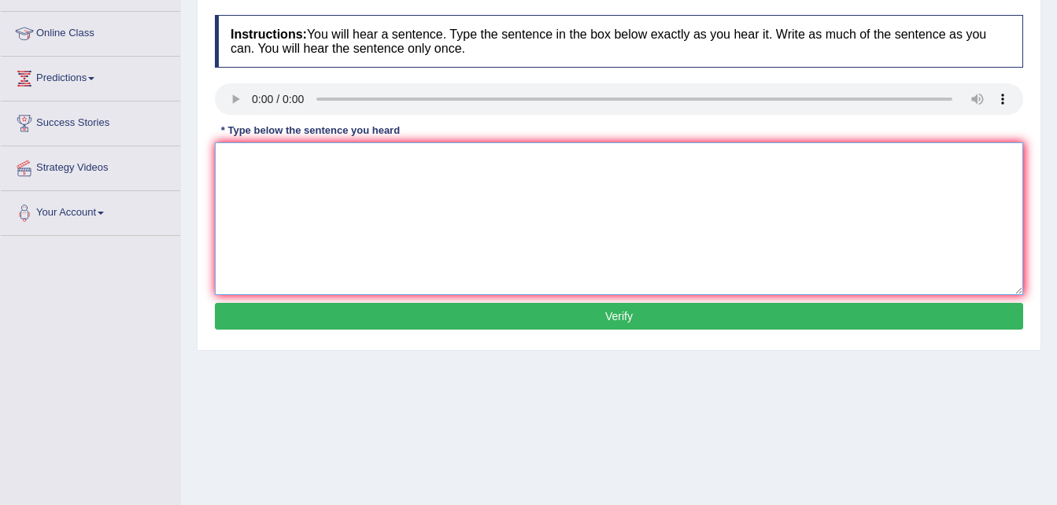
click at [485, 173] on textarea at bounding box center [619, 218] width 808 height 153
click at [248, 161] on textarea at bounding box center [619, 218] width 808 height 153
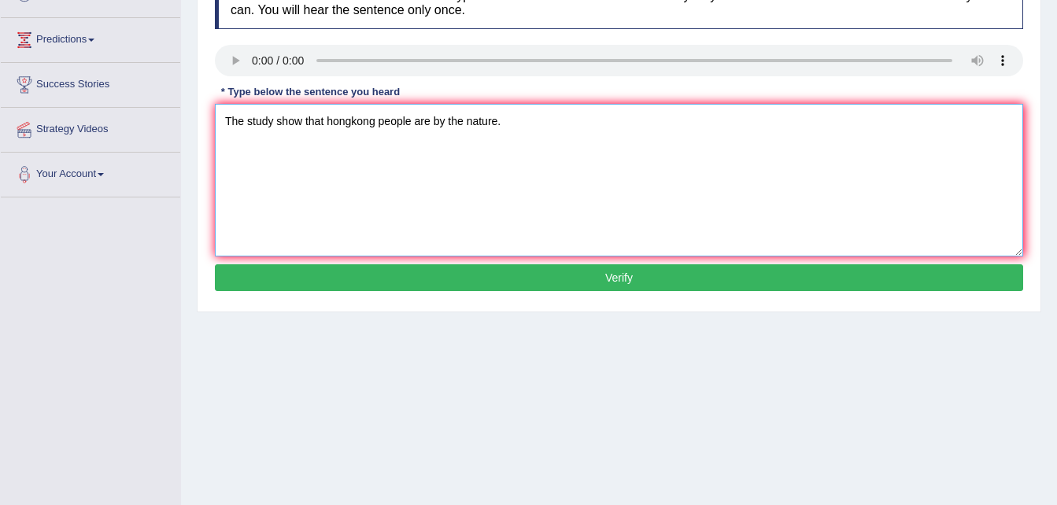
scroll to position [241, 0]
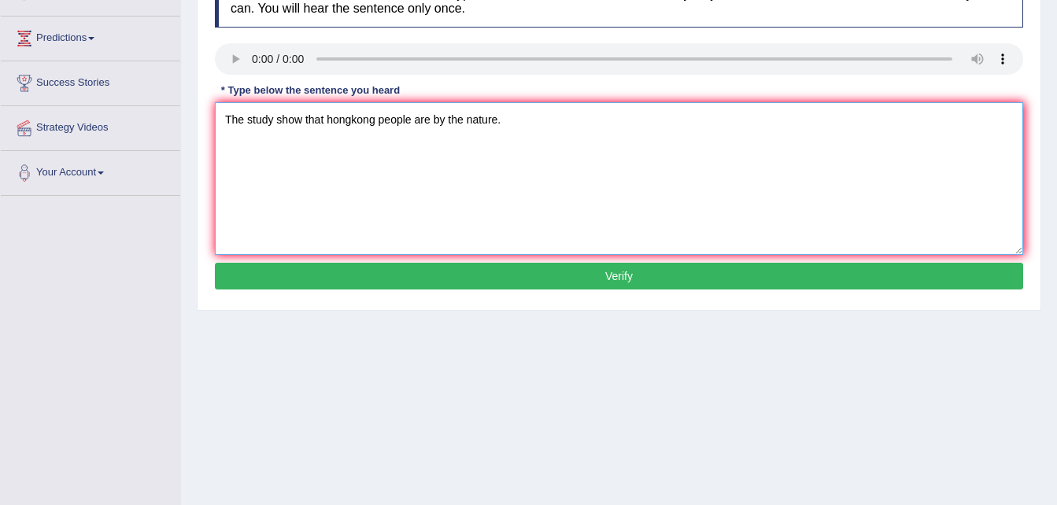
type textarea "The study show that hongkong people are by the nature."
click at [471, 272] on button "Verify" at bounding box center [619, 276] width 808 height 27
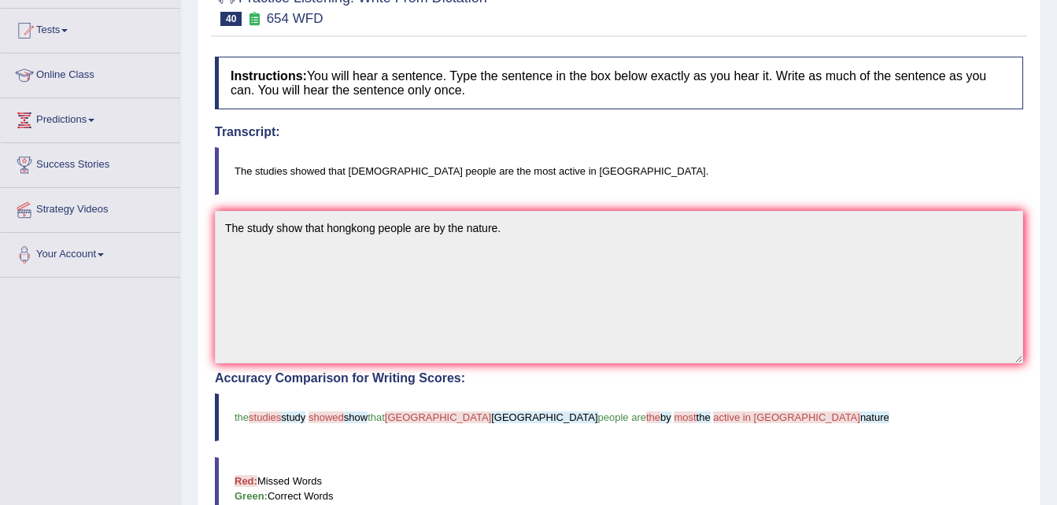
scroll to position [0, 0]
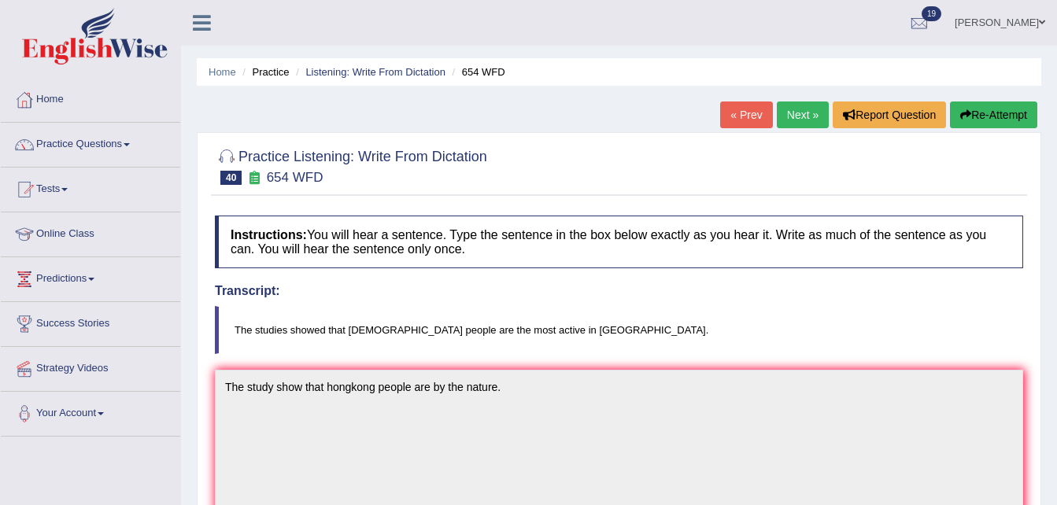
click at [799, 110] on link "Next »" at bounding box center [802, 114] width 52 height 27
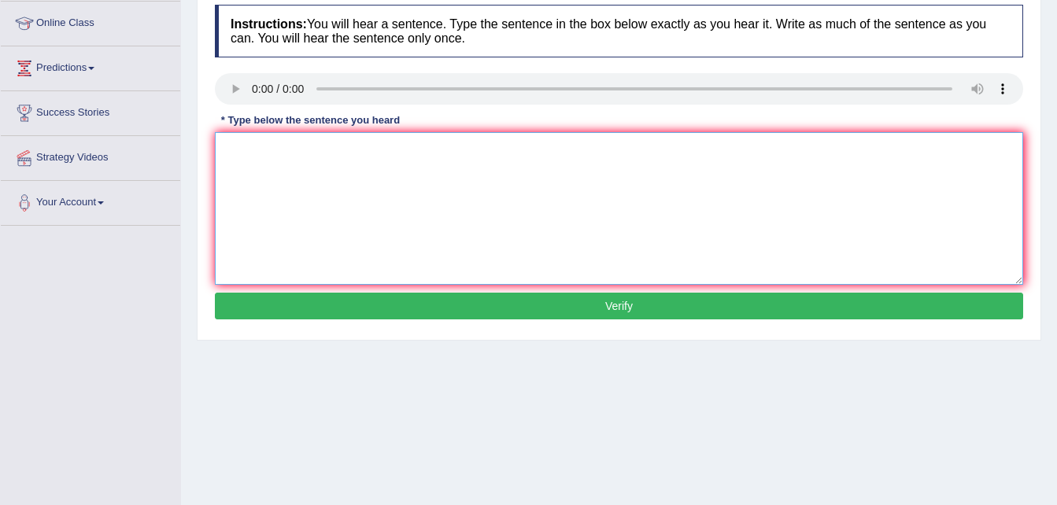
click at [491, 162] on textarea at bounding box center [619, 208] width 808 height 153
click at [274, 175] on textarea at bounding box center [619, 208] width 808 height 153
click at [229, 146] on textarea "t teacher training include by classes" at bounding box center [619, 208] width 808 height 153
click at [322, 149] on textarea "The teacher training include by classes" at bounding box center [619, 208] width 808 height 153
click at [397, 154] on textarea "The teacher training will include by classes" at bounding box center [619, 208] width 808 height 153
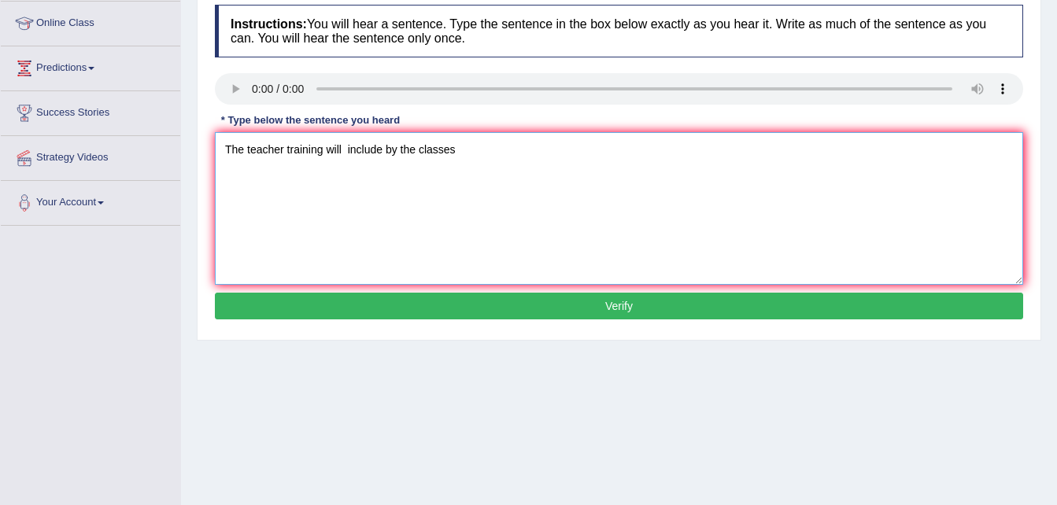
click at [345, 148] on textarea "The teacher training will include by the classes" at bounding box center [619, 208] width 808 height 153
click at [474, 149] on textarea "The teacher training will be include by the classes" at bounding box center [619, 208] width 808 height 153
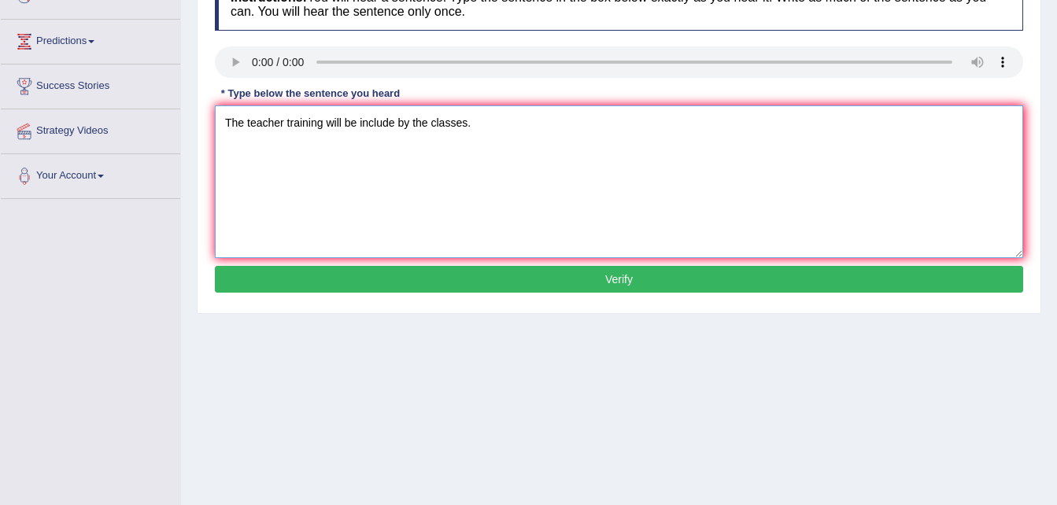
scroll to position [238, 0]
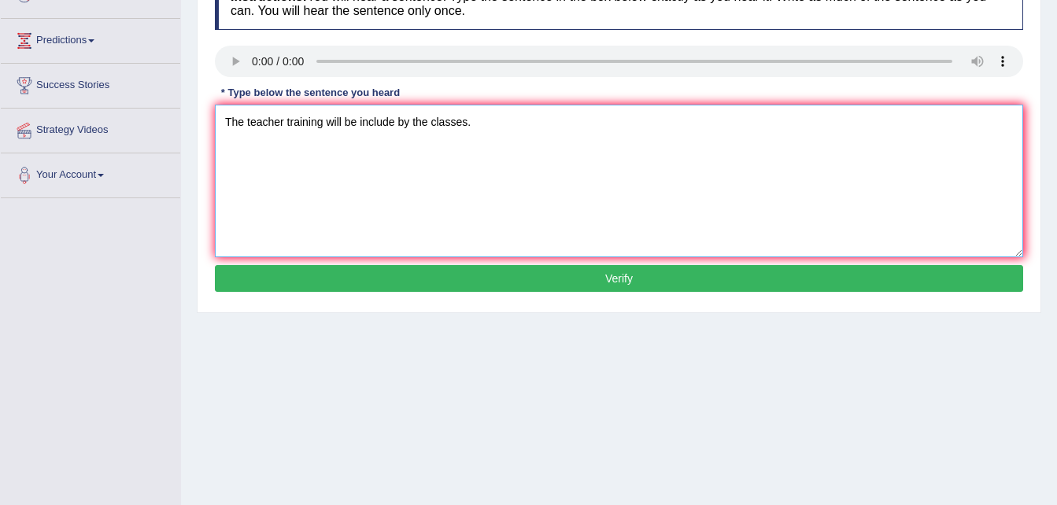
type textarea "The teacher training will be include by the classes."
click at [457, 278] on button "Verify" at bounding box center [619, 278] width 808 height 27
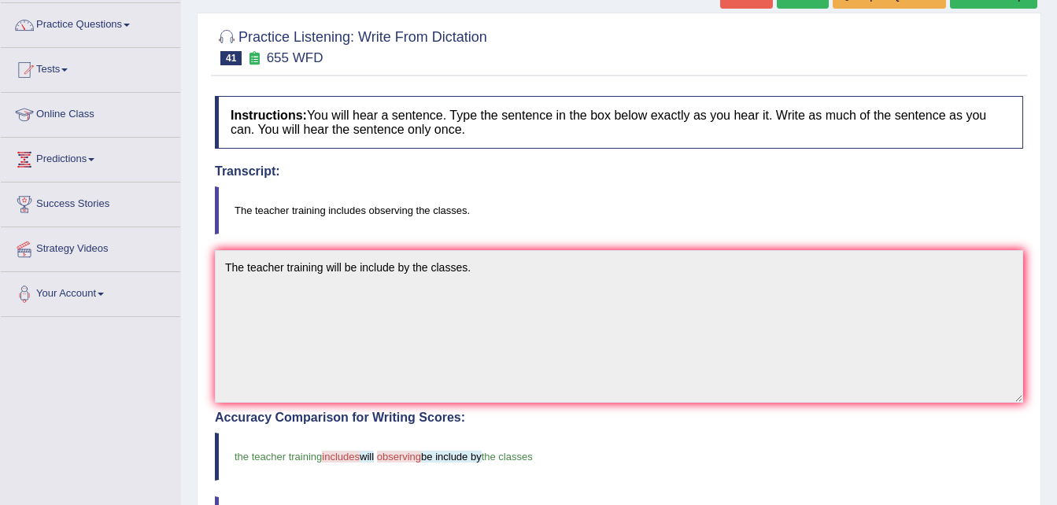
scroll to position [0, 0]
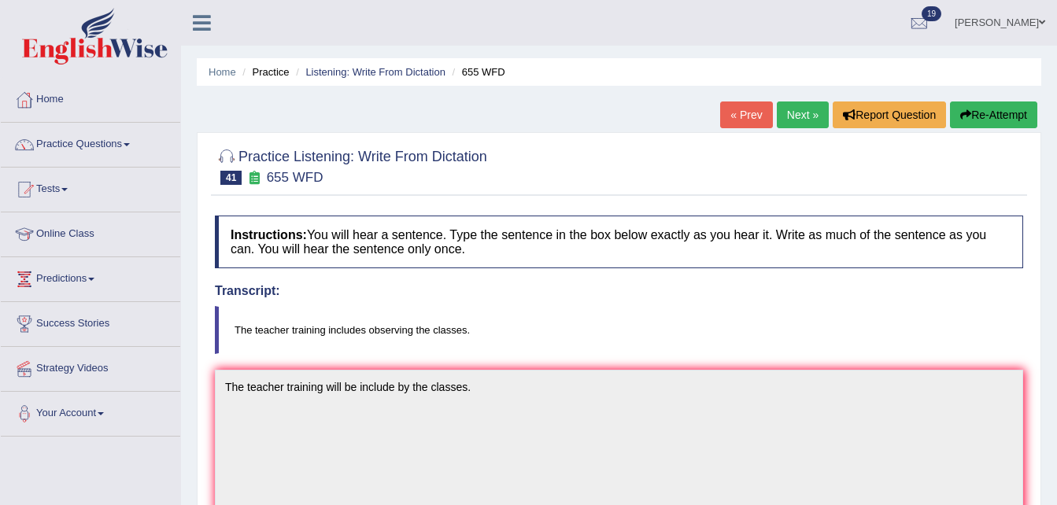
click at [793, 118] on link "Next »" at bounding box center [802, 114] width 52 height 27
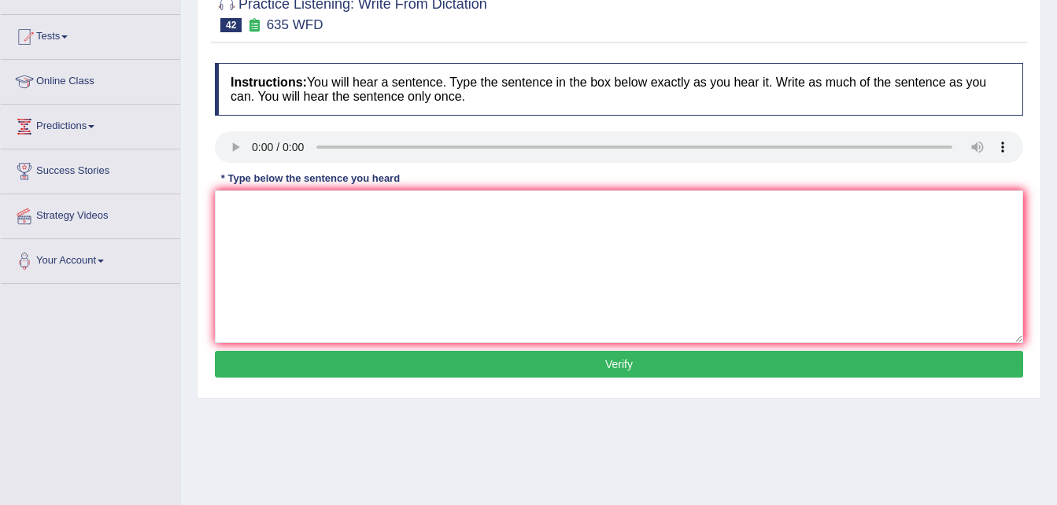
scroll to position [166, 0]
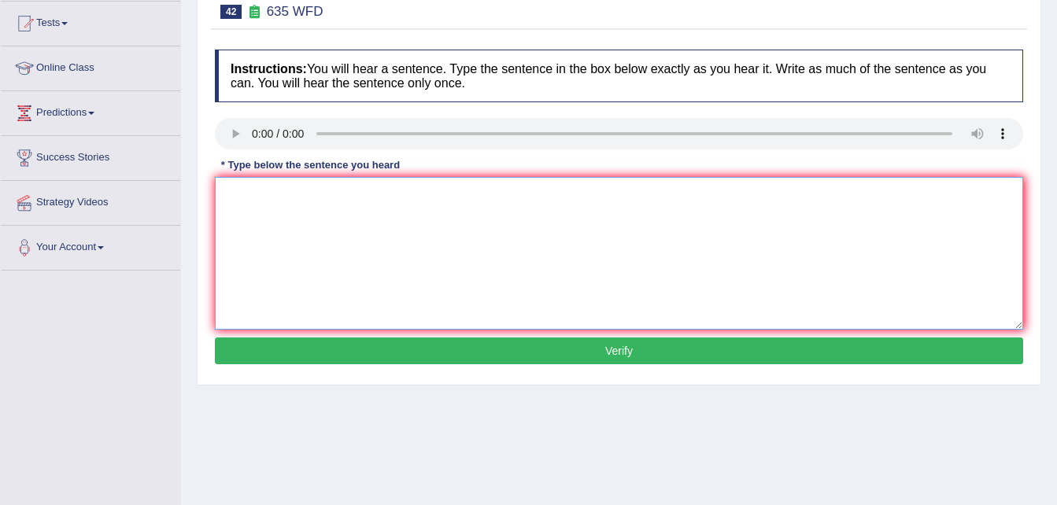
click at [259, 179] on textarea at bounding box center [619, 253] width 808 height 153
click at [275, 191] on textarea "the scie lebrary is located by the ground floor of the science library." at bounding box center [619, 253] width 808 height 153
click at [262, 194] on textarea "the scie library is located by the ground floor of the science library." at bounding box center [619, 253] width 808 height 153
click at [229, 191] on textarea "the science library is located by the ground floor of the science library." at bounding box center [619, 253] width 808 height 153
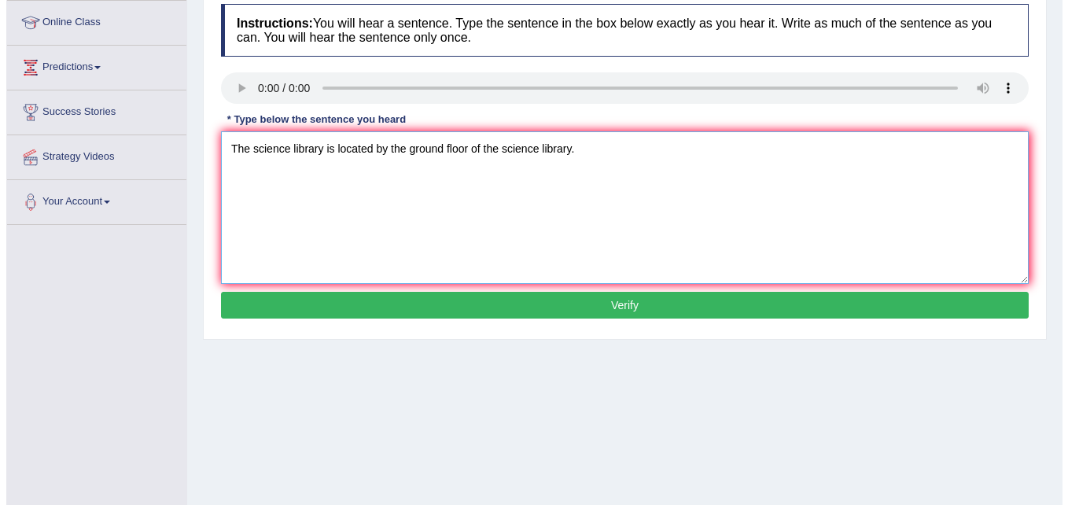
scroll to position [223, 0]
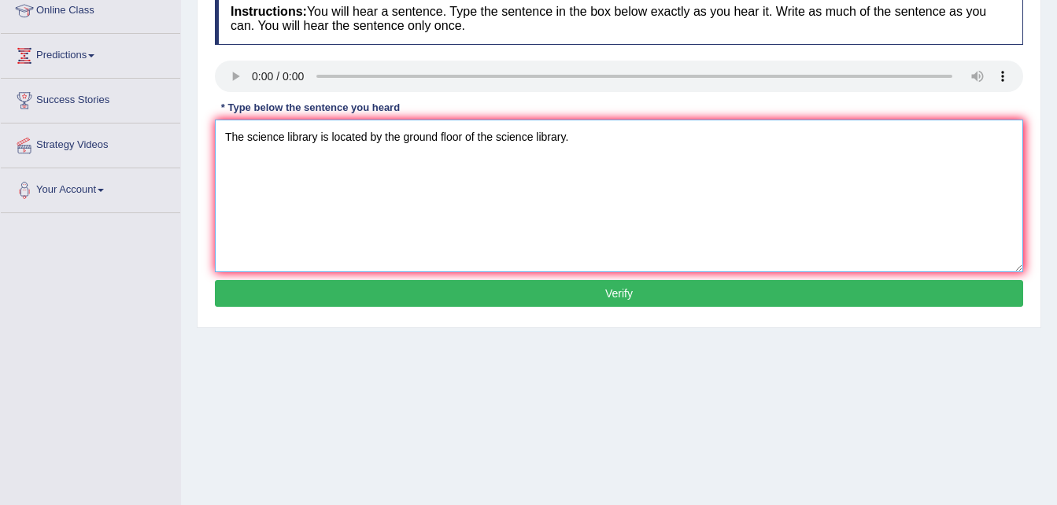
type textarea "The science library is located by the ground floor of the science library."
click at [522, 294] on button "Verify" at bounding box center [619, 293] width 808 height 27
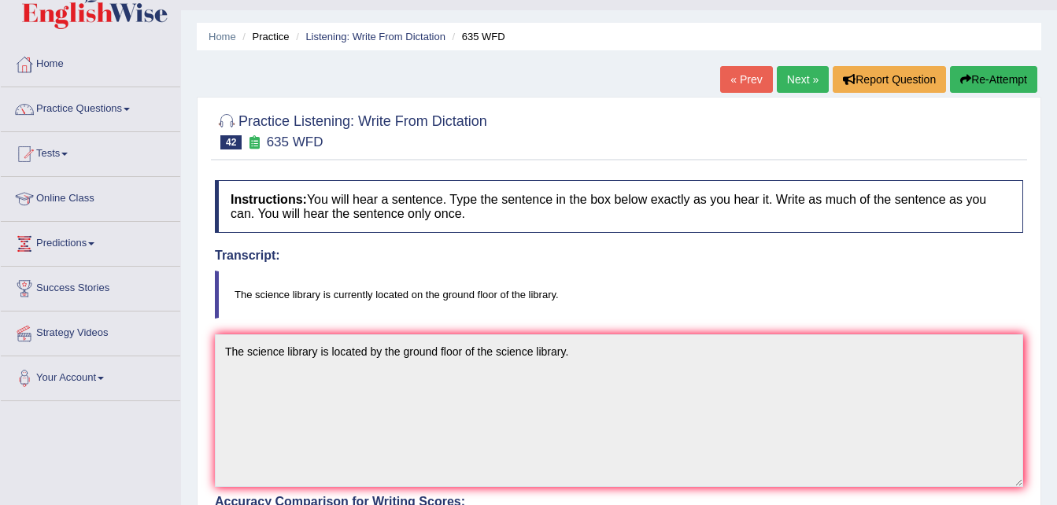
scroll to position [35, 0]
click at [802, 89] on link "Next »" at bounding box center [802, 80] width 52 height 27
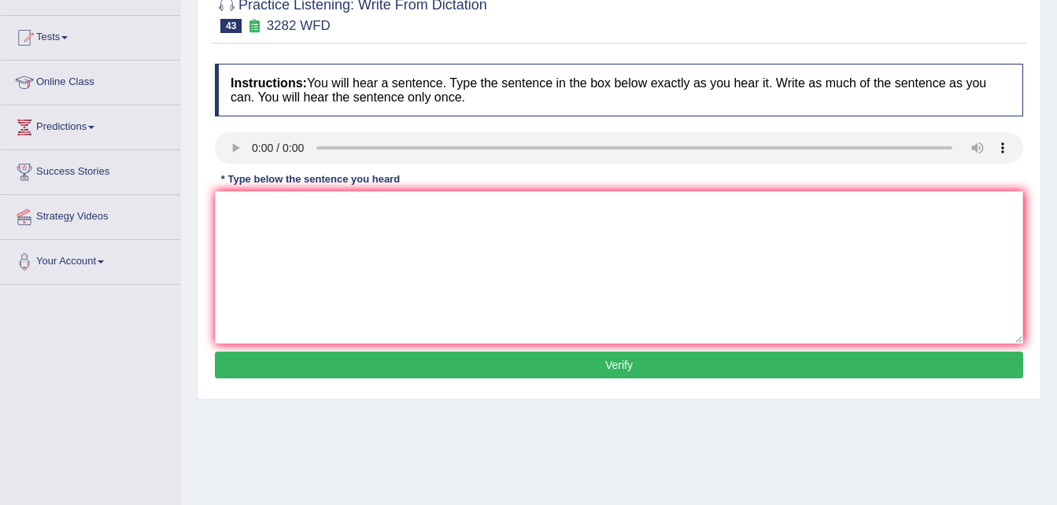
click at [245, 177] on div "* Type below the sentence you heard" at bounding box center [310, 179] width 191 height 15
click at [256, 205] on textarea at bounding box center [619, 267] width 808 height 153
click at [228, 203] on textarea "computers used to be large than by the law." at bounding box center [619, 267] width 808 height 153
click at [357, 211] on textarea "Computers used to be large than by the law." at bounding box center [619, 267] width 808 height 153
type textarea "Computers used to be larger than by the law."
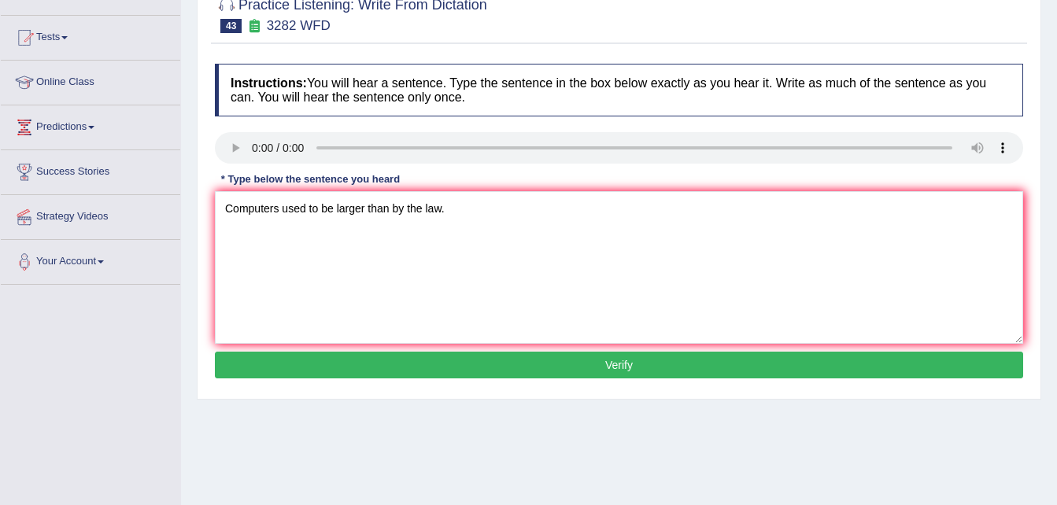
click at [404, 365] on button "Verify" at bounding box center [619, 365] width 808 height 27
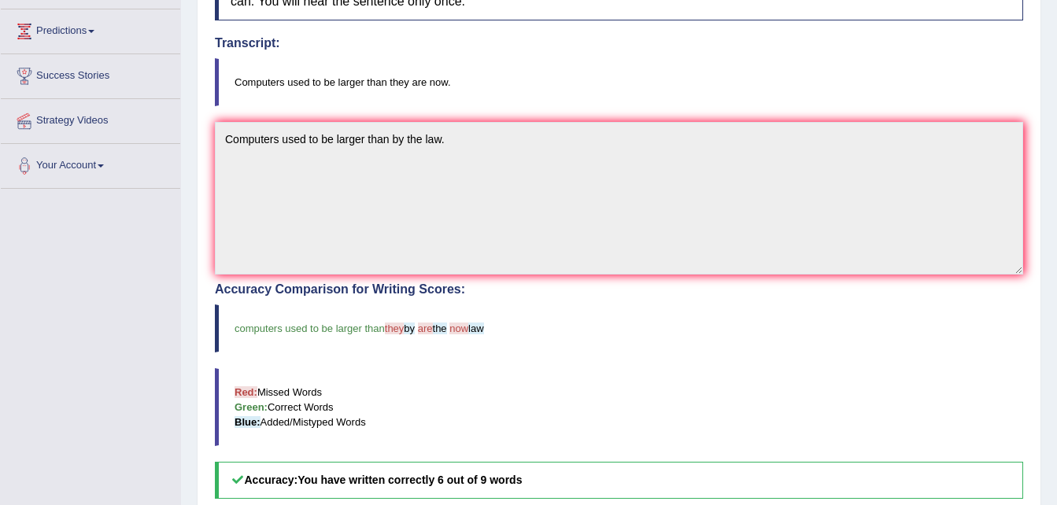
scroll to position [247, 0]
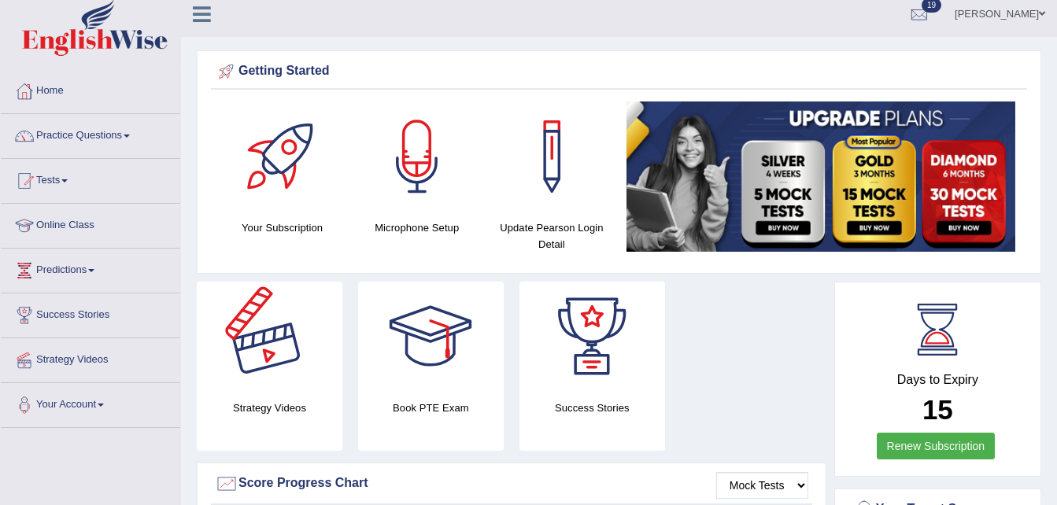
scroll to position [8, 0]
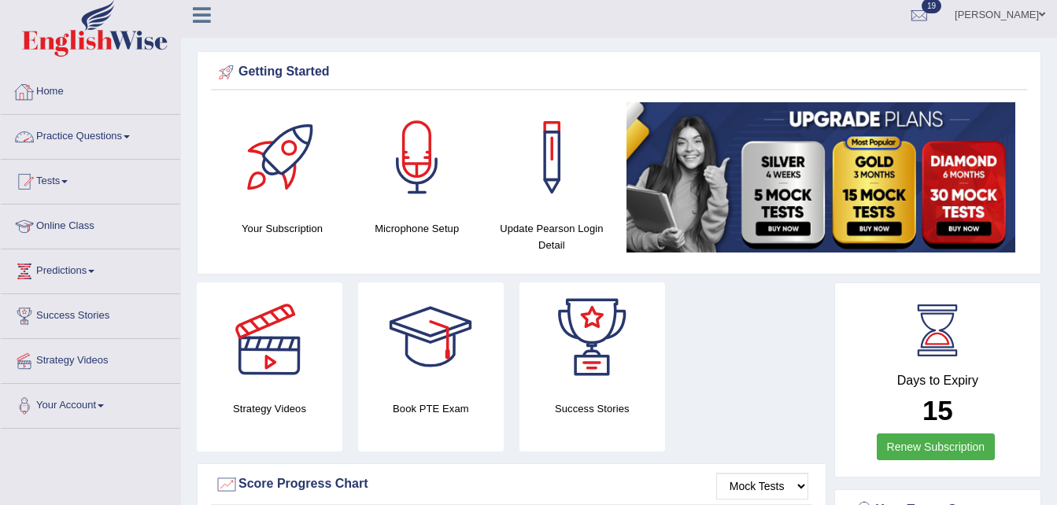
click at [134, 134] on link "Practice Questions" at bounding box center [90, 134] width 179 height 39
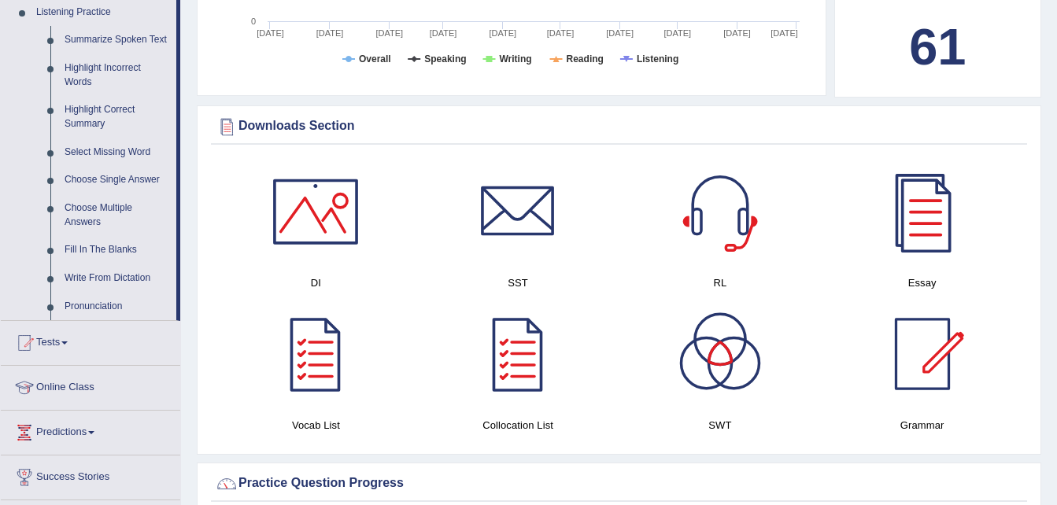
scroll to position [688, 0]
click at [141, 275] on link "Write From Dictation" at bounding box center [116, 278] width 119 height 28
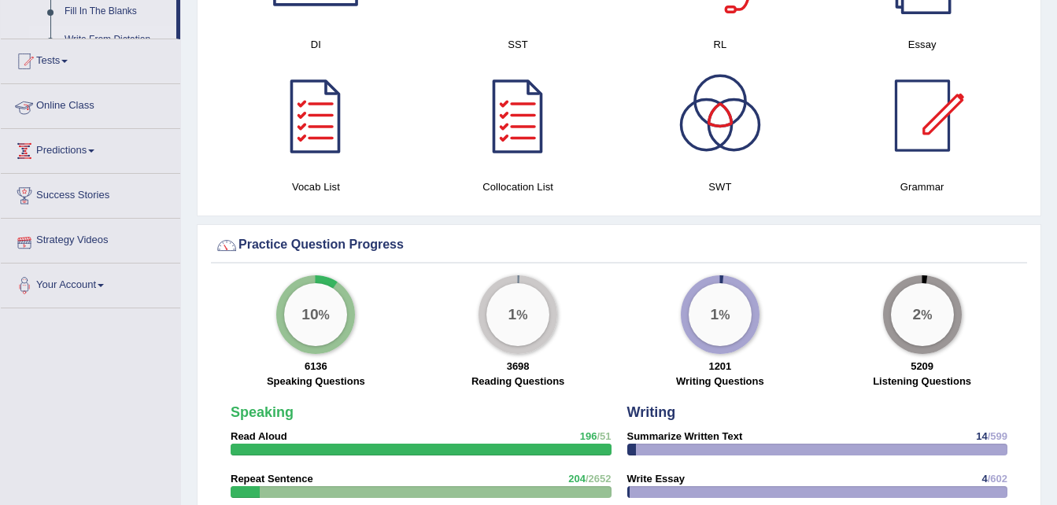
scroll to position [797, 0]
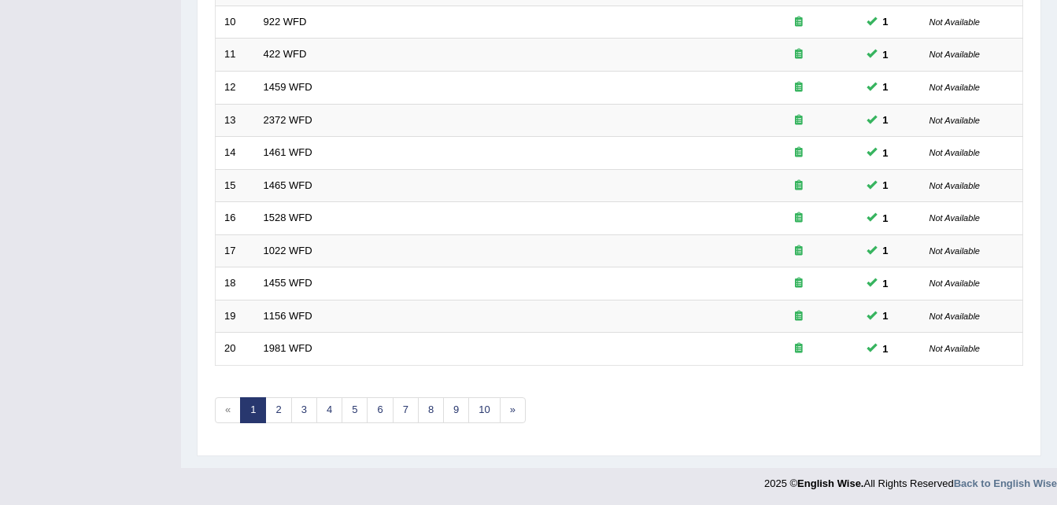
scroll to position [537, 0]
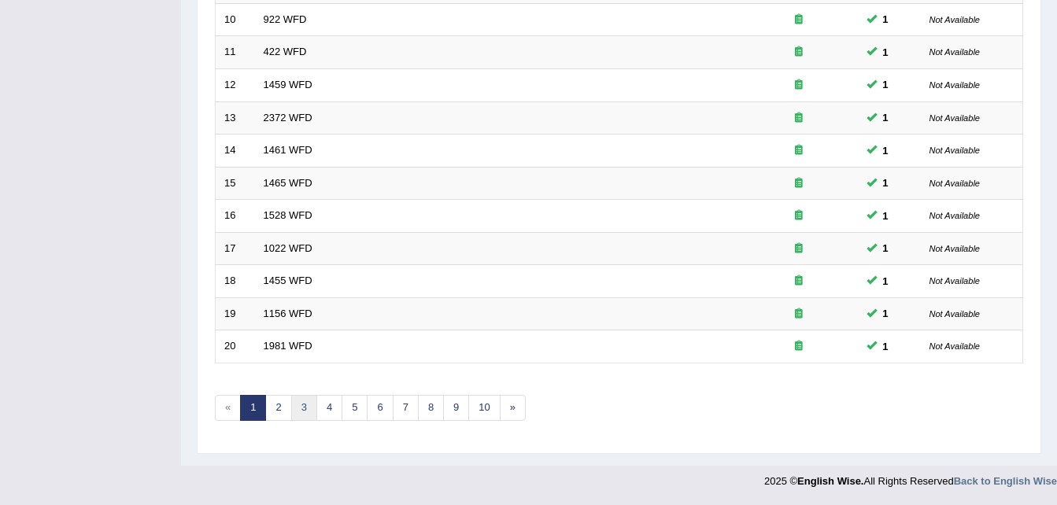
click at [305, 412] on link "3" at bounding box center [304, 408] width 26 height 26
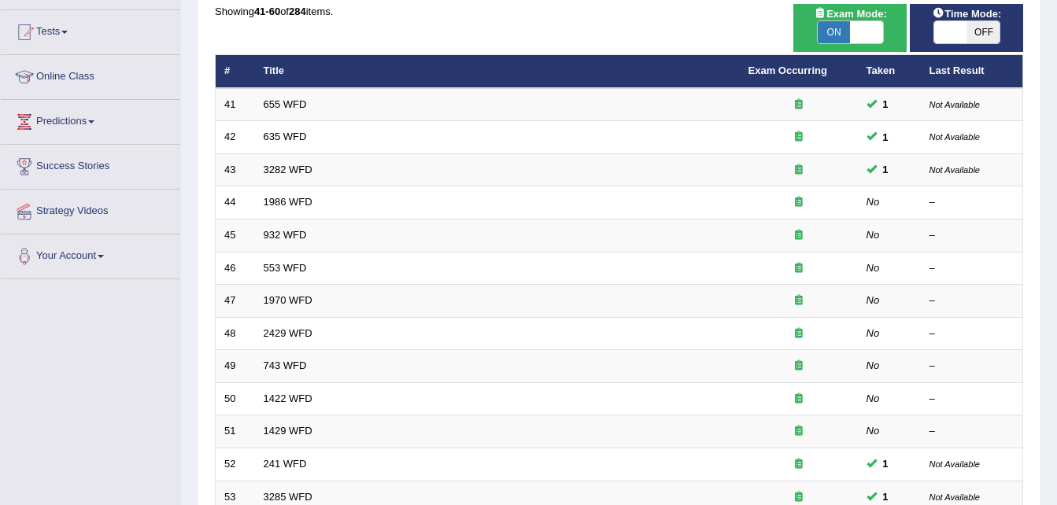
scroll to position [164, 0]
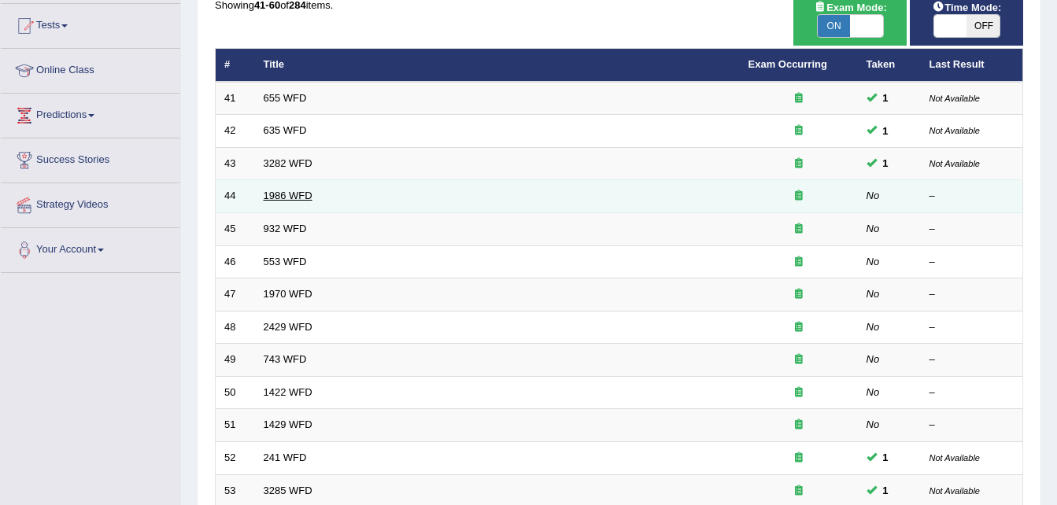
click at [275, 193] on link "1986 WFD" at bounding box center [288, 196] width 49 height 12
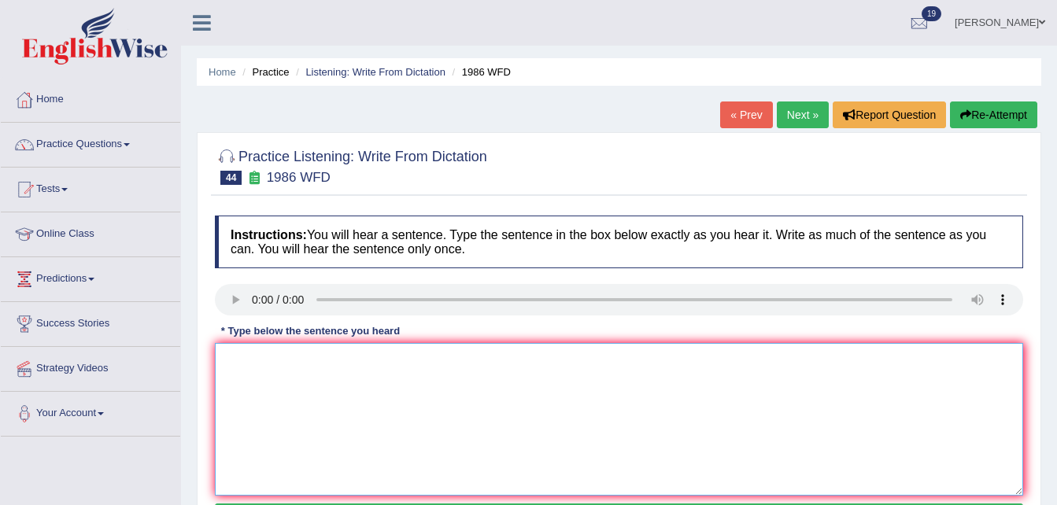
click at [261, 358] on textarea at bounding box center [619, 419] width 808 height 153
click at [242, 356] on textarea "a dood people must presents a clear document." at bounding box center [619, 419] width 808 height 153
click at [260, 357] on textarea "a good people must presents a clear document." at bounding box center [619, 419] width 808 height 153
click at [274, 357] on textarea "a good cademicpeople must presents a clear document." at bounding box center [619, 419] width 808 height 153
click at [307, 358] on textarea "a good academicpeople must presents a clear document." at bounding box center [619, 419] width 808 height 153
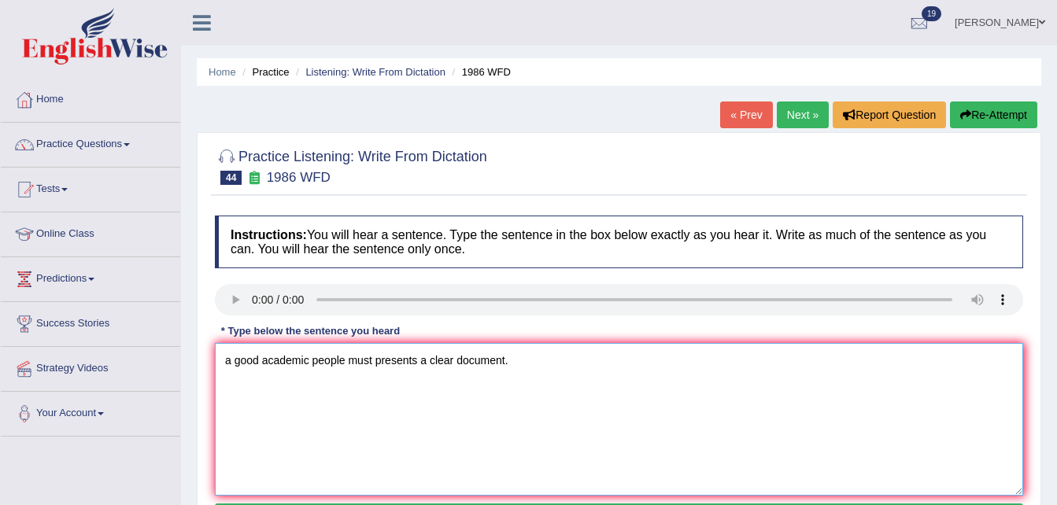
click at [231, 360] on textarea "a good academic people must presents a clear document." at bounding box center [619, 419] width 808 height 153
click at [417, 357] on textarea "A good academic people must presents a clear document." at bounding box center [619, 419] width 808 height 153
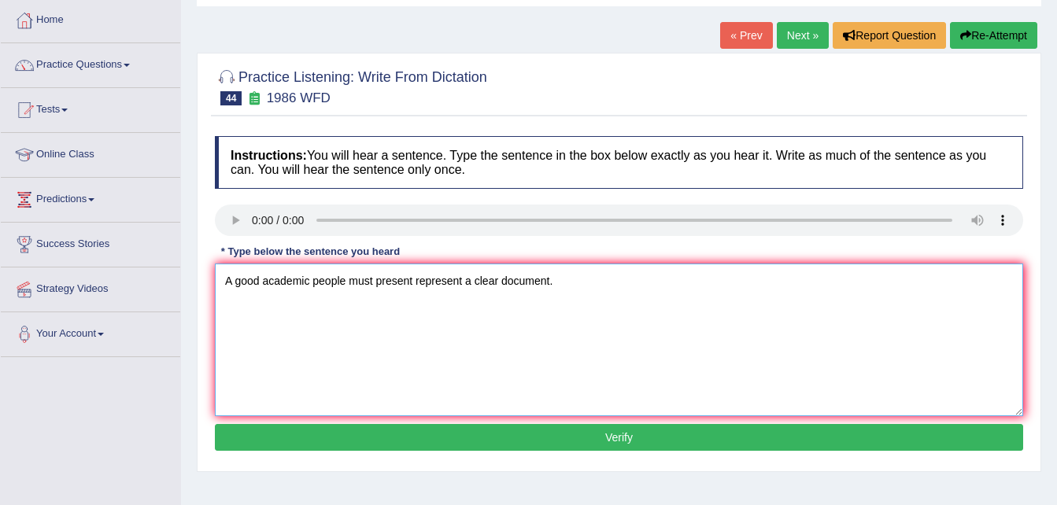
scroll to position [82, 0]
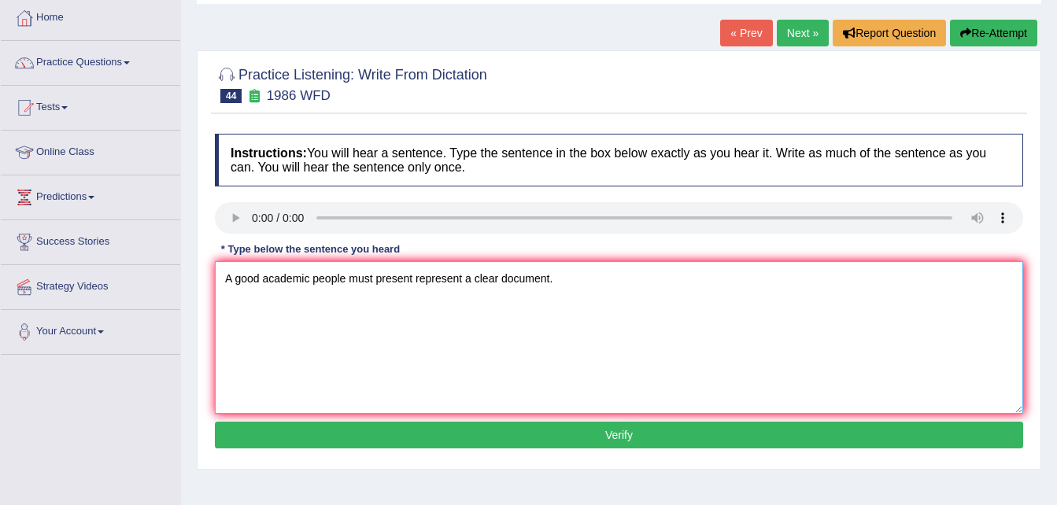
type textarea "A good academic people must present represent a clear document."
click at [478, 432] on button "Verify" at bounding box center [619, 435] width 808 height 27
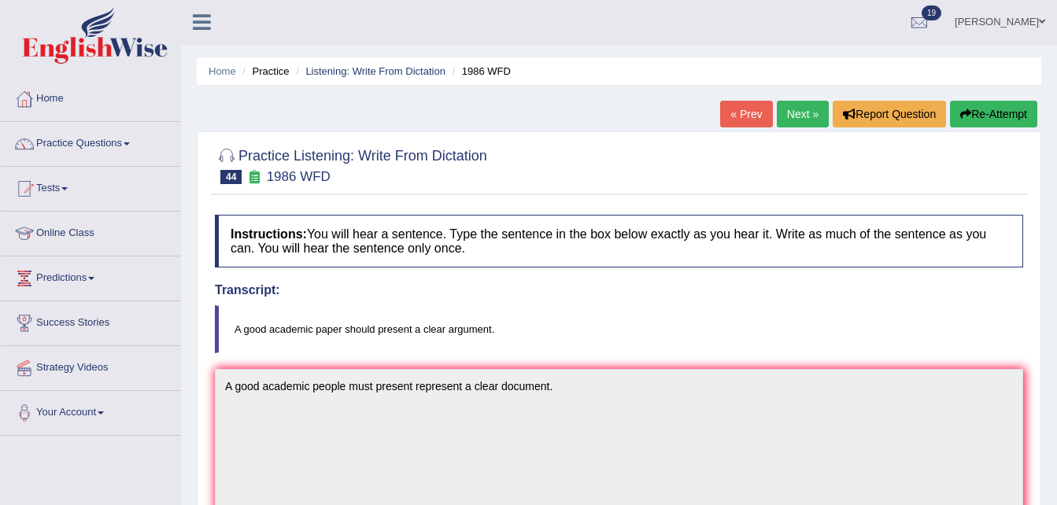
scroll to position [0, 0]
click at [798, 116] on link "Next »" at bounding box center [802, 114] width 52 height 27
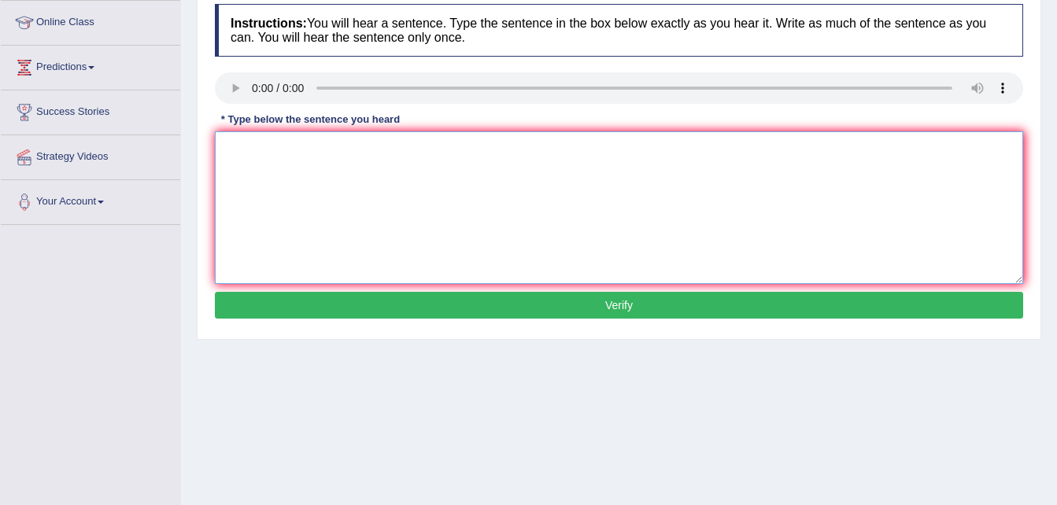
click at [292, 164] on textarea at bounding box center [619, 207] width 808 height 153
click at [448, 146] on textarea "Take thet steps by applying university scholar ship." at bounding box center [619, 207] width 808 height 153
click at [272, 146] on textarea "Take thet steps by applying university scholarship." at bounding box center [619, 207] width 808 height 153
click at [316, 147] on textarea "Take the first steps by applying university scholarship." at bounding box center [619, 207] width 808 height 153
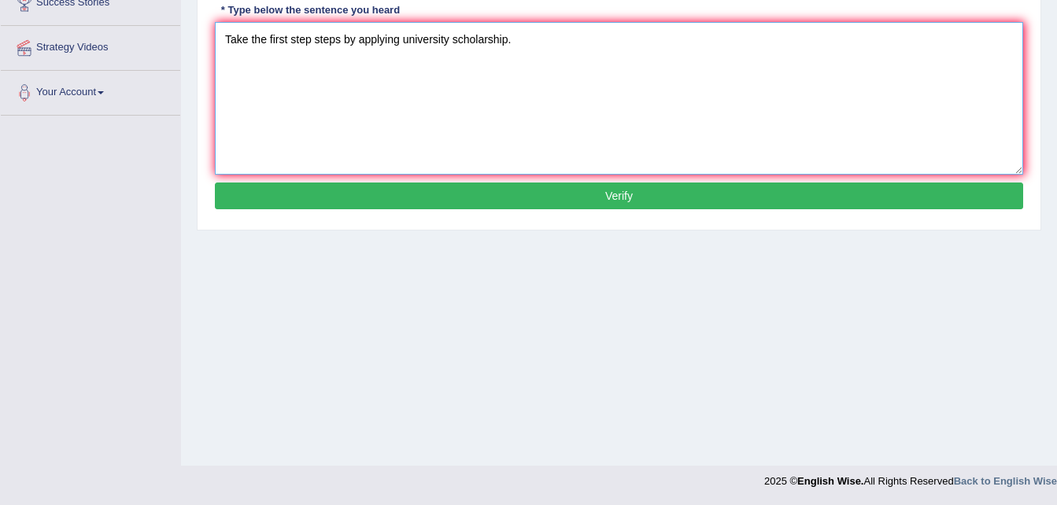
type textarea "Take the first step steps by applying university scholarship."
click at [488, 197] on button "Verify" at bounding box center [619, 196] width 808 height 27
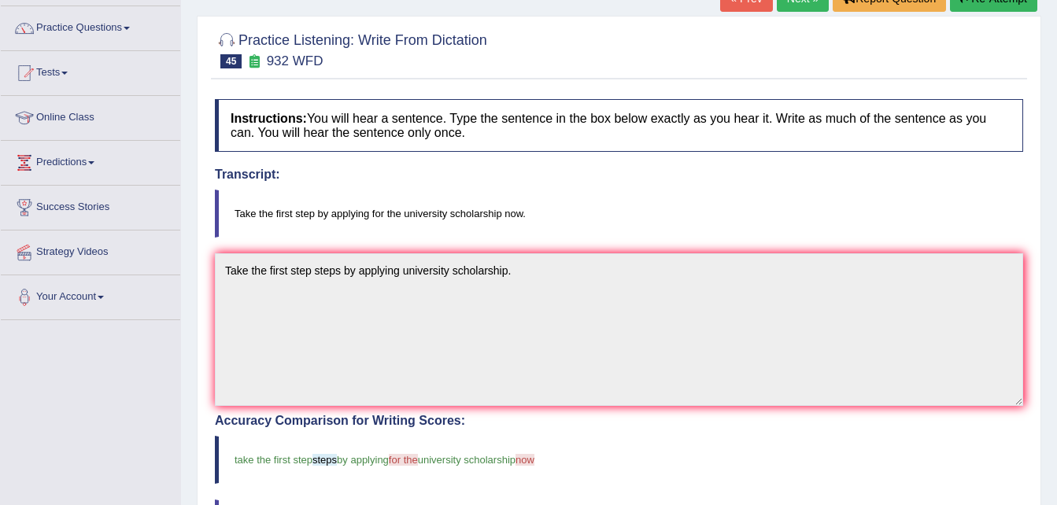
scroll to position [116, 0]
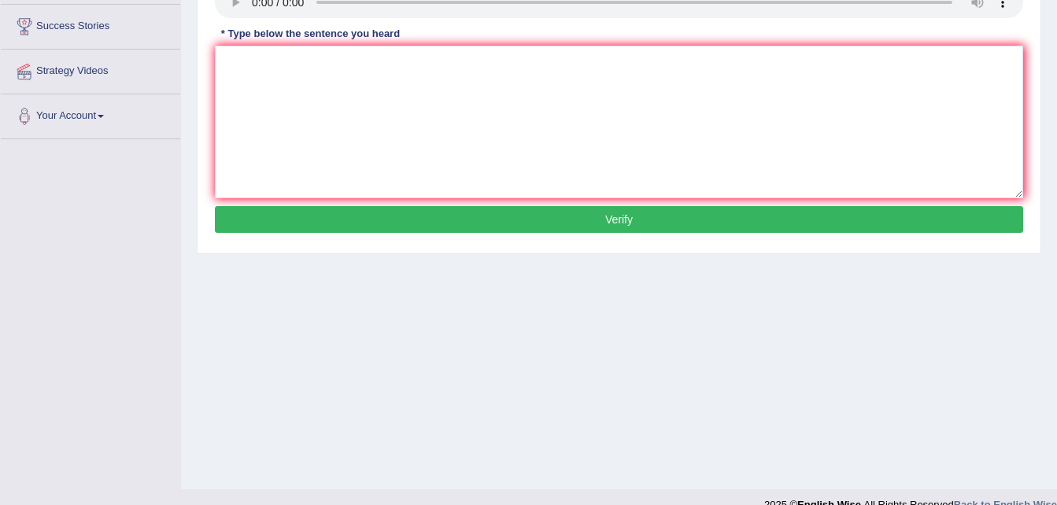
scroll to position [298, 0]
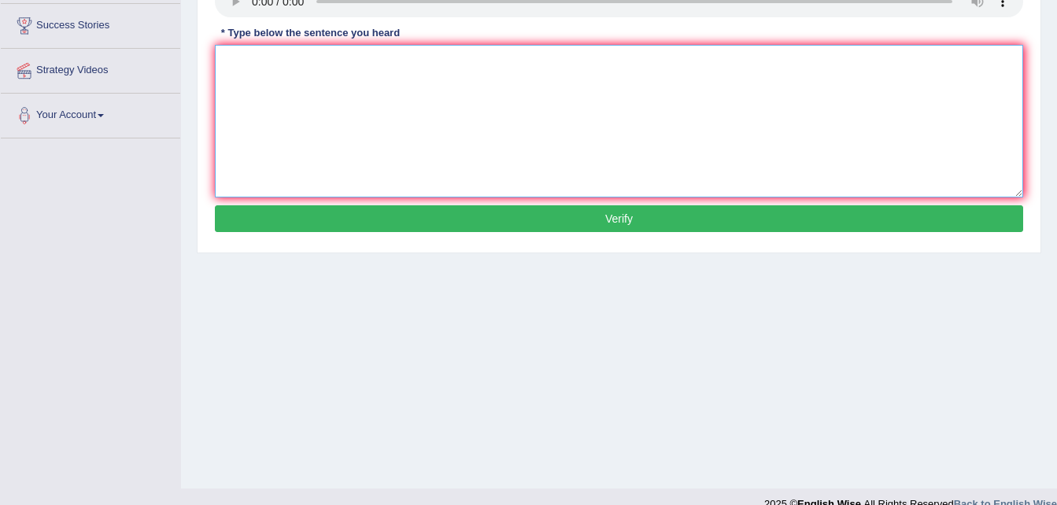
click at [260, 56] on textarea at bounding box center [619, 121] width 808 height 153
click at [374, 61] on textarea "water filters in campus will will dicsuss unncessary water bottles." at bounding box center [619, 121] width 808 height 153
click at [416, 60] on textarea "water filters in campus will will dicsuss unncessary water bottles." at bounding box center [619, 121] width 808 height 153
click at [415, 61] on textarea "water filters in campus will dispose unncessary water bottles." at bounding box center [619, 121] width 808 height 153
click at [231, 54] on textarea "water filters in campus will dispose unnecessary water bottles." at bounding box center [619, 121] width 808 height 153
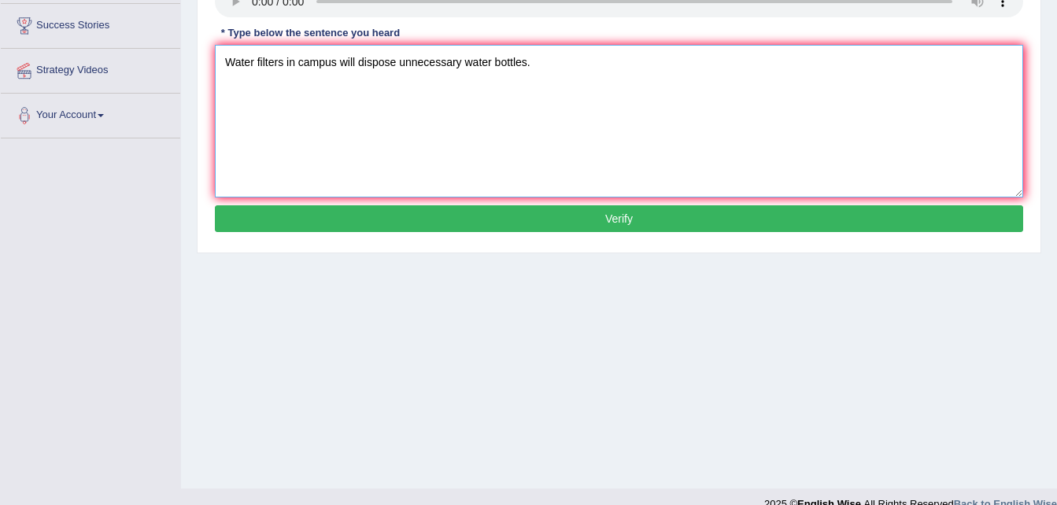
click at [301, 60] on textarea "Water filters in campus will dispose unnecessary water bottles." at bounding box center [619, 121] width 808 height 153
click at [484, 64] on textarea "Water filters in the campus will dispose unnecessary water bottles." at bounding box center [619, 121] width 808 height 153
click at [300, 56] on textarea "Water filters in the campus will dispose unnecessary plastic water bottles." at bounding box center [619, 121] width 808 height 153
click at [524, 58] on textarea "Water filters in the campus will dispose unnecessary plastic water bottles." at bounding box center [619, 121] width 808 height 153
type textarea "Water filters in the campus will dispose unnecessary plastic water bottles."
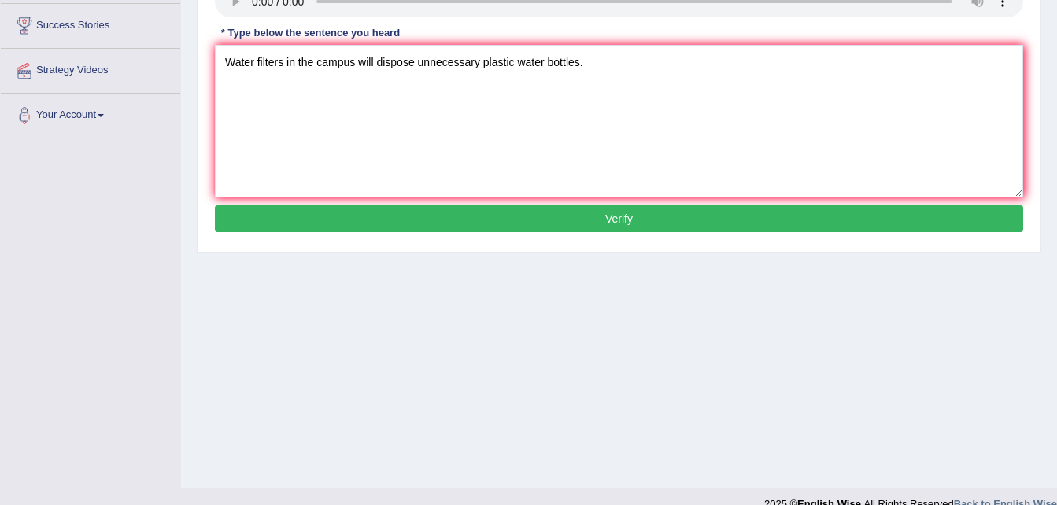
click at [481, 214] on button "Verify" at bounding box center [619, 218] width 808 height 27
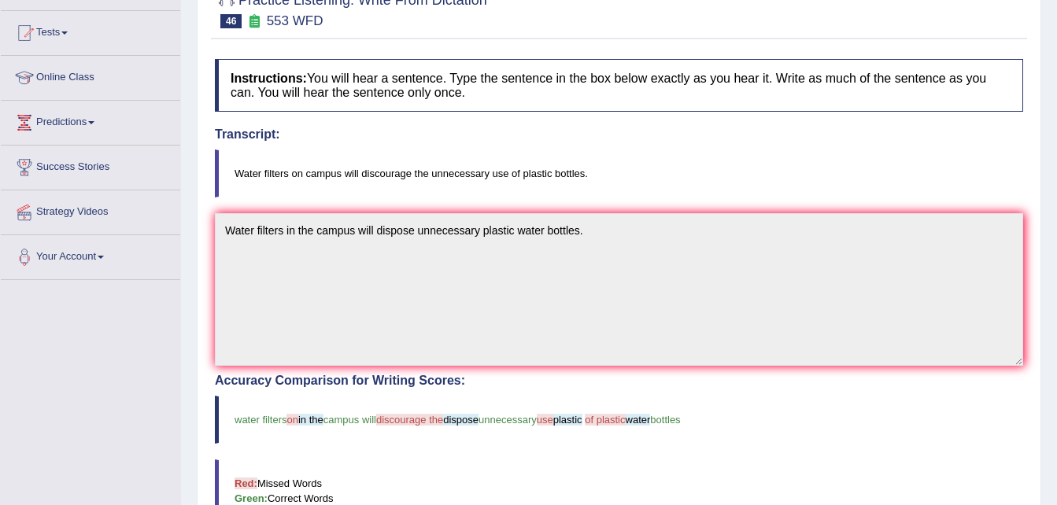
scroll to position [87, 0]
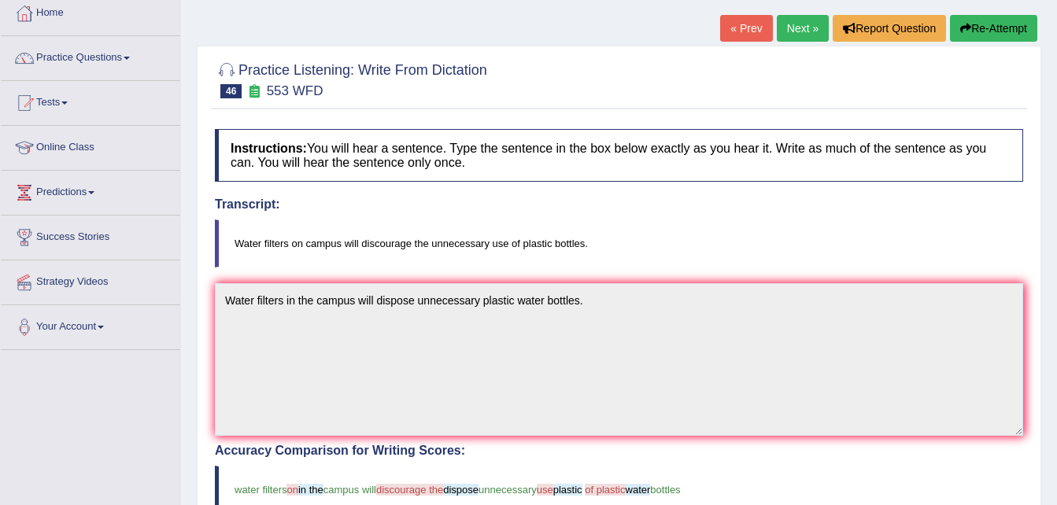
click at [789, 35] on link "Next »" at bounding box center [802, 28] width 52 height 27
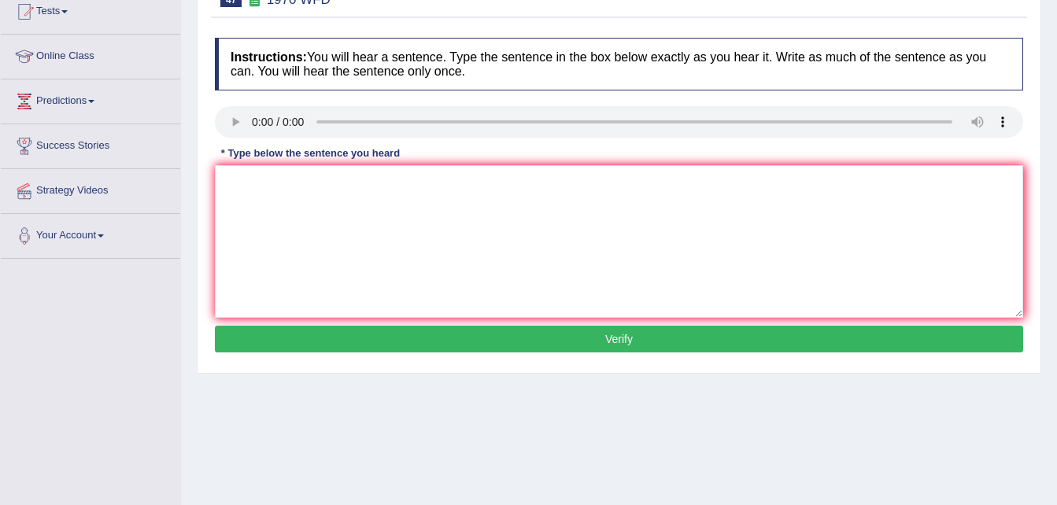
scroll to position [179, 0]
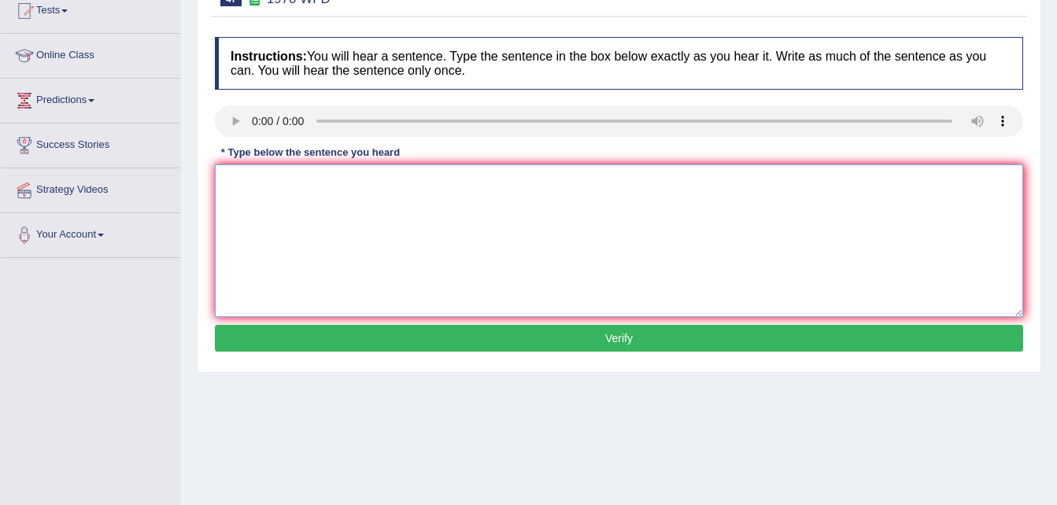
click at [281, 216] on textarea at bounding box center [619, 240] width 808 height 153
click at [437, 183] on textarea "one school selective will represent in each vclass" at bounding box center [619, 240] width 808 height 153
click at [477, 183] on textarea "one school selective will represent in each class" at bounding box center [619, 240] width 808 height 153
click at [227, 174] on textarea "one school selective will represent in each class." at bounding box center [619, 240] width 808 height 153
click at [230, 178] on textarea "one school selective will represent in each class." at bounding box center [619, 240] width 808 height 153
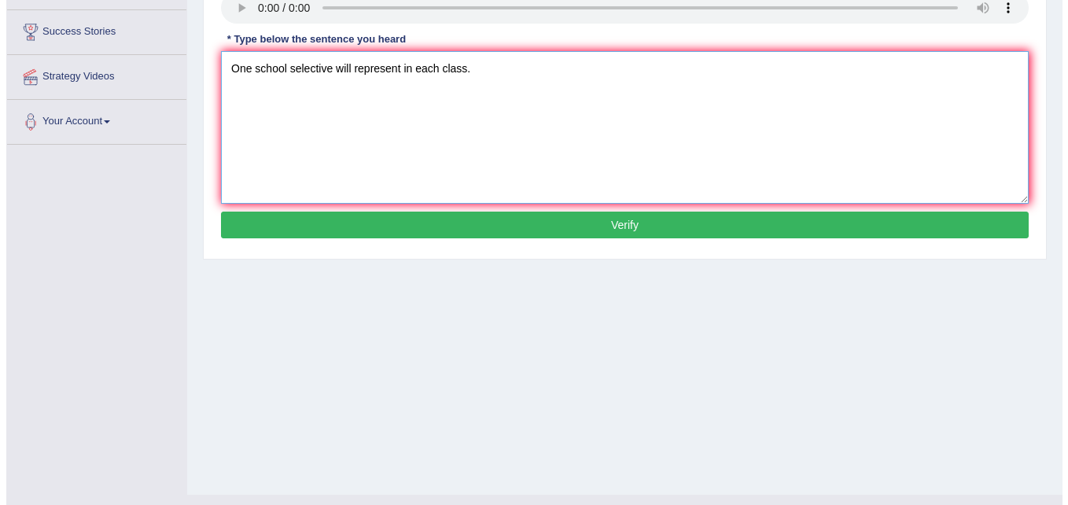
scroll to position [293, 0]
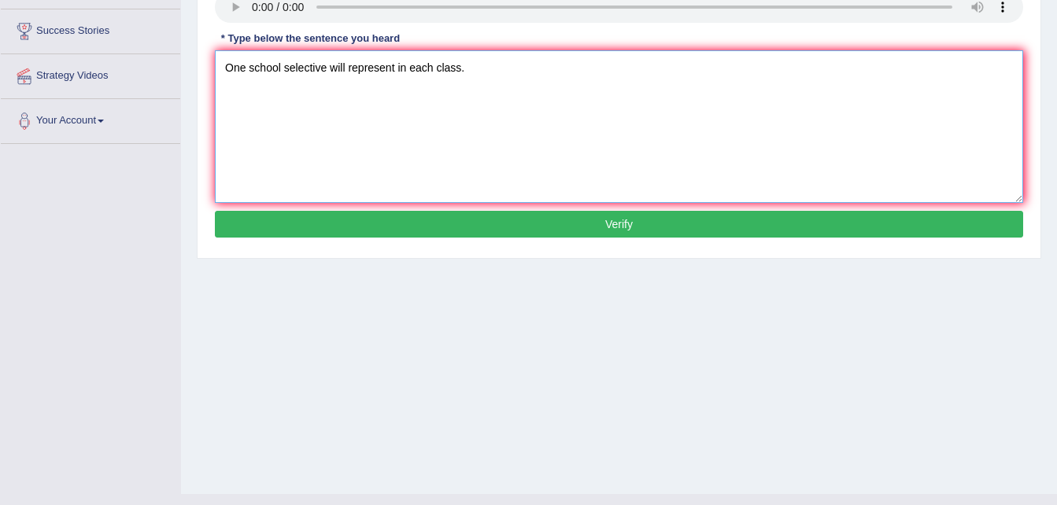
type textarea "One school selective will represent in each class."
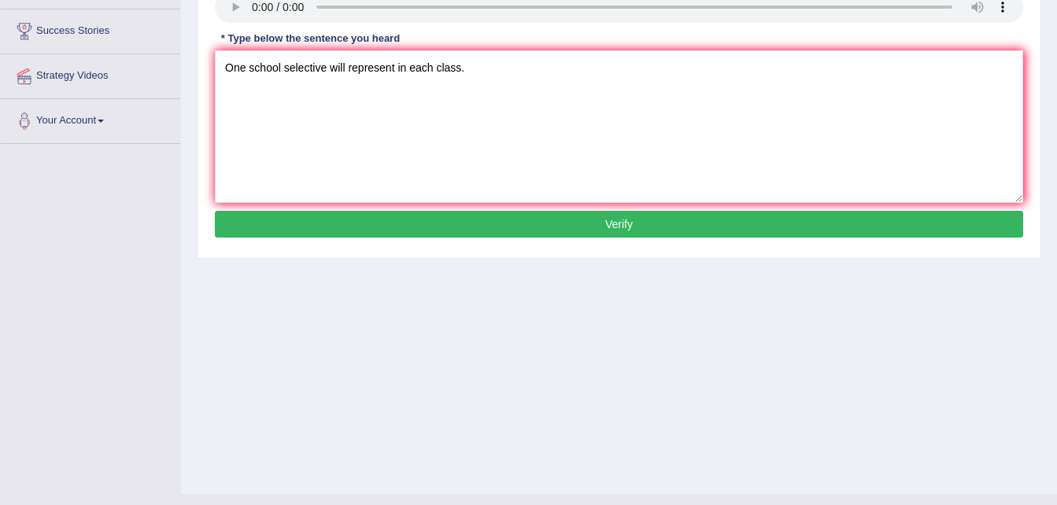
click at [436, 226] on button "Verify" at bounding box center [619, 224] width 808 height 27
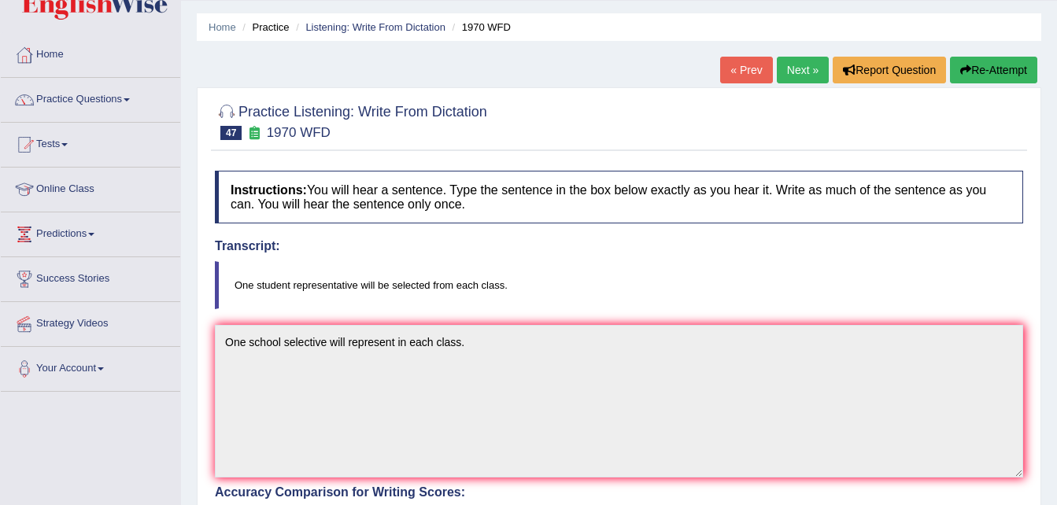
scroll to position [0, 0]
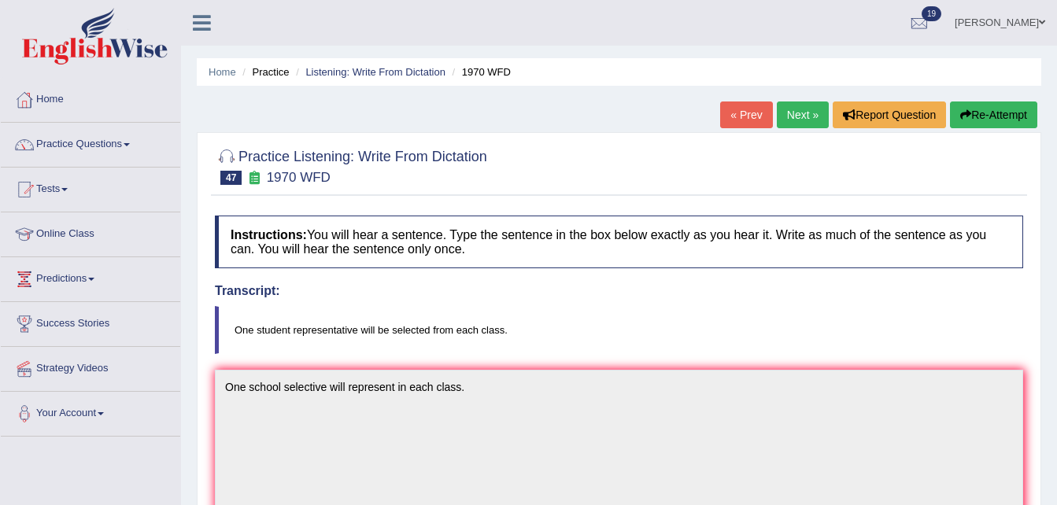
click at [795, 116] on link "Next »" at bounding box center [802, 114] width 52 height 27
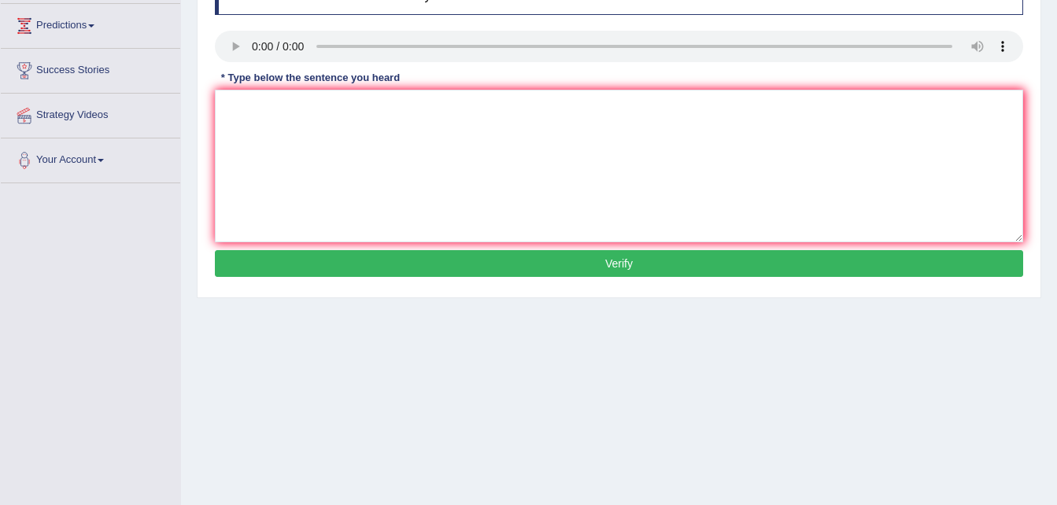
scroll to position [275, 0]
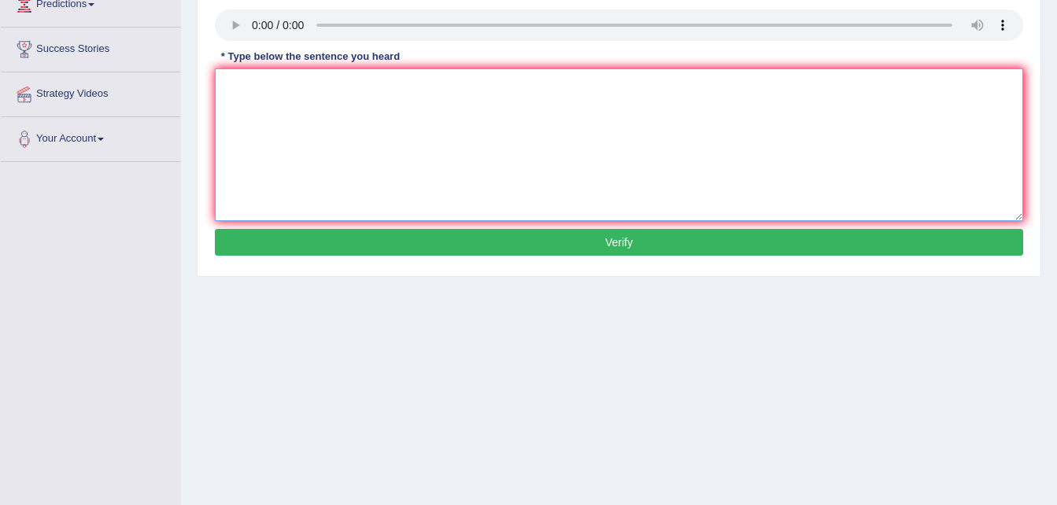
click at [266, 116] on textarea at bounding box center [619, 144] width 808 height 153
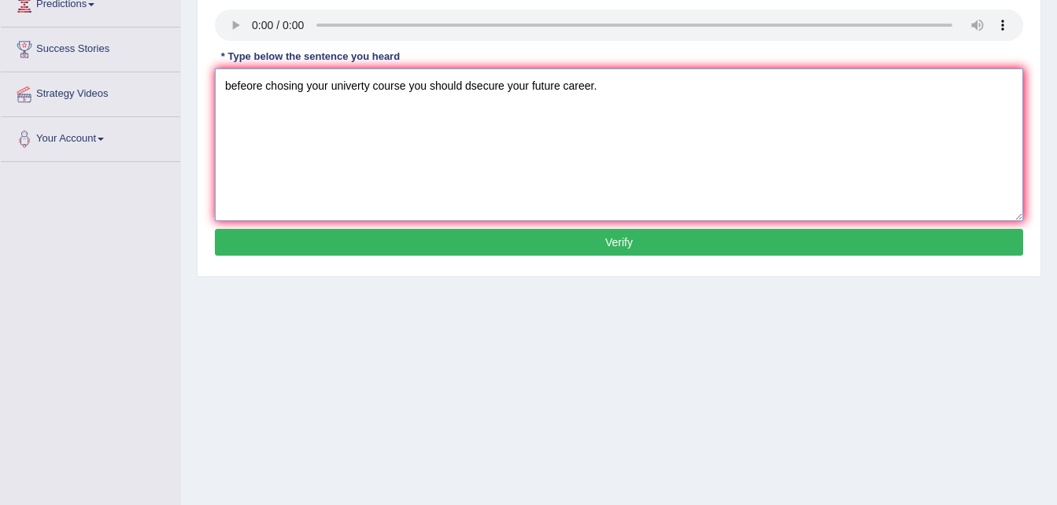
click at [230, 91] on textarea "befeore chosing your univerty course you should dsecure your future career." at bounding box center [619, 144] width 808 height 153
click at [365, 81] on textarea "Befeore chosing your univerty course you should dsecure your future career." at bounding box center [619, 144] width 808 height 153
click at [371, 87] on textarea "Befeore chosing your univerty course you should dsecure your future career." at bounding box center [619, 144] width 808 height 153
click at [414, 89] on textarea "Befeore chosing your university course you should dsecure your future career." at bounding box center [619, 144] width 808 height 153
click at [487, 83] on textarea "Befeore chosing your university courses you should dsecure your future career." at bounding box center [619, 144] width 808 height 153
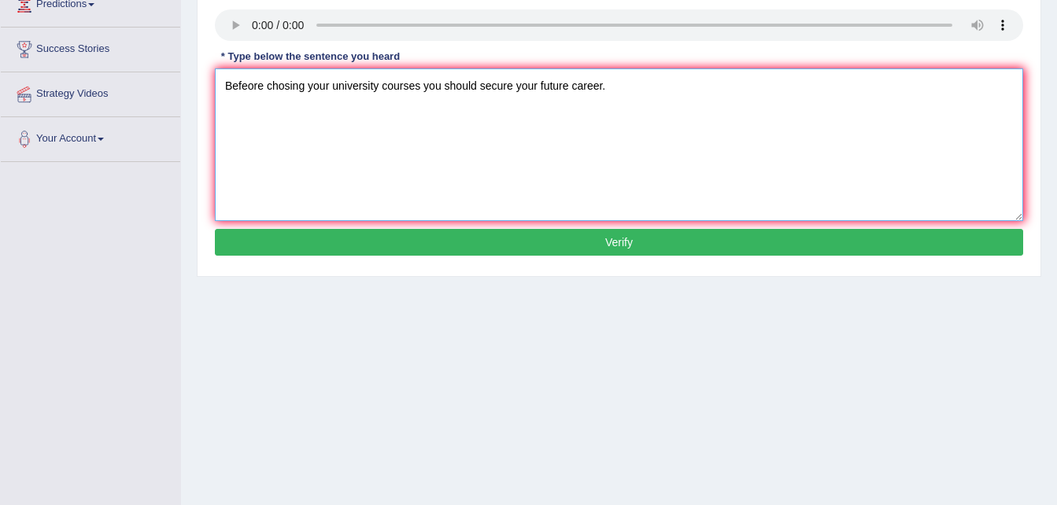
scroll to position [321, 0]
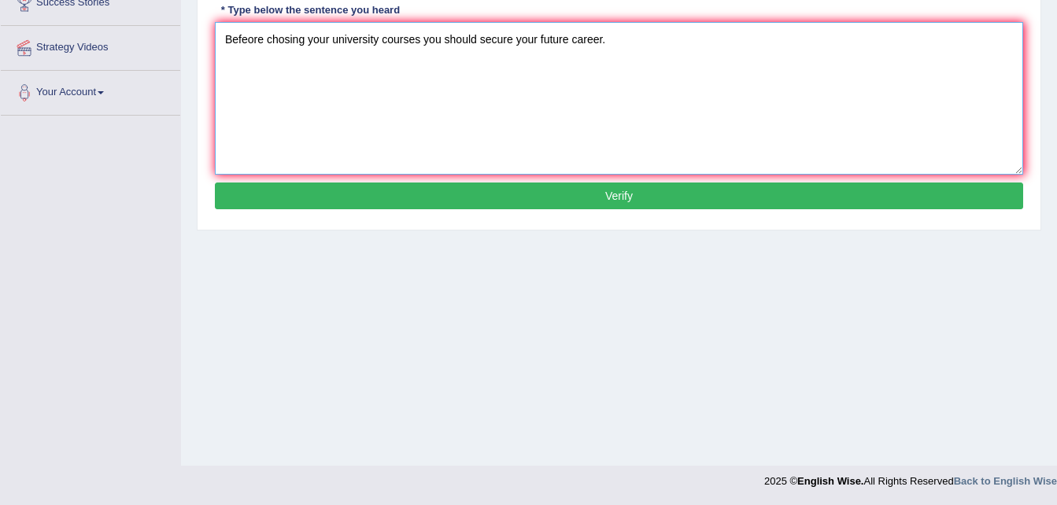
type textarea "Befeore chosing your university courses you should secure your future career."
click at [447, 199] on button "Verify" at bounding box center [619, 196] width 808 height 27
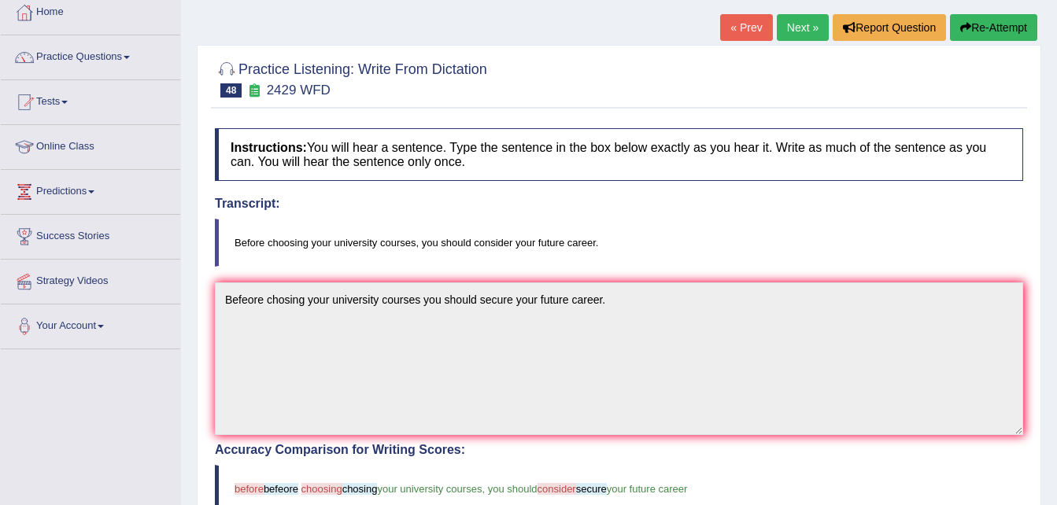
scroll to position [80, 0]
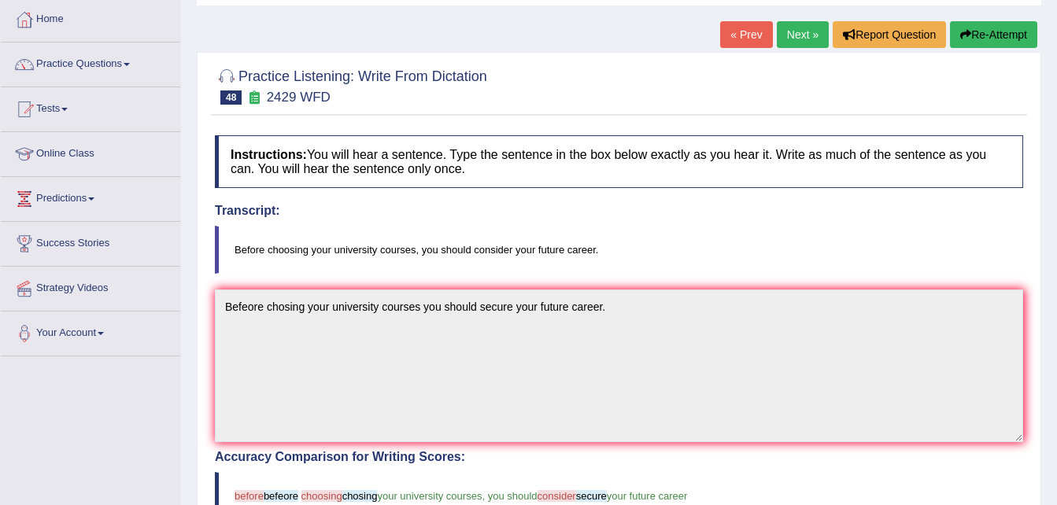
click at [801, 42] on link "Next »" at bounding box center [802, 34] width 52 height 27
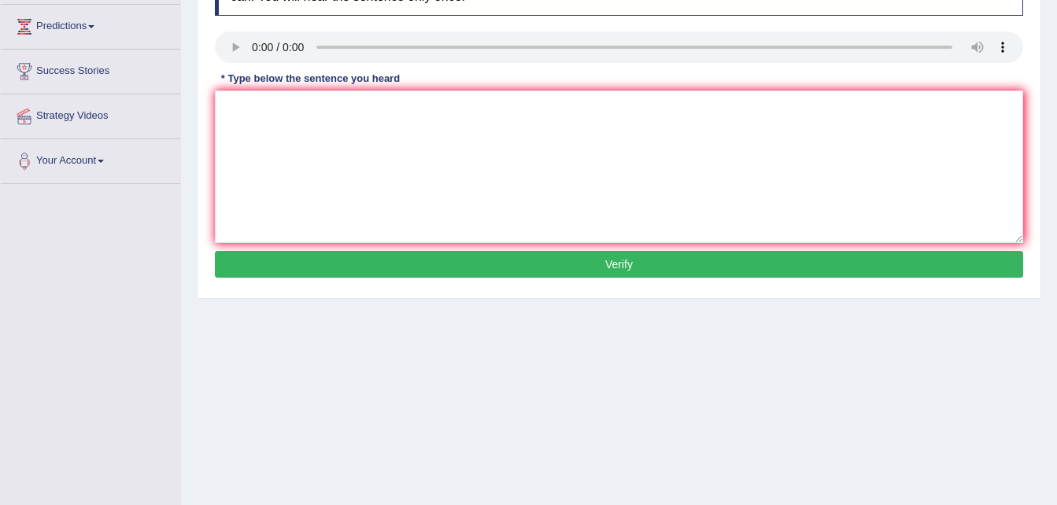
scroll to position [253, 0]
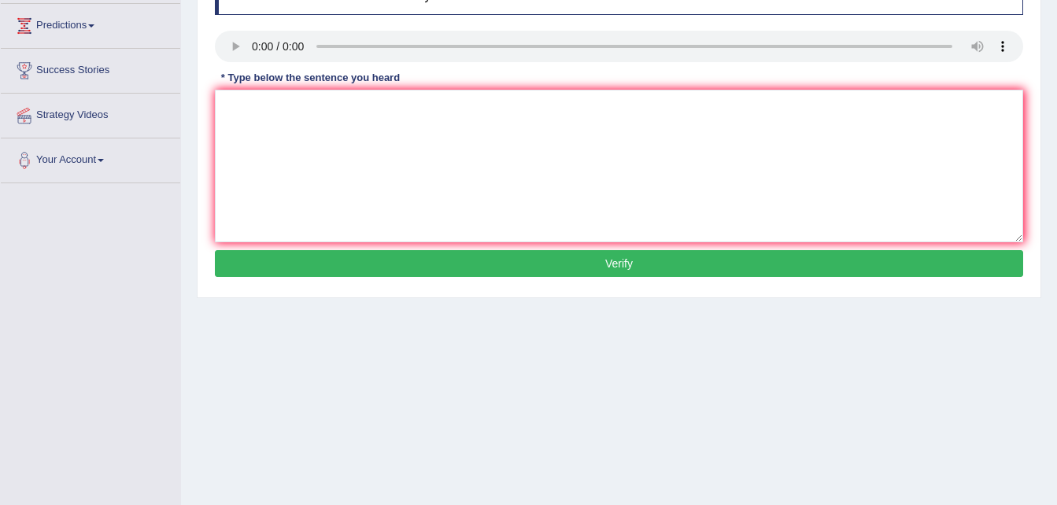
click at [302, 149] on div "Instructions: You will hear a sentence. Type the sentence in the box below exac…" at bounding box center [619, 121] width 816 height 335
click at [293, 105] on textarea at bounding box center [619, 166] width 808 height 153
click at [252, 117] on textarea at bounding box center [619, 166] width 808 height 153
click at [229, 103] on textarea "unecccesary will analse the languages" at bounding box center [619, 166] width 808 height 153
click at [226, 102] on textarea "unecccesary will analse the languages" at bounding box center [619, 166] width 808 height 153
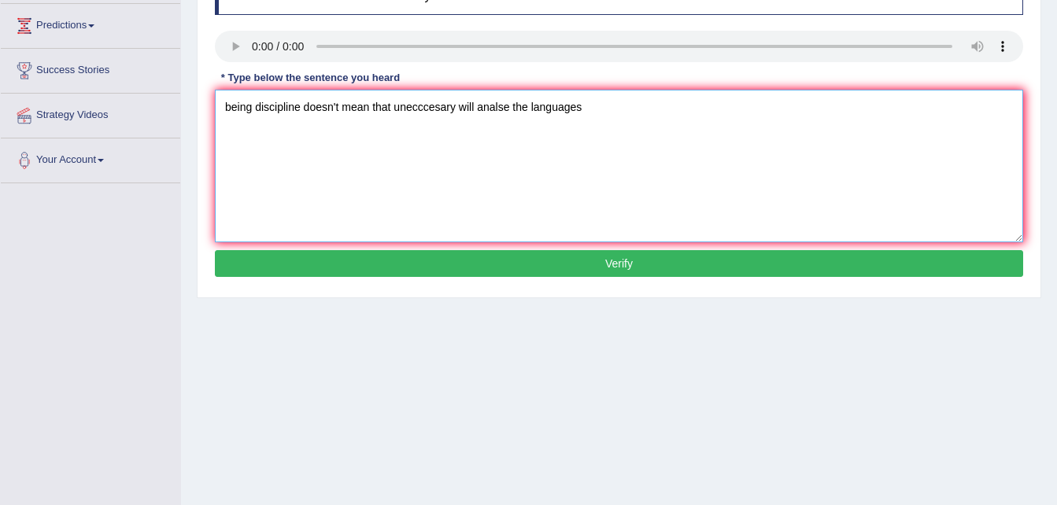
click at [303, 105] on textarea "being discipline doesn't mean that unecccesary will analse the languages" at bounding box center [619, 166] width 808 height 153
click at [232, 105] on textarea "being discipline good doesn't mean that unecccesary will analse the languages" at bounding box center [619, 166] width 808 height 153
click at [538, 105] on textarea "Being discipline good doesn't mean that unecccesary will analse the languages" at bounding box center [619, 166] width 808 height 153
click at [617, 110] on textarea "Being discipline good doesn't mean that unecccesary will analyse the languages" at bounding box center [619, 166] width 808 height 153
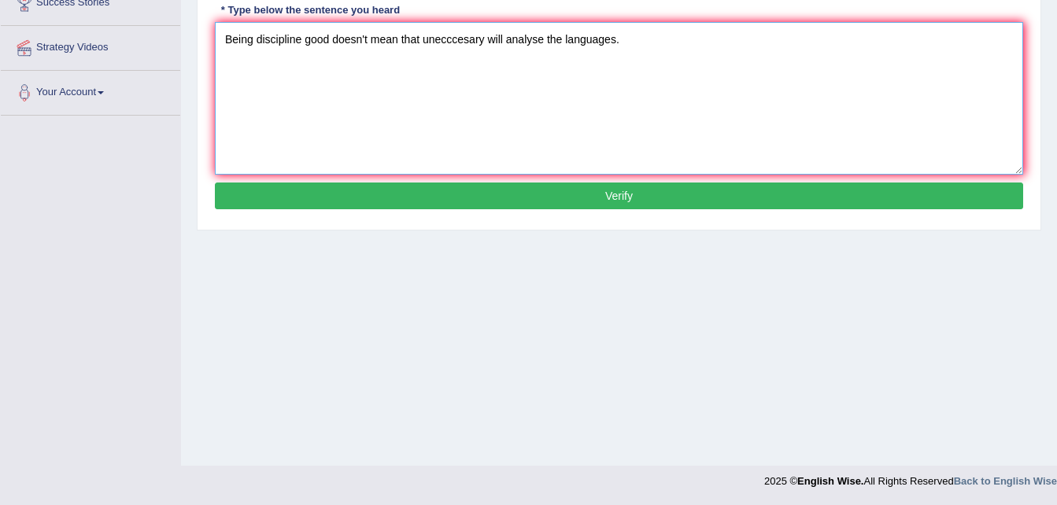
type textarea "Being discipline good doesn't mean that unecccesary will analyse the languages."
click at [463, 203] on button "Verify" at bounding box center [619, 196] width 808 height 27
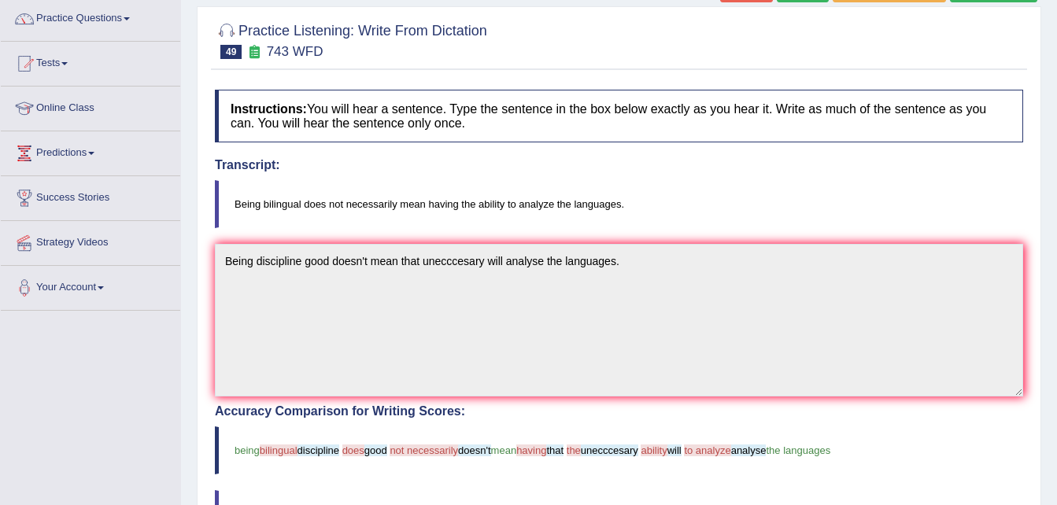
scroll to position [118, 0]
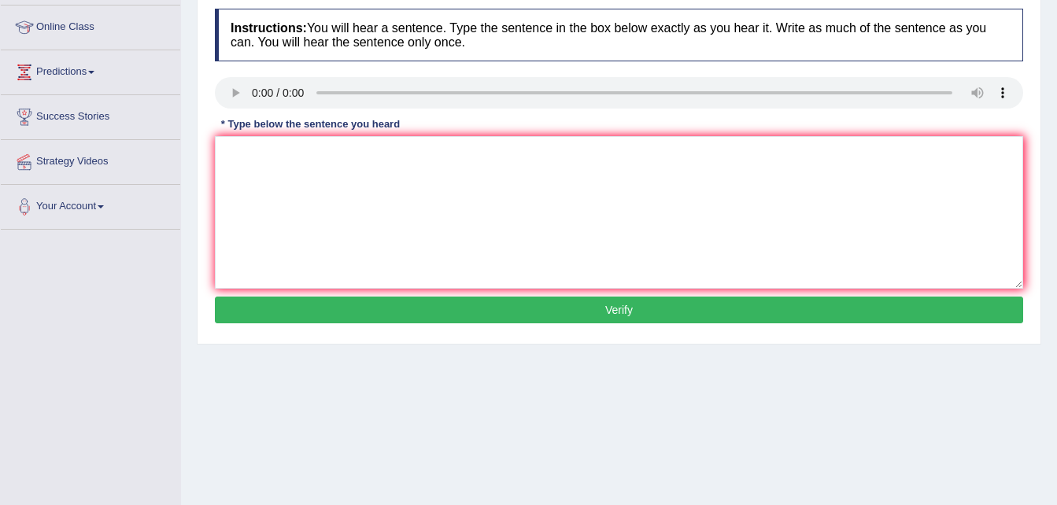
scroll to position [208, 0]
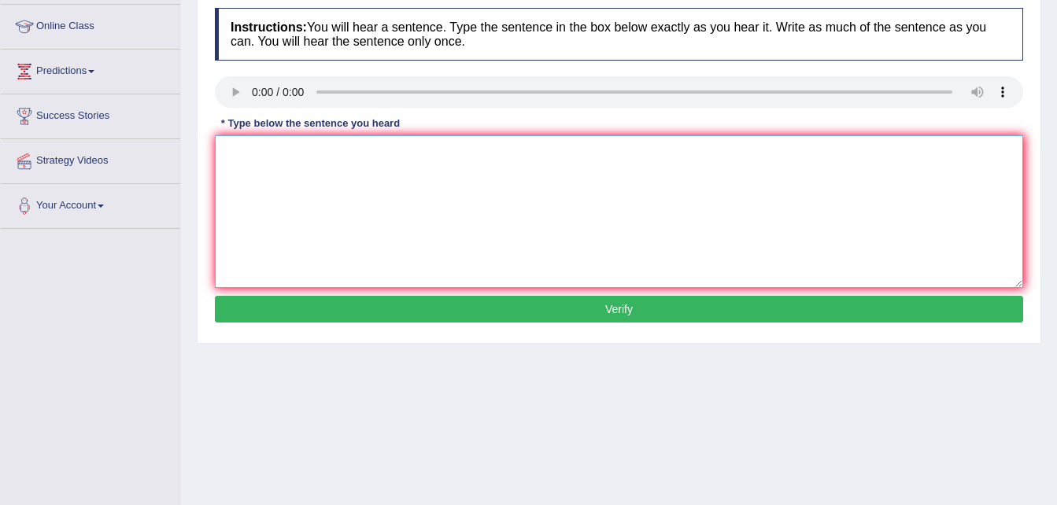
click at [262, 169] on textarea at bounding box center [619, 211] width 808 height 153
click at [232, 149] on textarea "we are looking for new ways to engage gainers." at bounding box center [619, 211] width 808 height 153
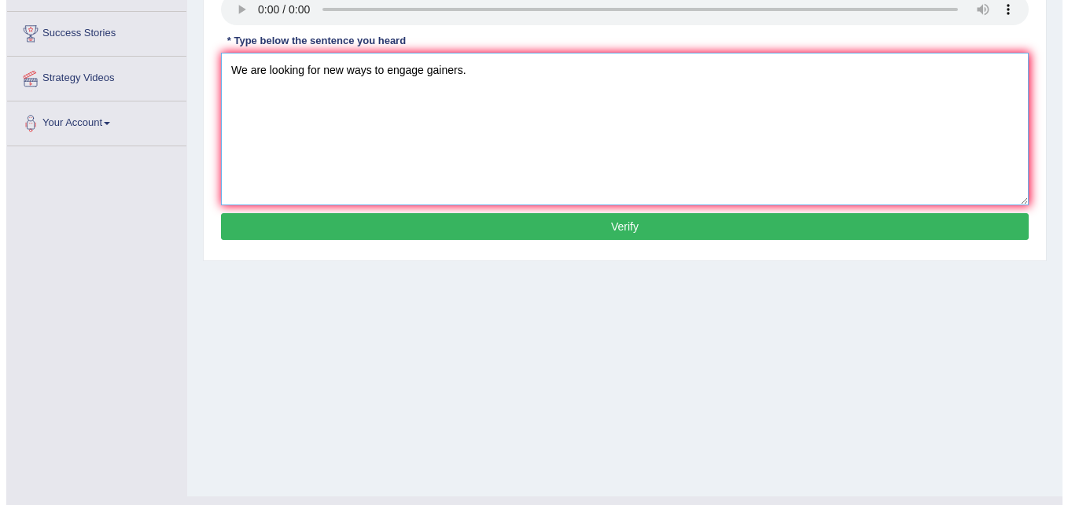
scroll to position [291, 0]
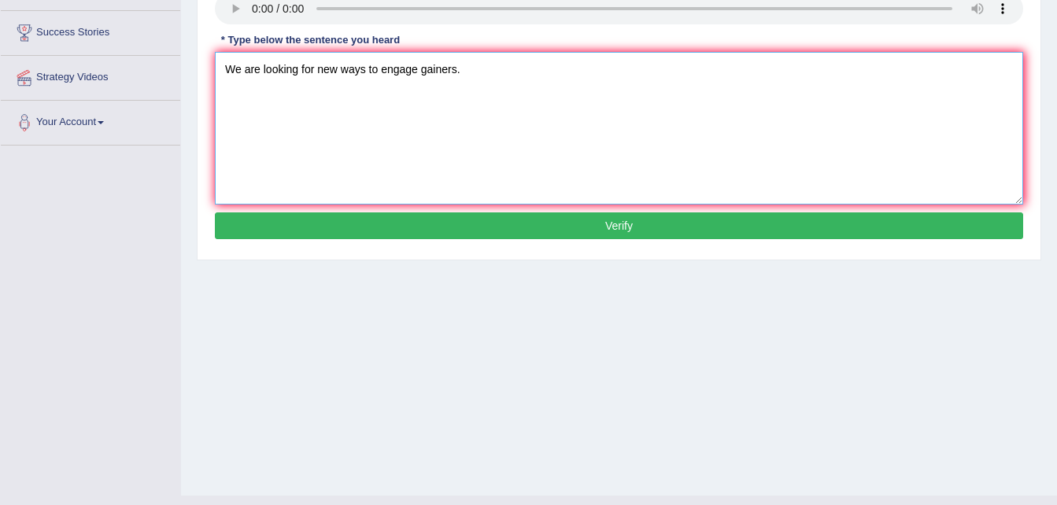
type textarea "We are looking for new ways to engage gainers."
click at [489, 224] on button "Verify" at bounding box center [619, 225] width 808 height 27
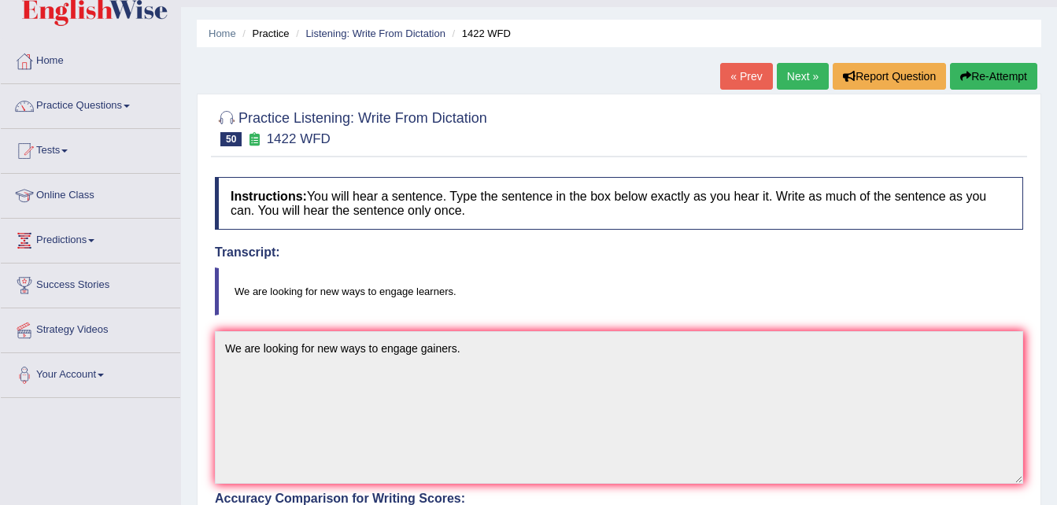
scroll to position [37, 0]
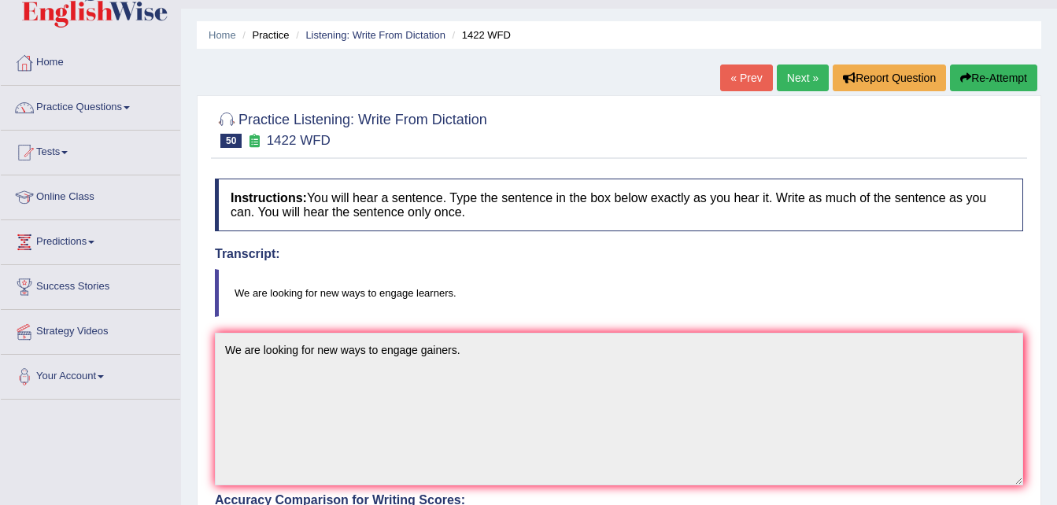
click at [799, 79] on link "Next »" at bounding box center [802, 78] width 52 height 27
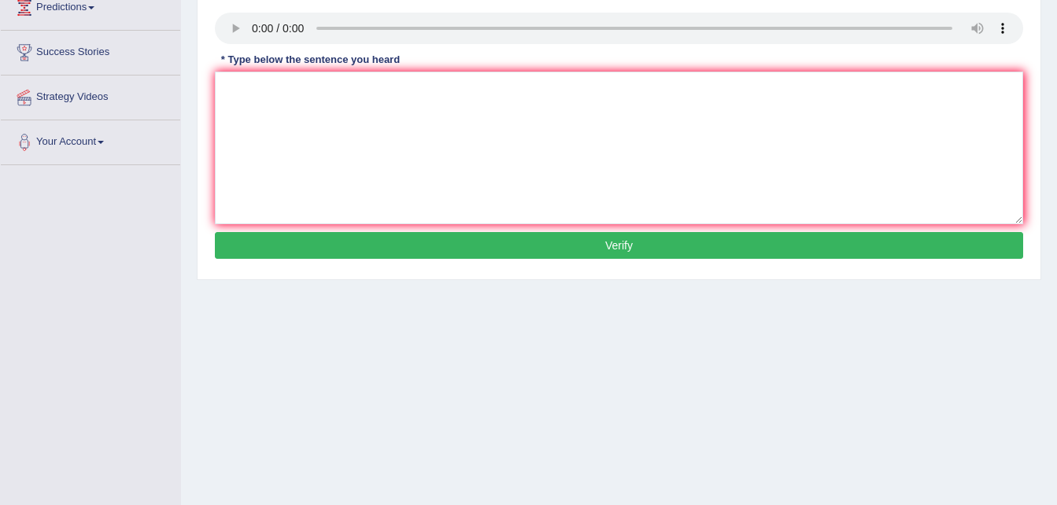
scroll to position [272, 0]
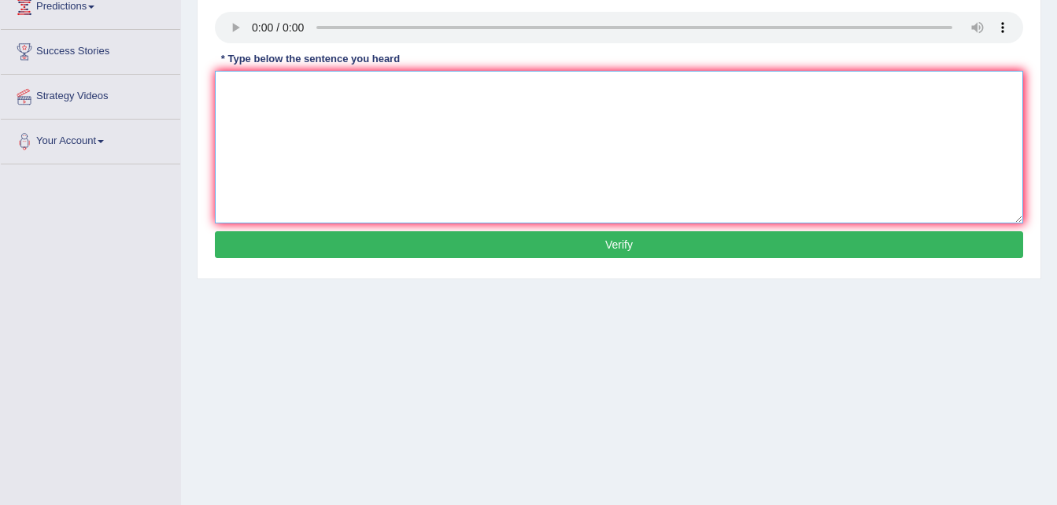
click at [256, 93] on textarea at bounding box center [619, 147] width 808 height 153
click at [234, 95] on textarea "when you attent the job interview punctuality is the key." at bounding box center [619, 147] width 808 height 153
click at [304, 90] on textarea "When you attent the job interview punctuality is the key." at bounding box center [619, 147] width 808 height 153
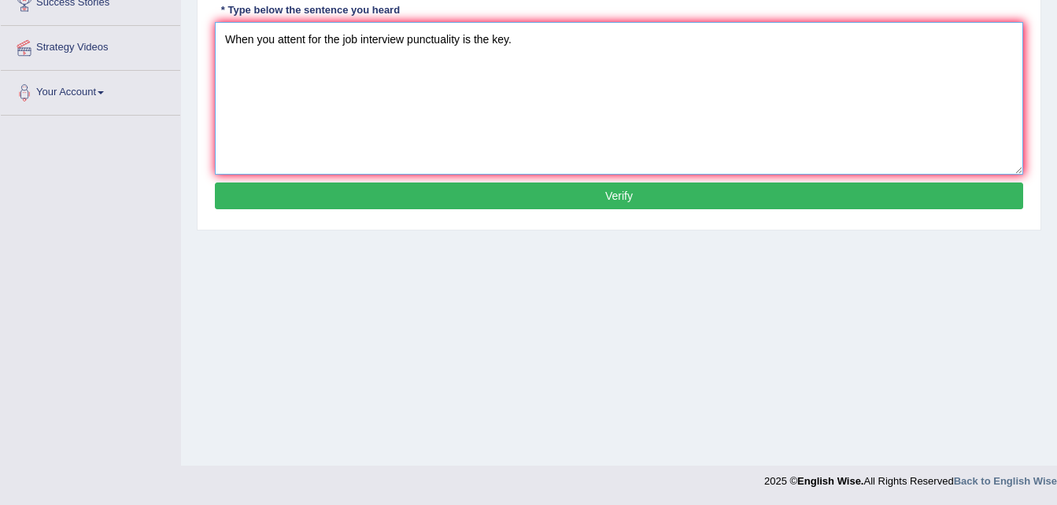
click at [308, 41] on textarea "When you attent for the job interview punctuality is the key." at bounding box center [619, 98] width 808 height 153
type textarea "When you attend for the job interview punctuality is the key."
click at [452, 193] on button "Verify" at bounding box center [619, 196] width 808 height 27
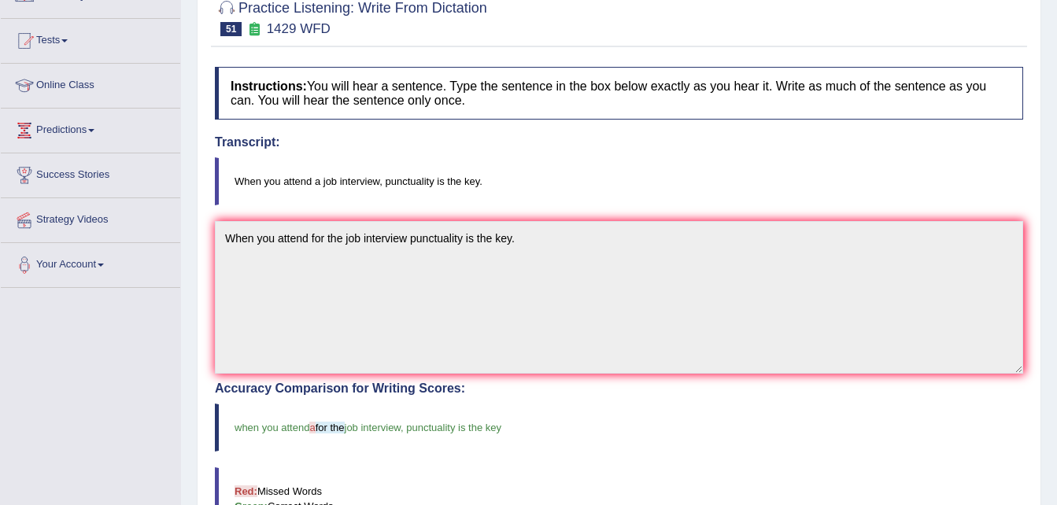
scroll to position [0, 0]
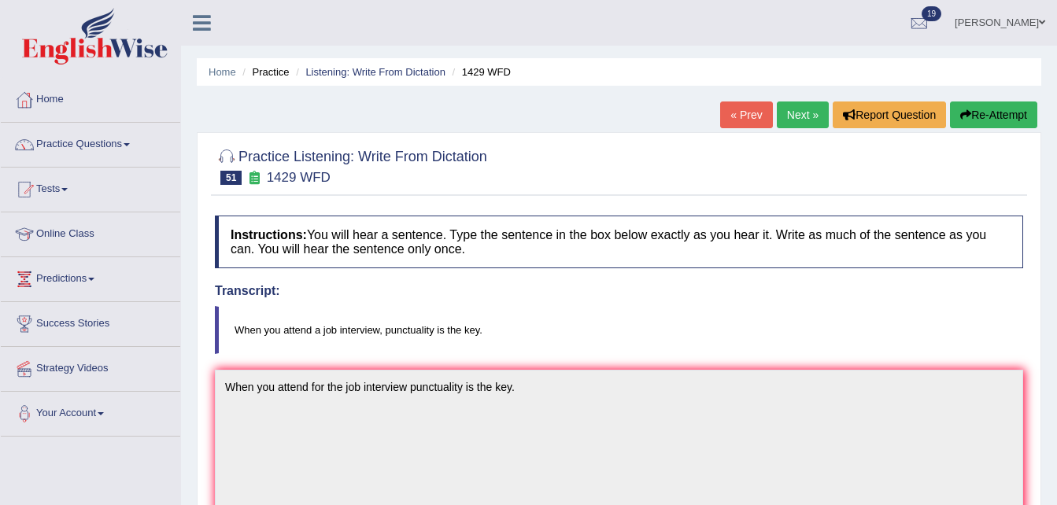
click at [801, 120] on link "Next »" at bounding box center [802, 114] width 52 height 27
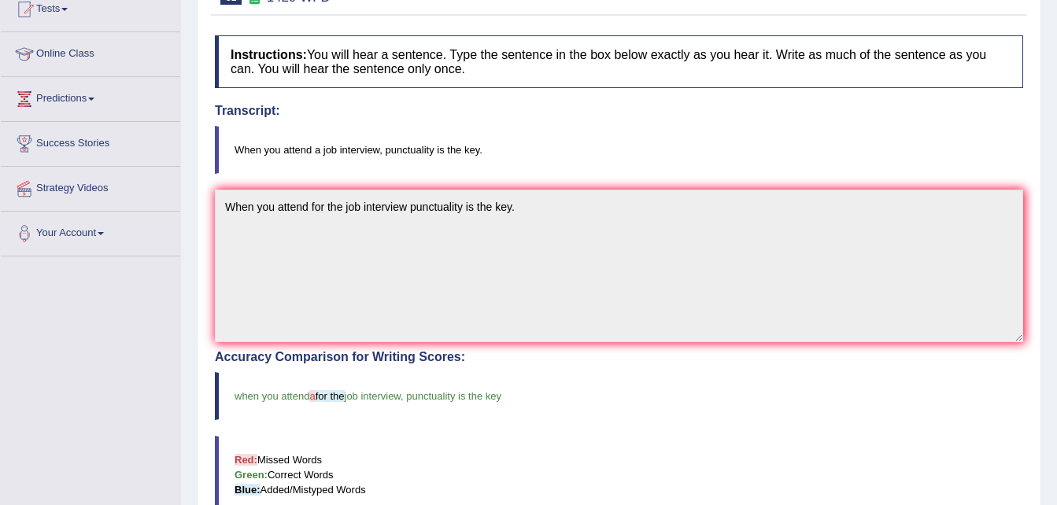
scroll to position [183, 0]
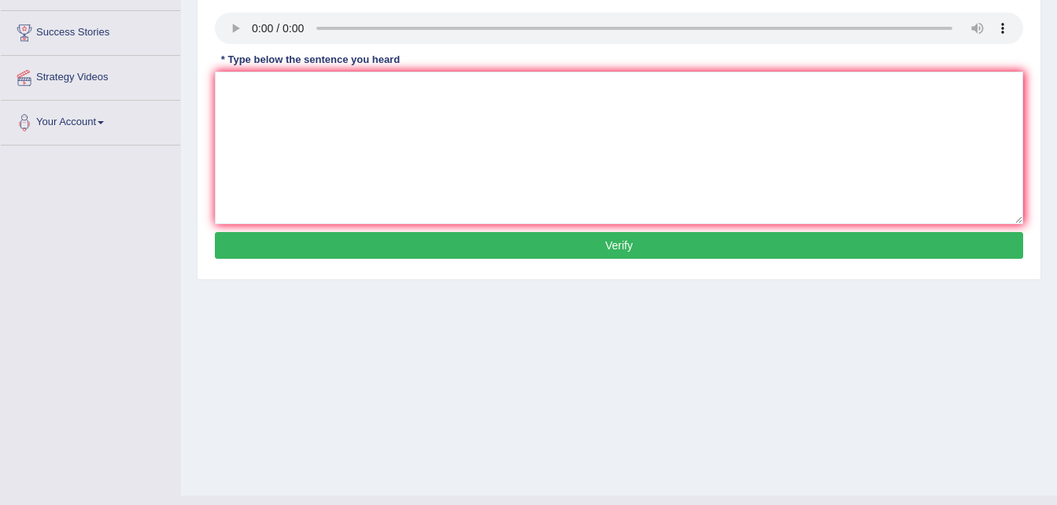
scroll to position [305, 0]
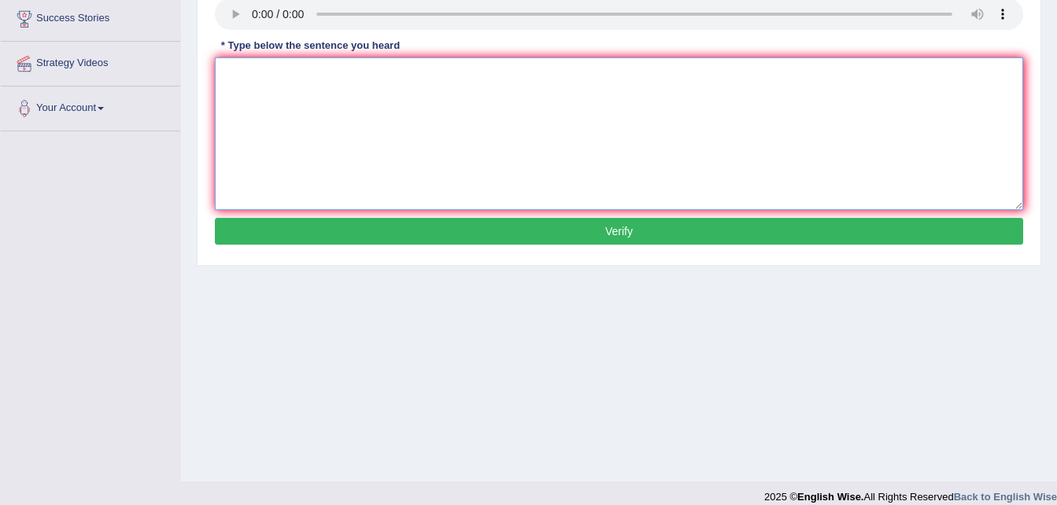
click at [258, 90] on textarea at bounding box center [619, 133] width 808 height 153
click at [329, 72] on textarea "the teacher required tthe students to attend the seminar in the playground." at bounding box center [619, 133] width 808 height 153
click at [229, 81] on textarea "the teacher required tthe students to attend the seminar in the playground." at bounding box center [619, 133] width 808 height 153
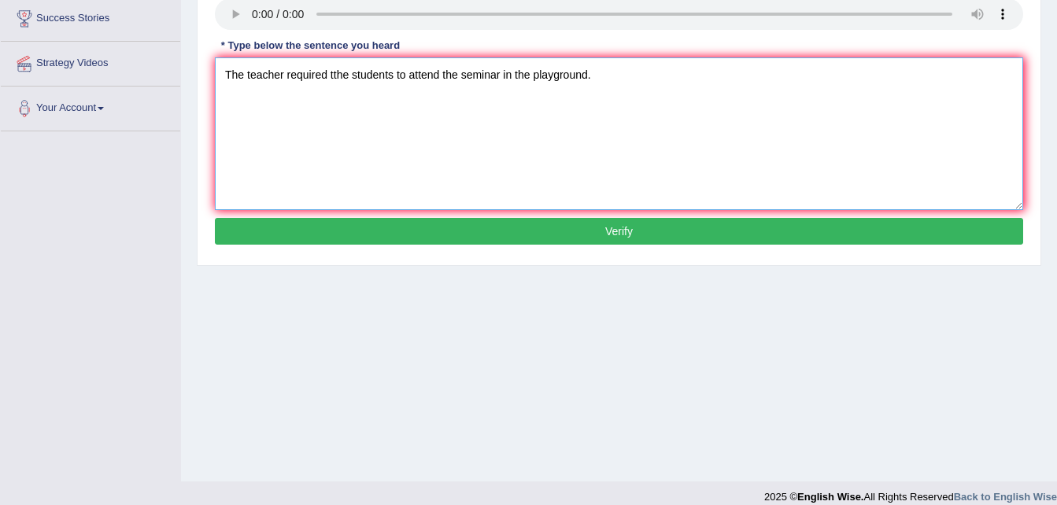
click at [333, 72] on textarea "The teacher required tthe students to attend the seminar in the playground." at bounding box center [619, 133] width 808 height 153
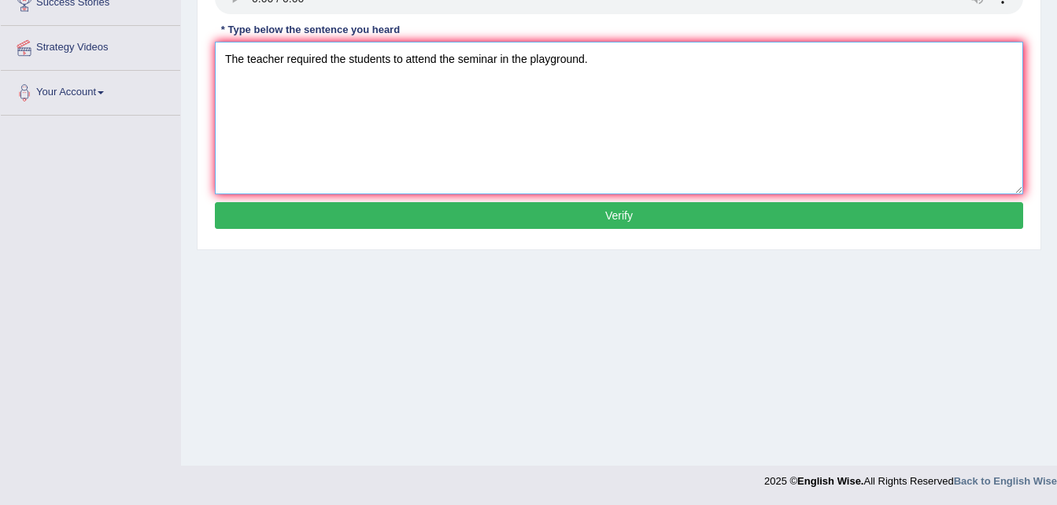
type textarea "The teacher required the students to attend the seminar in the playground."
click at [574, 217] on button "Verify" at bounding box center [619, 215] width 808 height 27
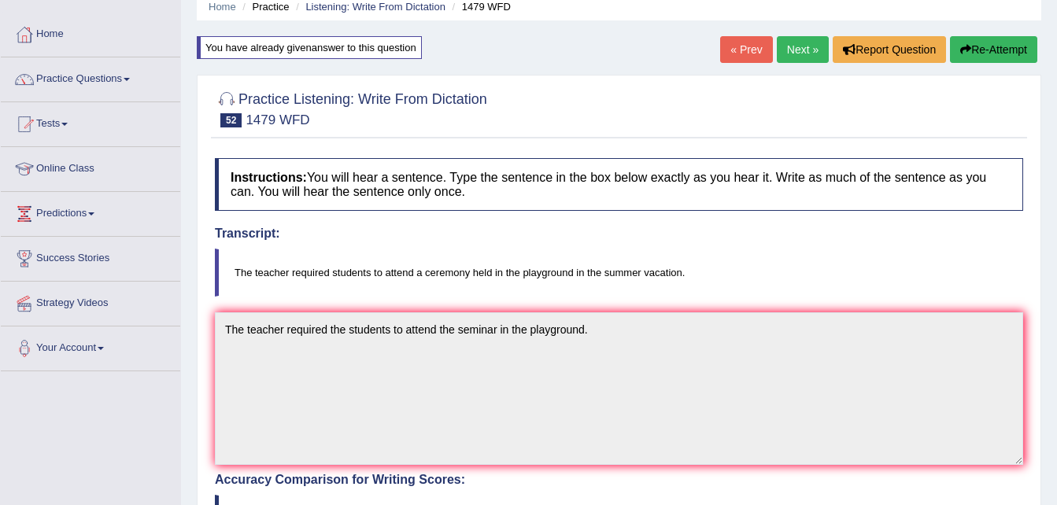
scroll to position [0, 0]
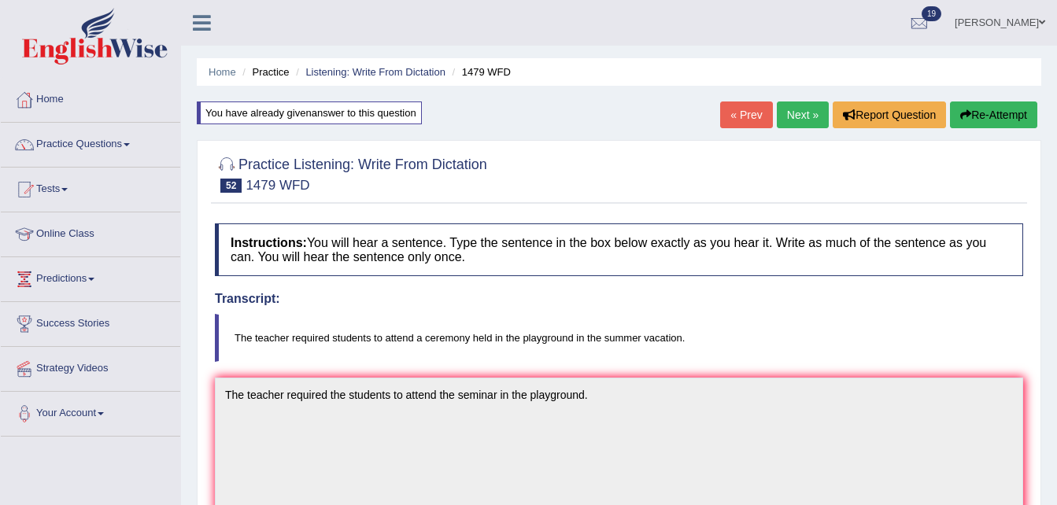
click at [800, 117] on link "Next »" at bounding box center [802, 114] width 52 height 27
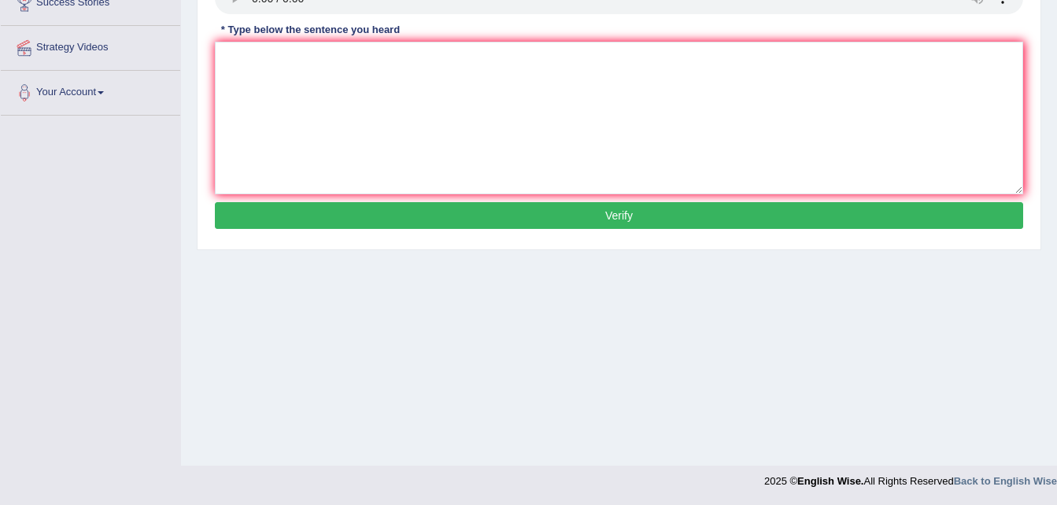
scroll to position [146, 0]
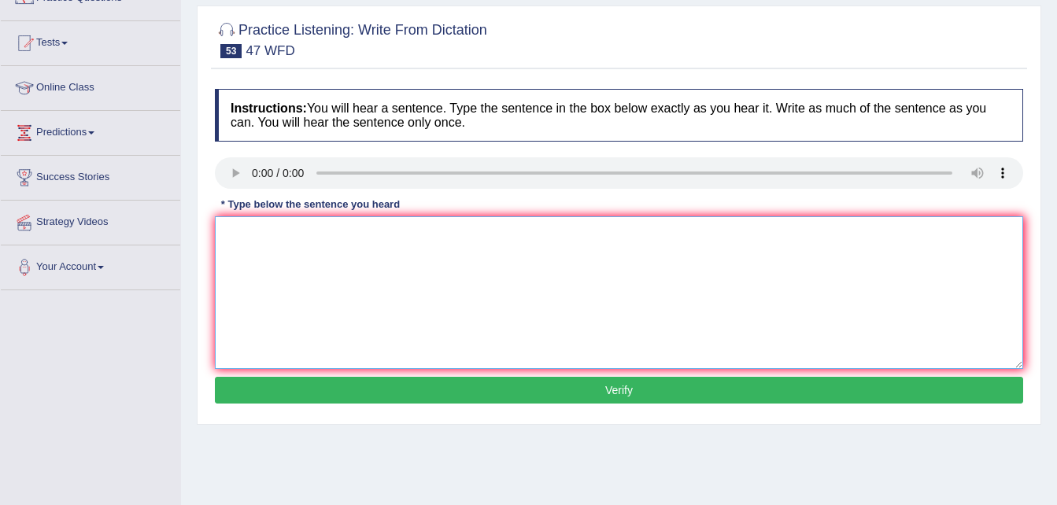
click at [280, 265] on textarea at bounding box center [619, 292] width 808 height 153
click at [312, 232] on textarea "two drops of so;tuin were heated in the test tube." at bounding box center [619, 292] width 808 height 153
click at [323, 237] on textarea "two drops of solutin were heated in the test tube." at bounding box center [619, 292] width 808 height 153
click at [226, 229] on textarea "two drops of solution were heated in the test tube." at bounding box center [619, 292] width 808 height 153
click at [231, 234] on textarea "two drops of solution were heated in the test tube." at bounding box center [619, 292] width 808 height 153
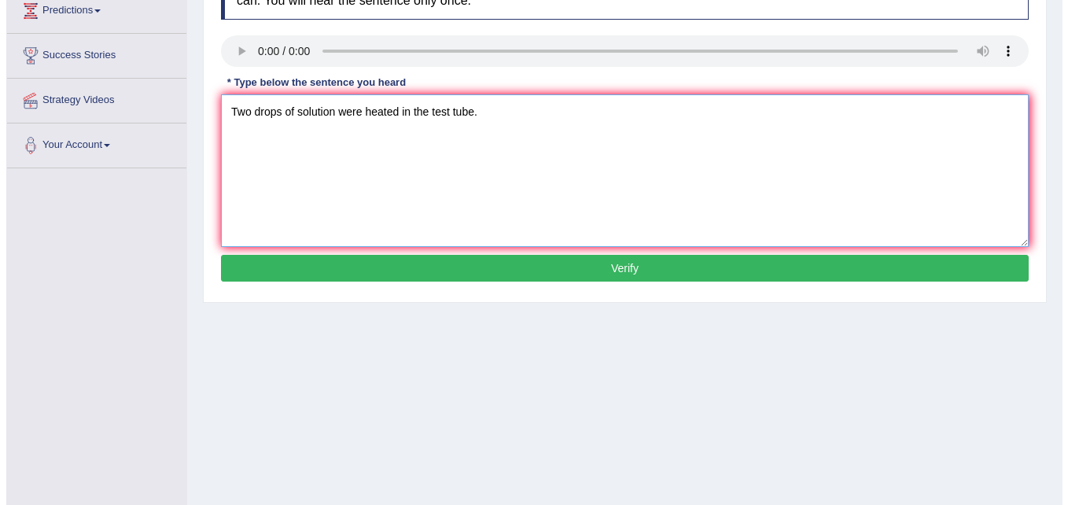
scroll to position [275, 0]
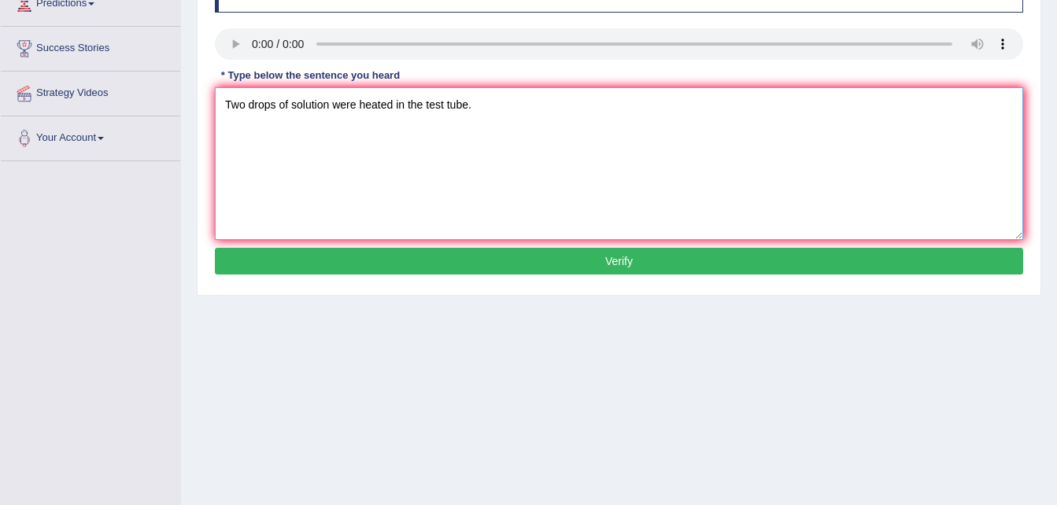
type textarea "Two drops of solution were heated in the test tube."
click at [463, 256] on button "Verify" at bounding box center [619, 261] width 808 height 27
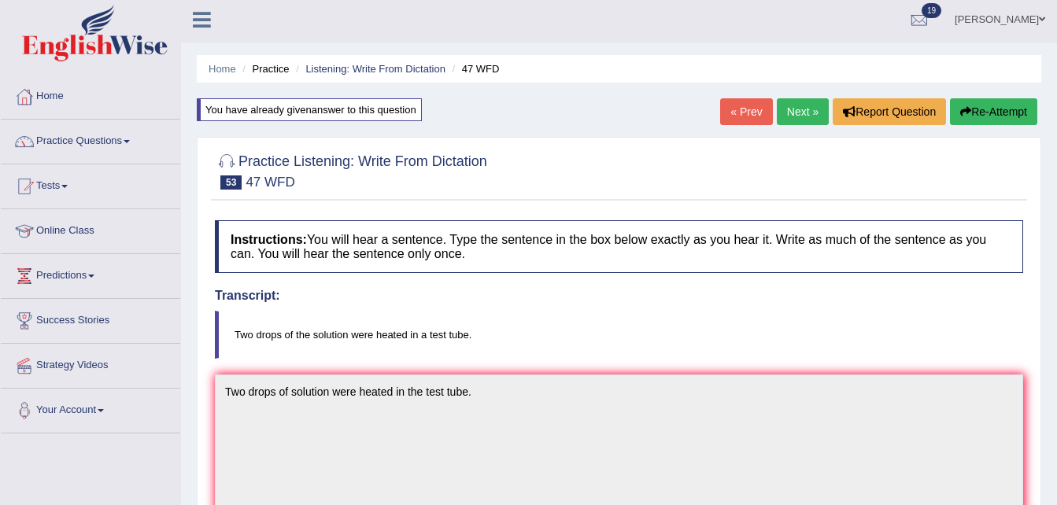
scroll to position [0, 0]
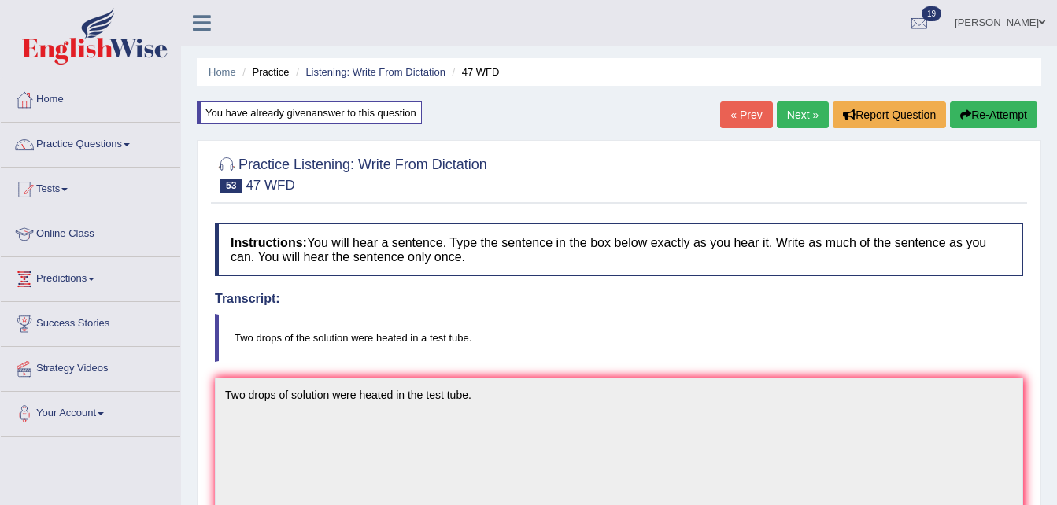
click at [805, 115] on link "Next »" at bounding box center [802, 114] width 52 height 27
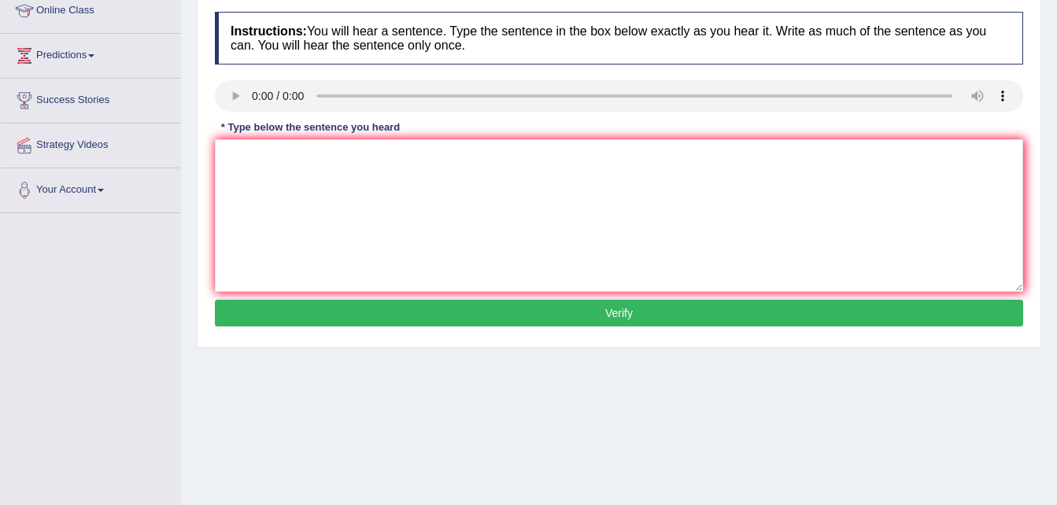
scroll to position [224, 0]
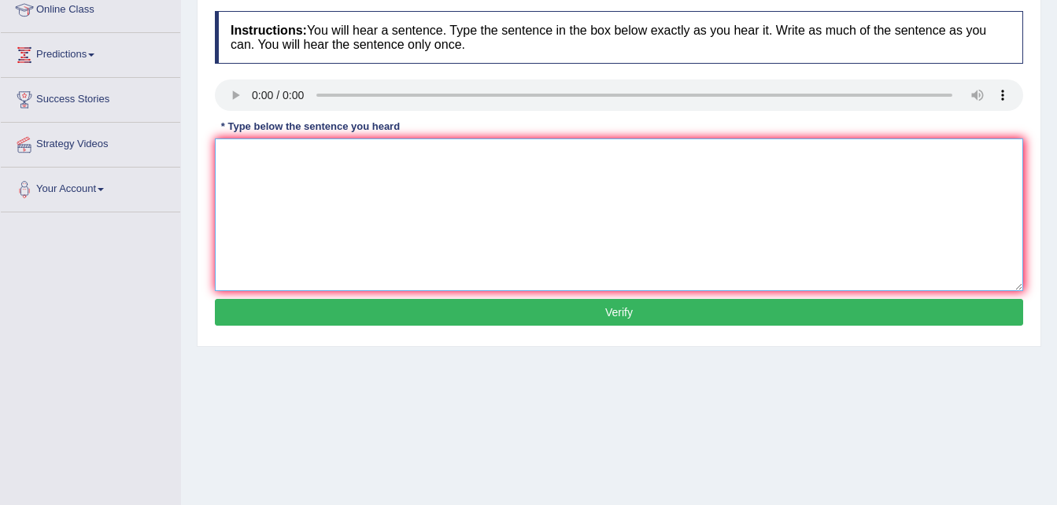
click at [265, 185] on textarea at bounding box center [619, 214] width 808 height 153
click at [231, 157] on textarea "the development has the great impact on the environment." at bounding box center [619, 214] width 808 height 153
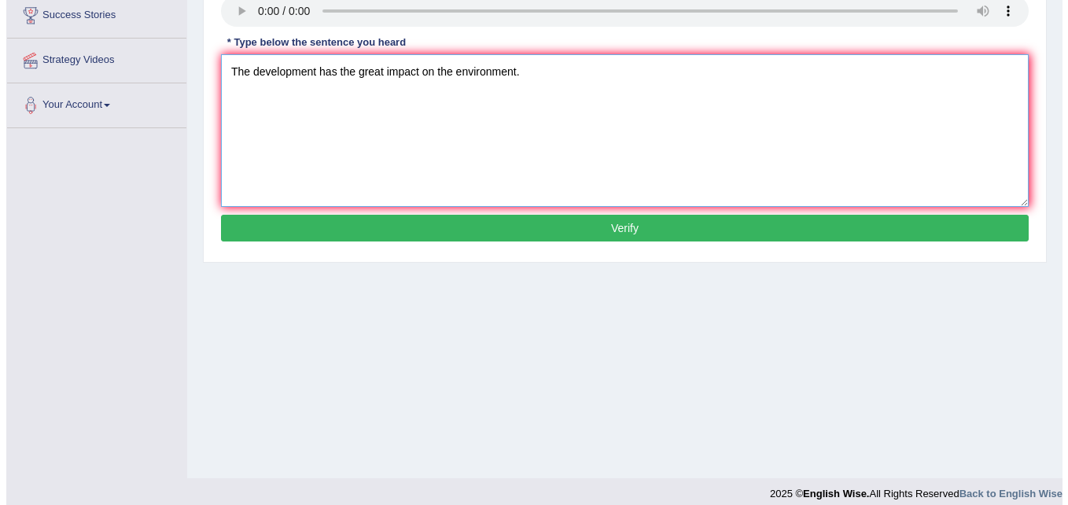
scroll to position [309, 0]
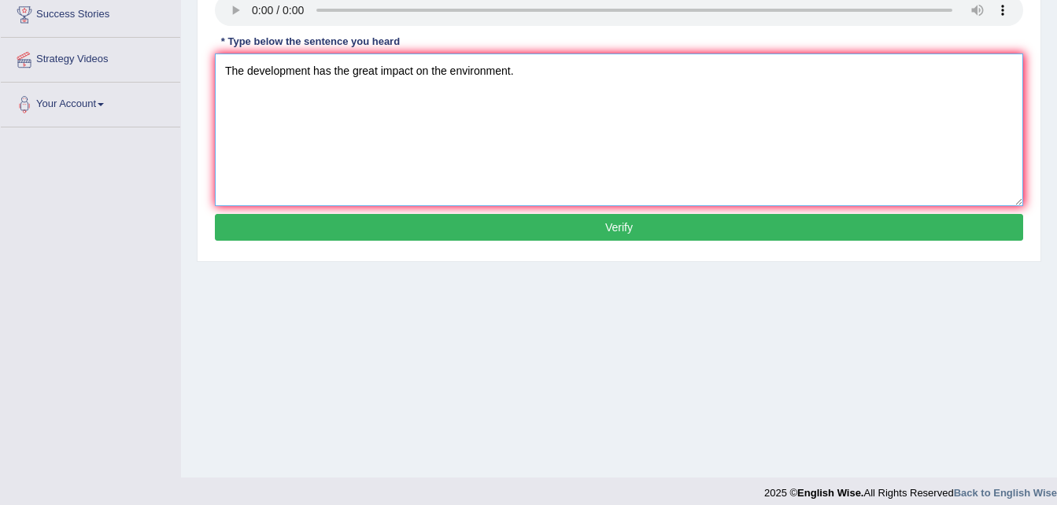
type textarea "The development has the great impact on the environment."
click at [492, 233] on button "Verify" at bounding box center [619, 227] width 808 height 27
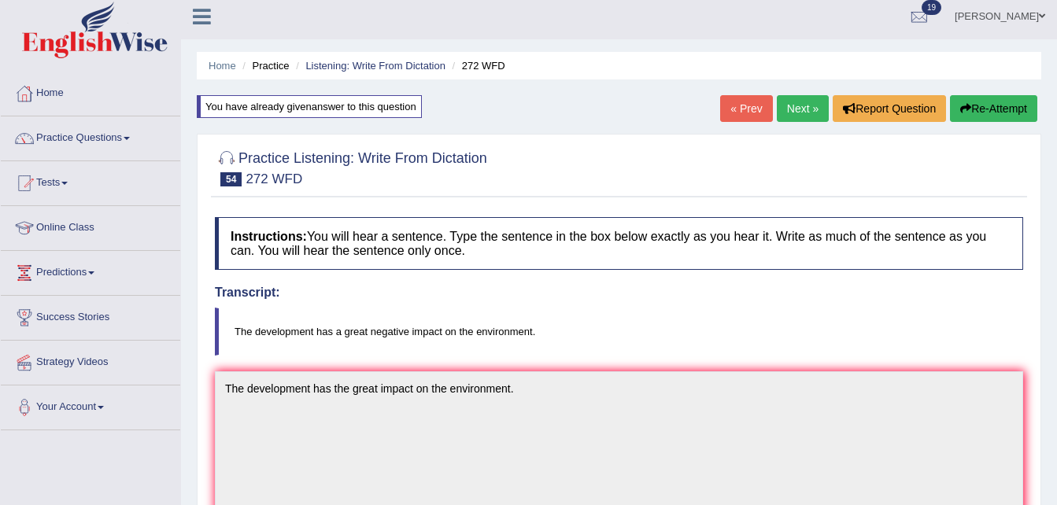
scroll to position [6, 0]
click at [797, 110] on link "Next »" at bounding box center [802, 109] width 52 height 27
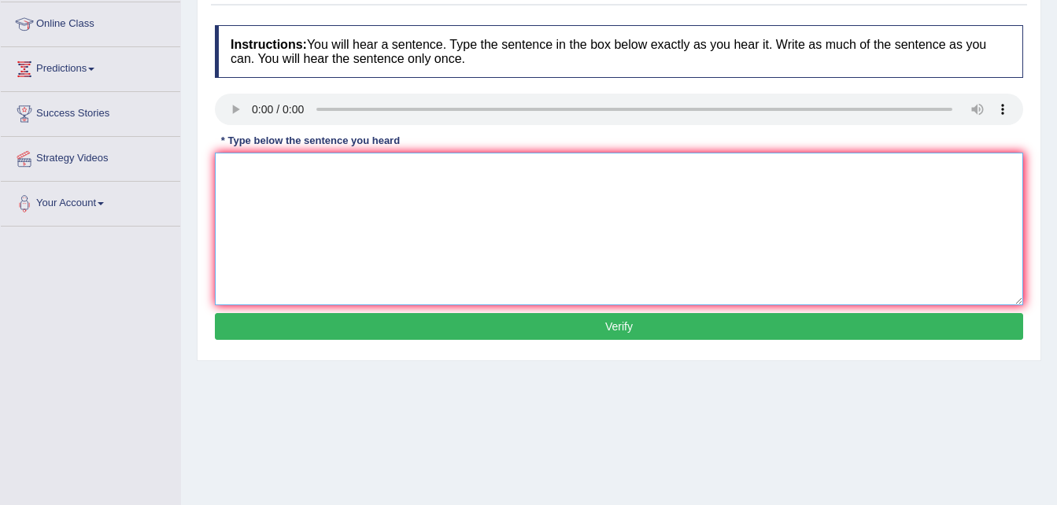
click at [282, 206] on textarea at bounding box center [619, 229] width 808 height 153
click at [228, 168] on textarea "please the information on th website for openong time." at bounding box center [619, 229] width 808 height 153
click at [260, 172] on textarea "Please the information on th website for openong time." at bounding box center [619, 229] width 808 height 153
click at [395, 167] on textarea "Please check the information on th website for openong time." at bounding box center [619, 229] width 808 height 153
click at [457, 168] on textarea "Please check the information on the website for openong time." at bounding box center [619, 229] width 808 height 153
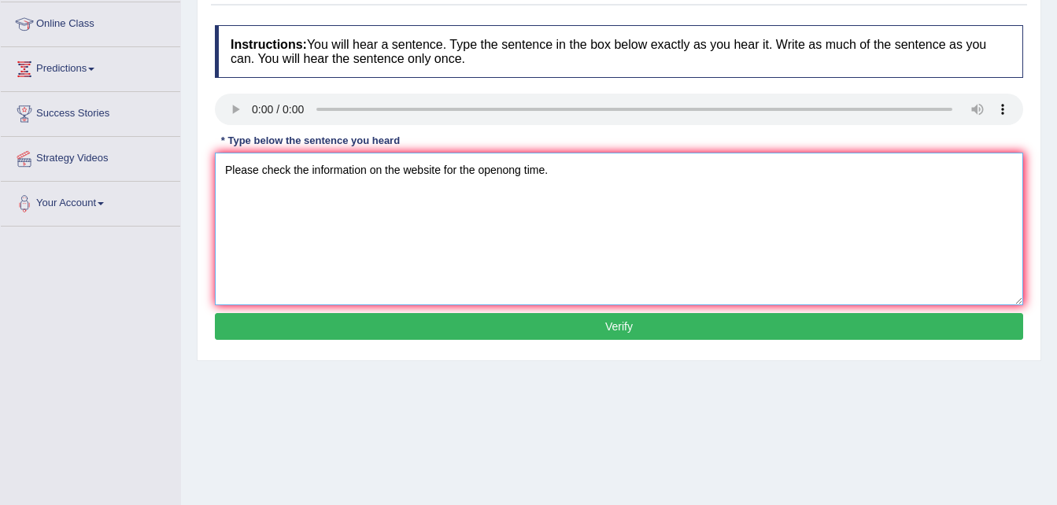
click at [518, 168] on textarea "Please check the information on the website for the openong time." at bounding box center [619, 229] width 808 height 153
type textarea "Please check the information on the website for the opening time."
click at [406, 332] on button "Verify" at bounding box center [619, 326] width 808 height 27
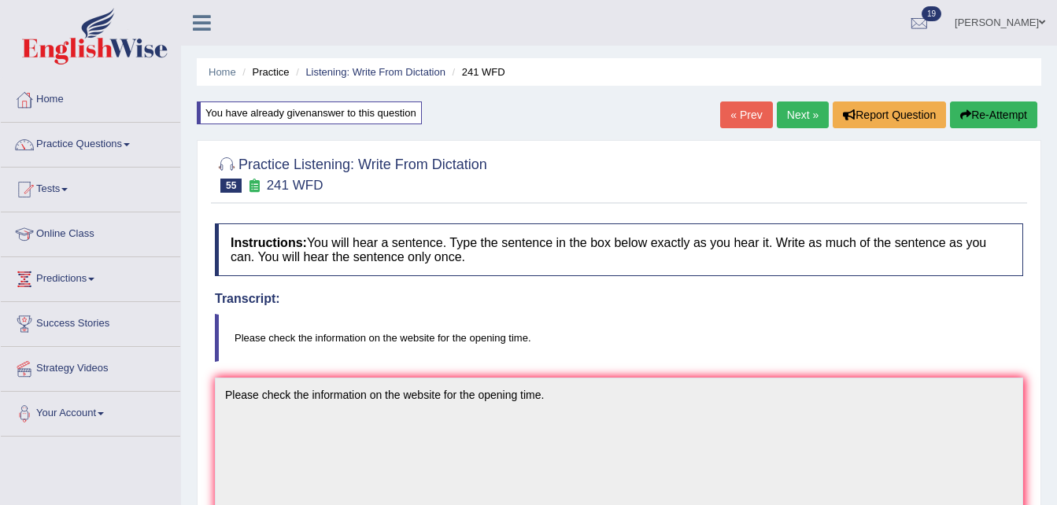
click at [797, 118] on link "Next »" at bounding box center [802, 114] width 52 height 27
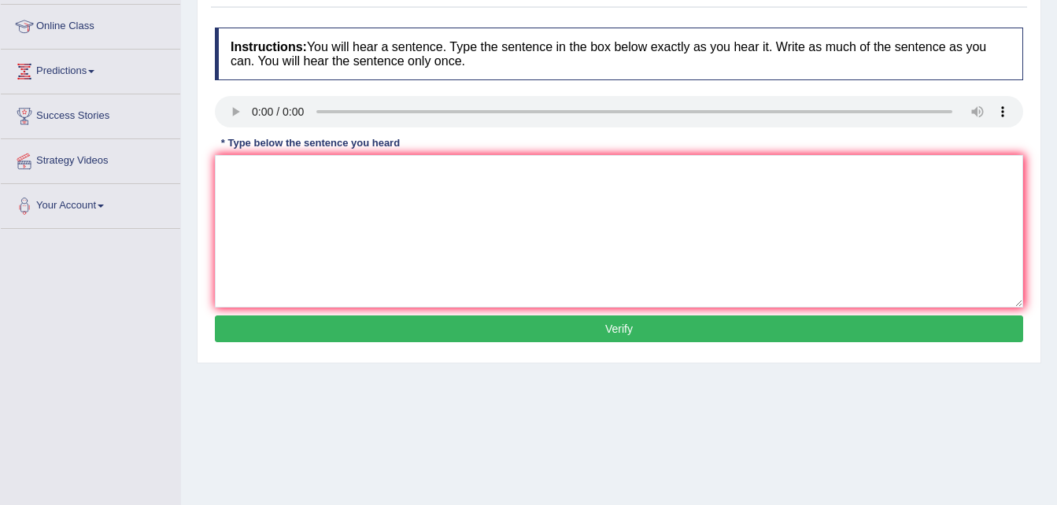
scroll to position [208, 0]
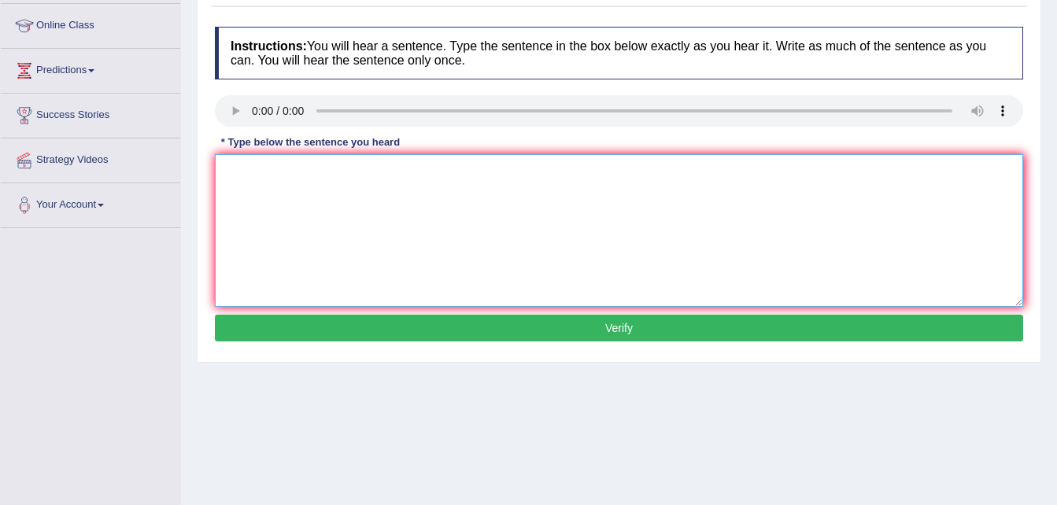
click at [264, 205] on textarea at bounding box center [619, 230] width 808 height 153
click at [313, 168] on textarea "Scence is found wverywhere in society [DATE]." at bounding box center [619, 230] width 808 height 153
click at [238, 168] on textarea "Scence is found everywhere in society today." at bounding box center [619, 230] width 808 height 153
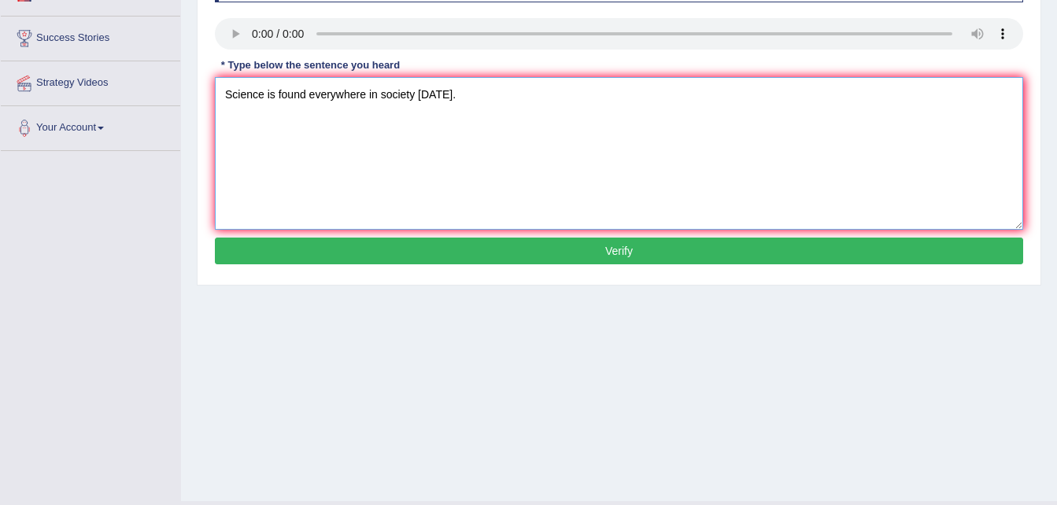
scroll to position [297, 0]
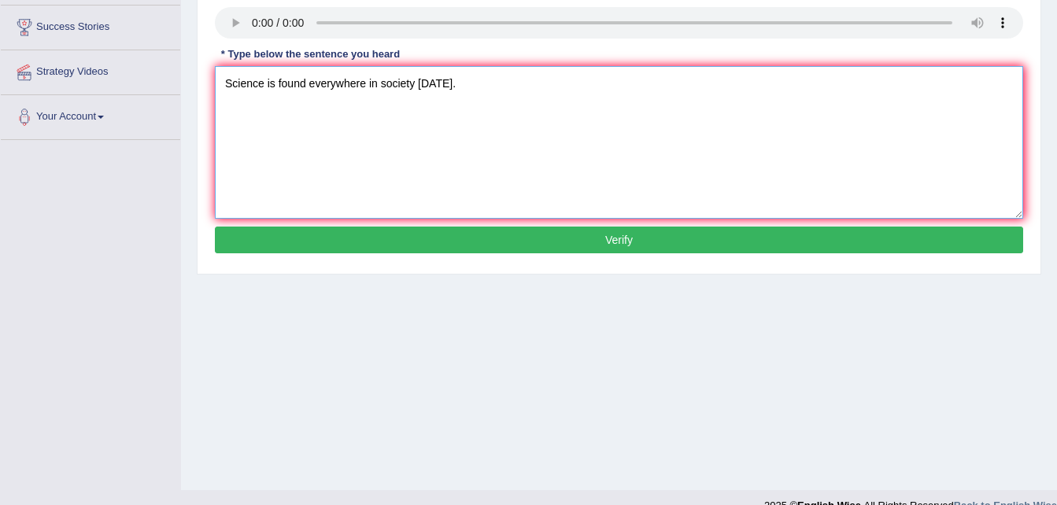
type textarea "Science is found everywhere in society today."
click at [449, 242] on button "Verify" at bounding box center [619, 240] width 808 height 27
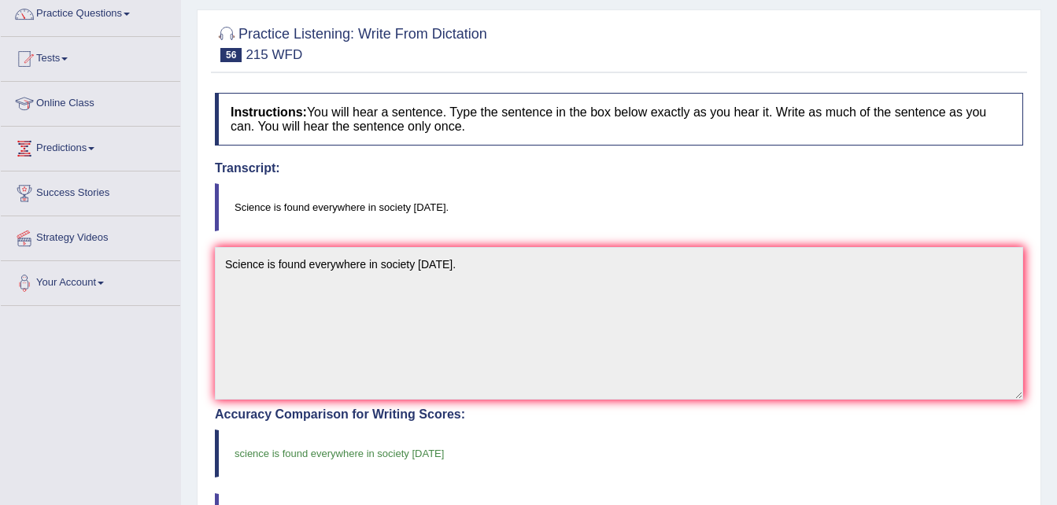
scroll to position [86, 0]
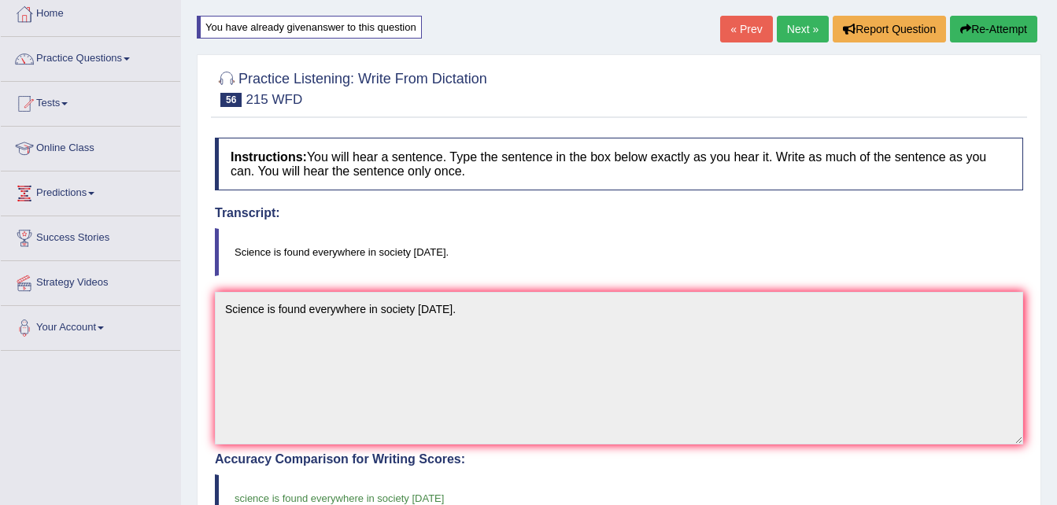
click at [791, 28] on link "Next »" at bounding box center [802, 29] width 52 height 27
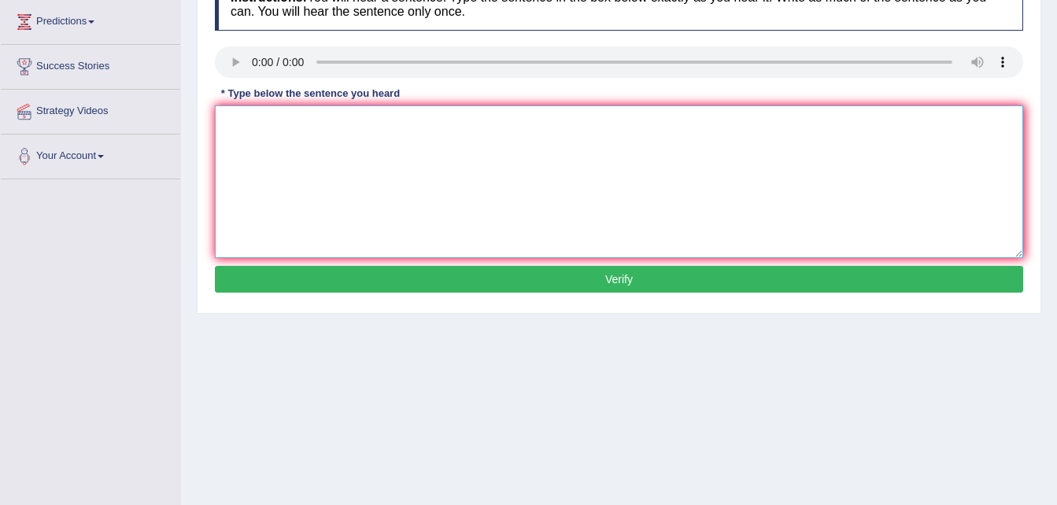
click at [281, 115] on textarea at bounding box center [619, 181] width 808 height 153
click at [299, 128] on textarea "You can borroe a book at alibrary at a time." at bounding box center [619, 181] width 808 height 153
click at [367, 124] on textarea "You can borrow a book at alibrary at a time." at bounding box center [619, 181] width 808 height 153
click at [356, 125] on textarea "You can borrow a book at a library at a time." at bounding box center [619, 181] width 808 height 153
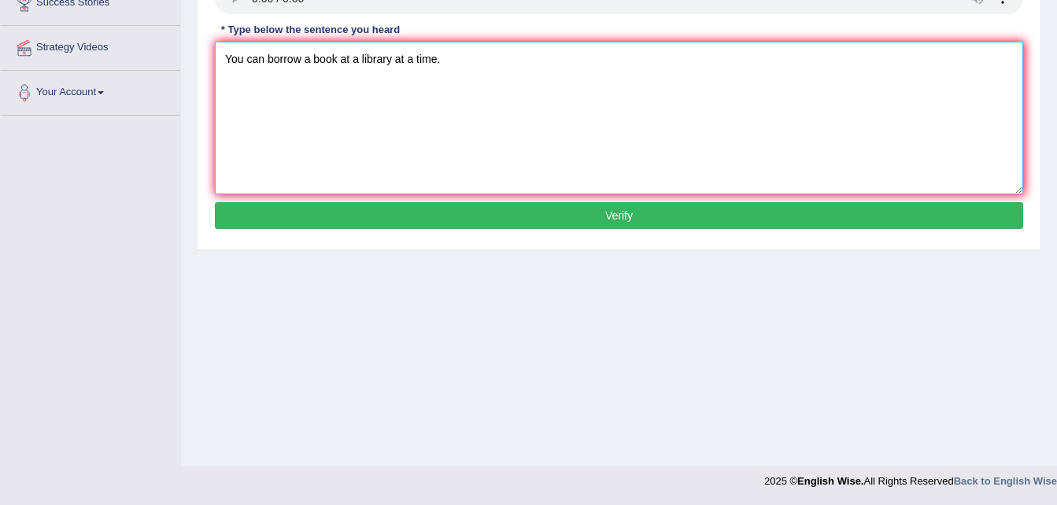
type textarea "You can borrow a book at a library at a time."
click at [419, 216] on button "Verify" at bounding box center [619, 215] width 808 height 27
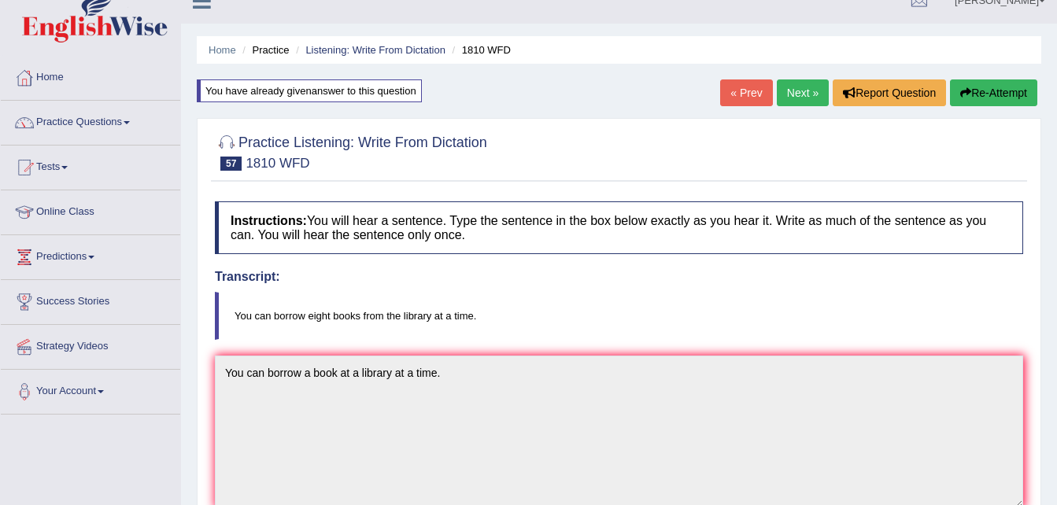
scroll to position [0, 0]
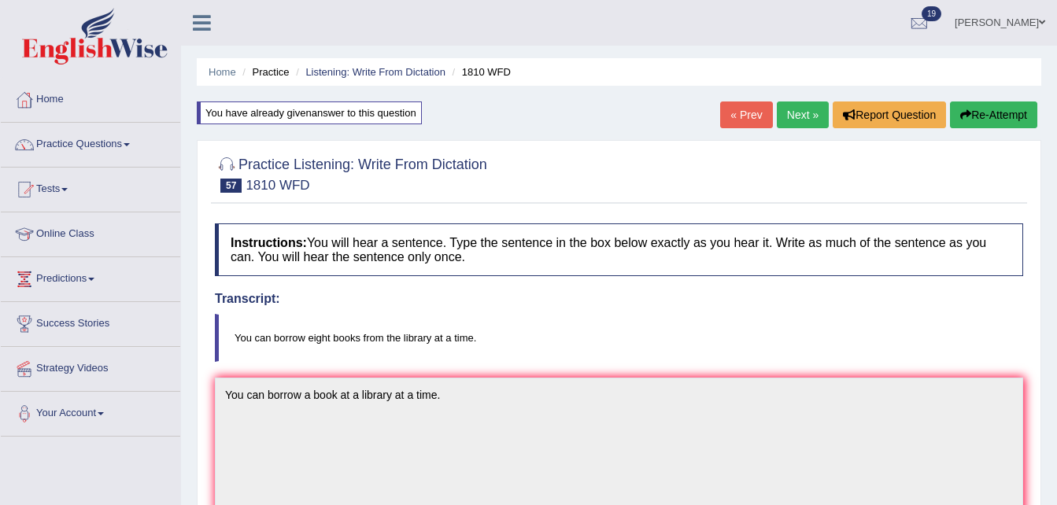
click at [799, 109] on link "Next »" at bounding box center [802, 114] width 52 height 27
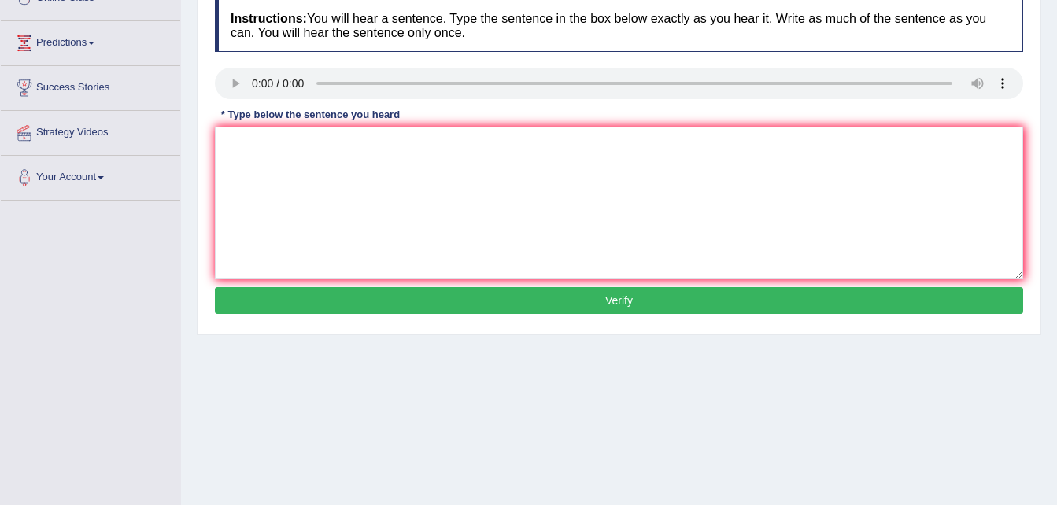
scroll to position [238, 0]
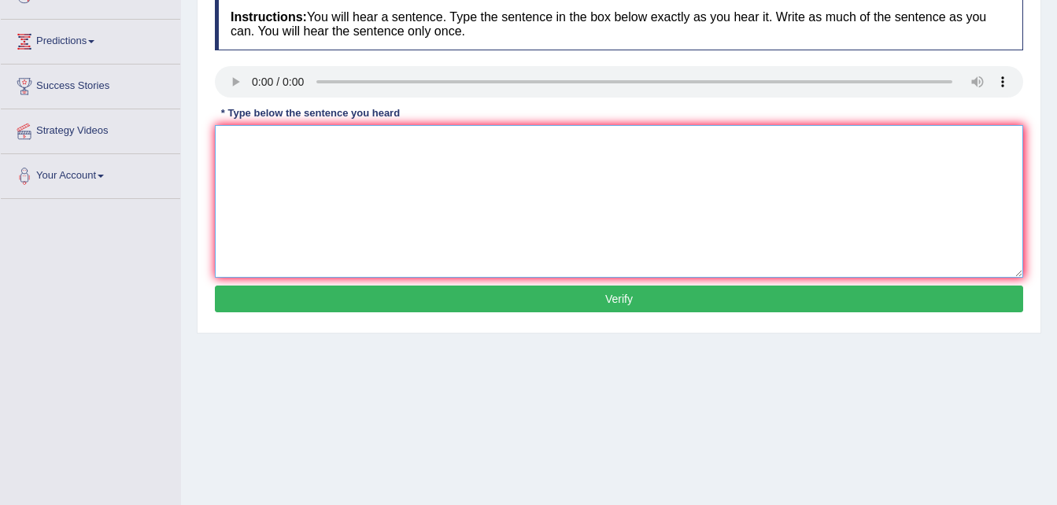
click at [272, 151] on textarea at bounding box center [619, 201] width 808 height 153
click at [265, 141] on textarea "courses are nutrients in population groeing up in every year." at bounding box center [619, 201] width 808 height 153
click at [283, 142] on textarea "courses are nutrients in population groeing up in every year." at bounding box center [619, 201] width 808 height 153
click at [390, 139] on textarea "courses of nutrients in population groeing up in every year." at bounding box center [619, 201] width 808 height 153
click at [433, 142] on textarea "courses of nutrients in population are groeing up in every year." at bounding box center [619, 201] width 808 height 153
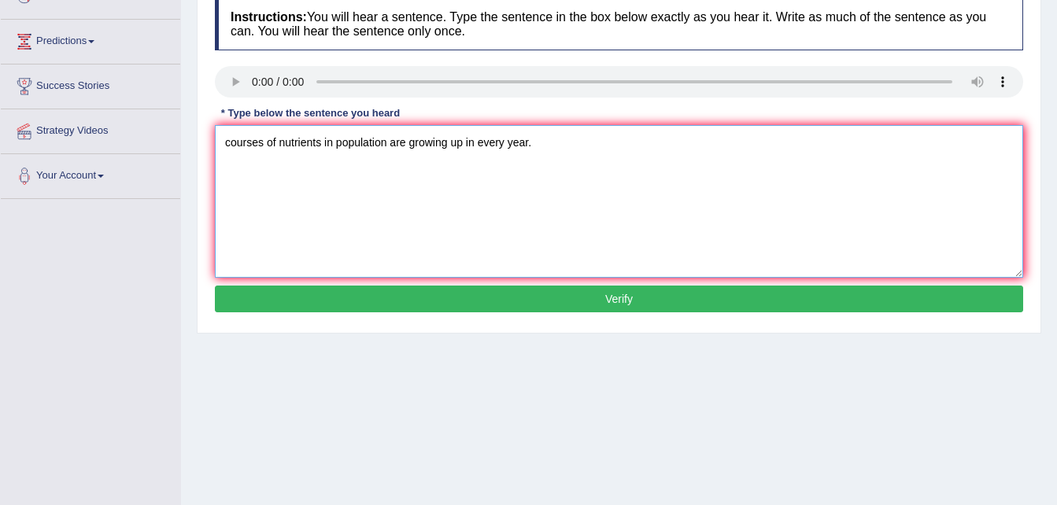
click at [231, 142] on textarea "courses of nutrients in population are growing up in every year." at bounding box center [619, 201] width 808 height 153
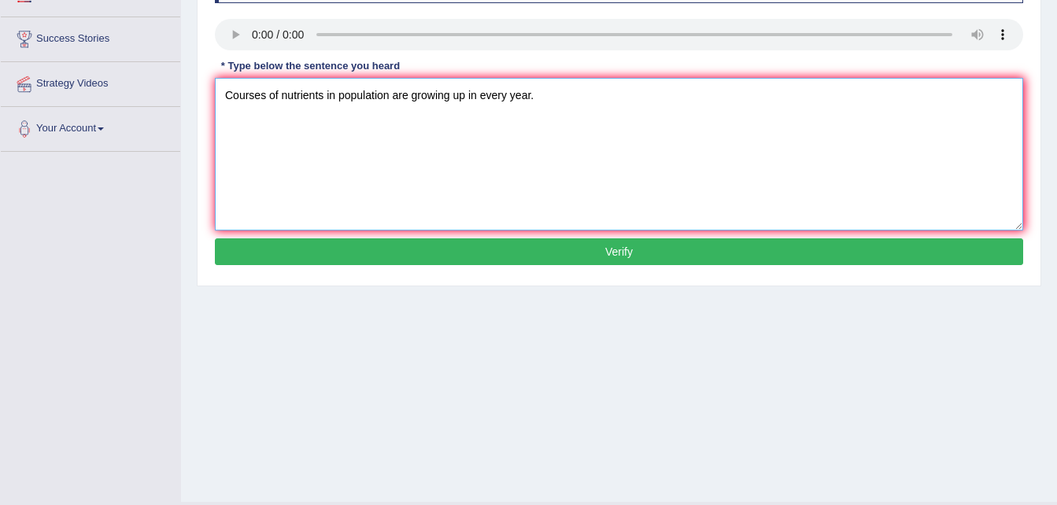
scroll to position [321, 0]
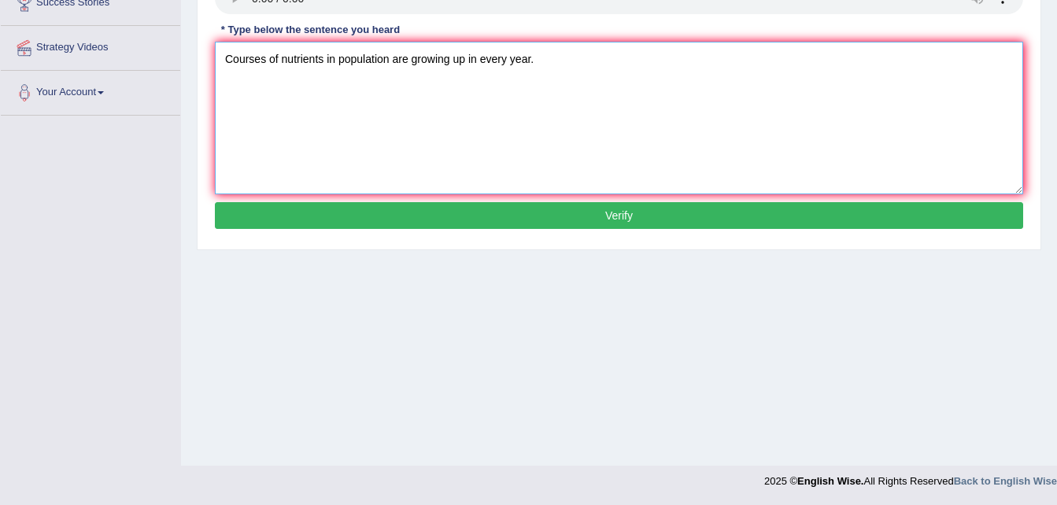
type textarea "Courses of nutrients in population are growing up in every year."
click at [453, 214] on button "Verify" at bounding box center [619, 215] width 808 height 27
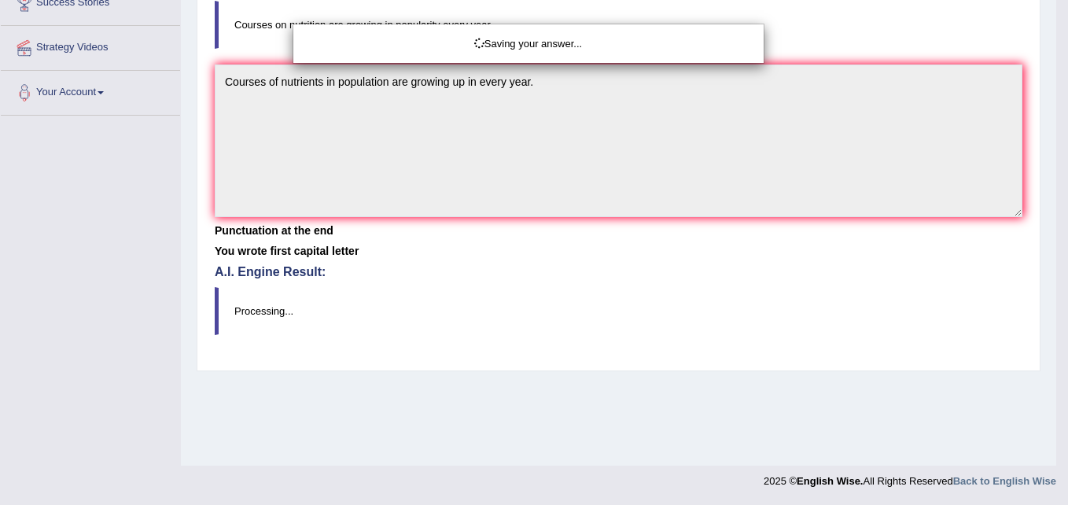
click at [453, 214] on div "Saving your answer..." at bounding box center [534, 252] width 1068 height 505
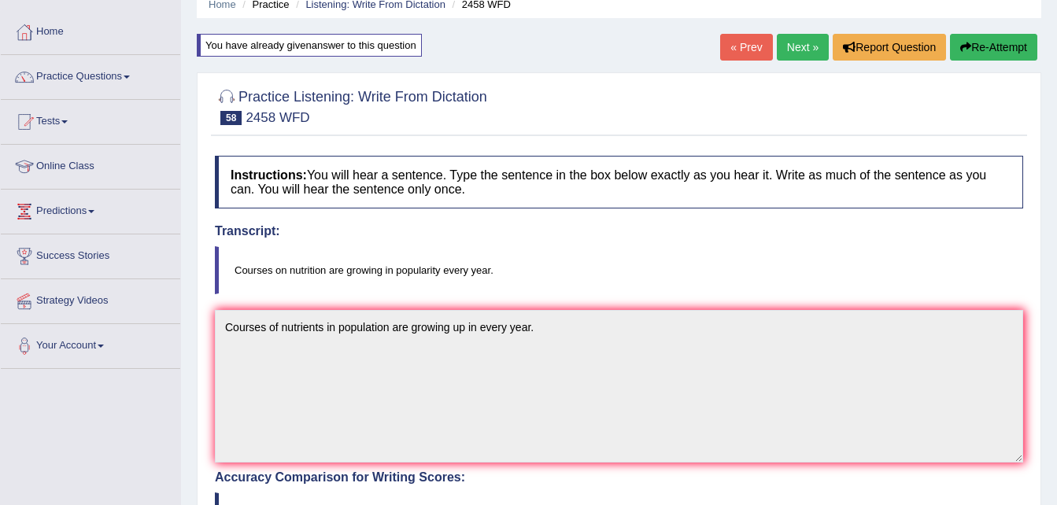
scroll to position [67, 0]
click at [130, 76] on span at bounding box center [127, 77] width 6 height 3
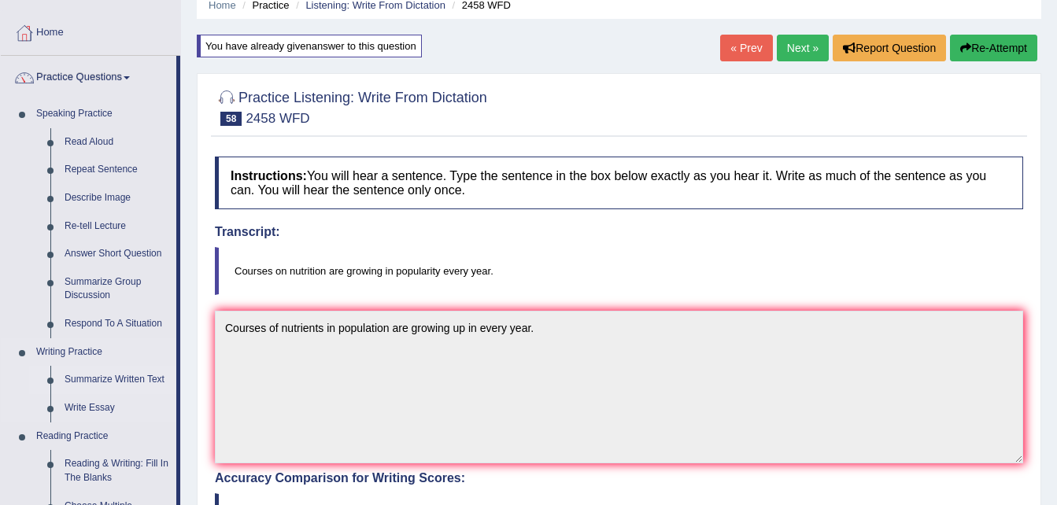
click at [137, 378] on link "Summarize Written Text" at bounding box center [116, 380] width 119 height 28
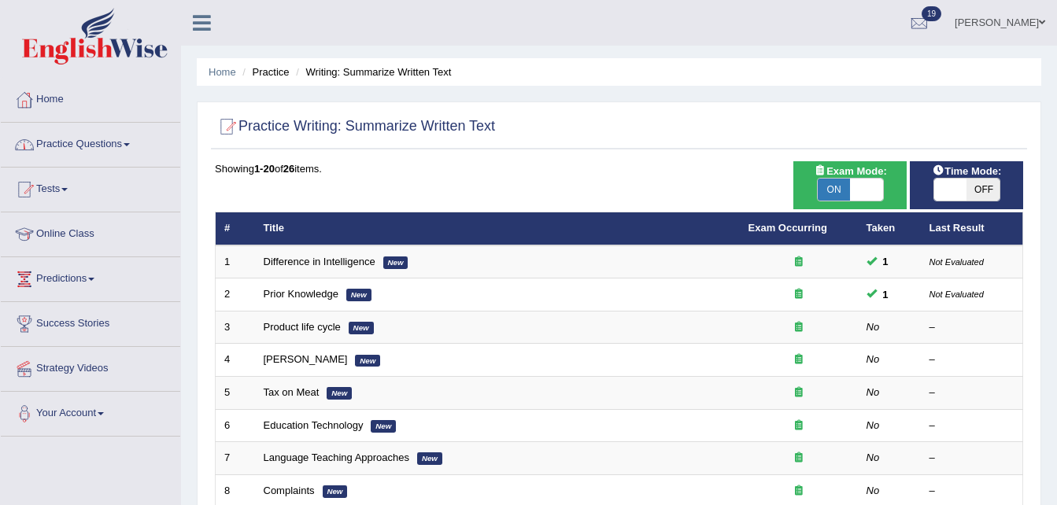
click at [133, 142] on link "Practice Questions" at bounding box center [90, 142] width 179 height 39
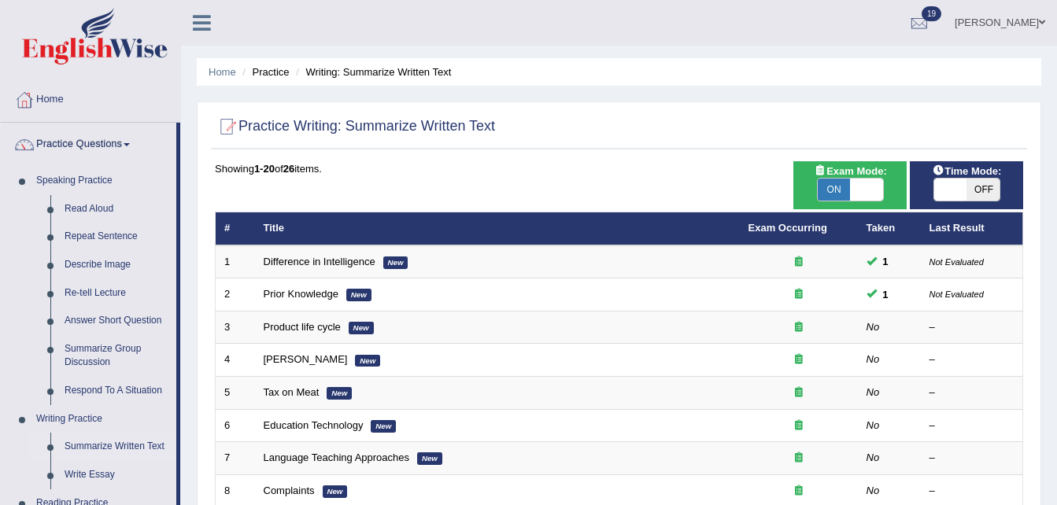
click at [133, 142] on link "Practice Questions" at bounding box center [88, 142] width 175 height 39
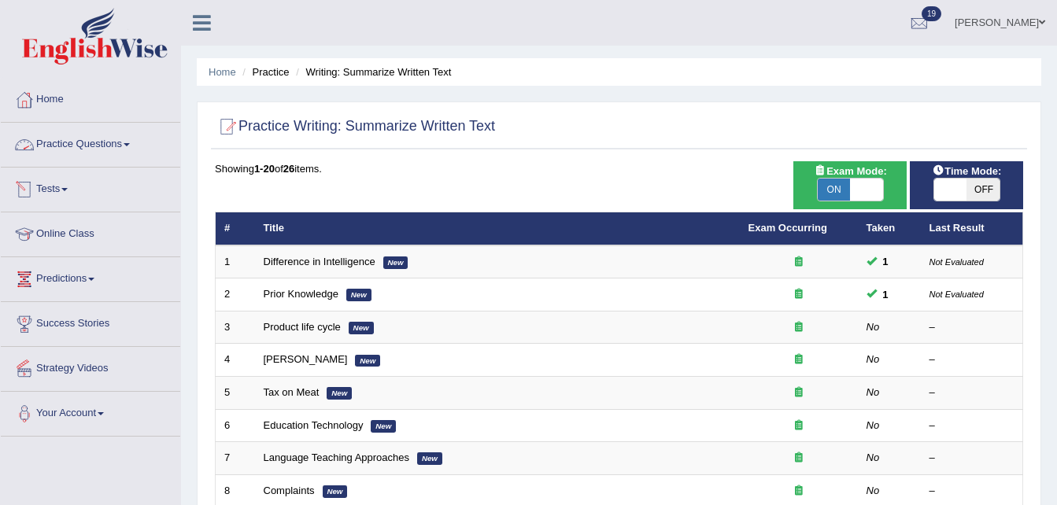
click at [130, 146] on span at bounding box center [127, 144] width 6 height 3
